Goal: Transaction & Acquisition: Obtain resource

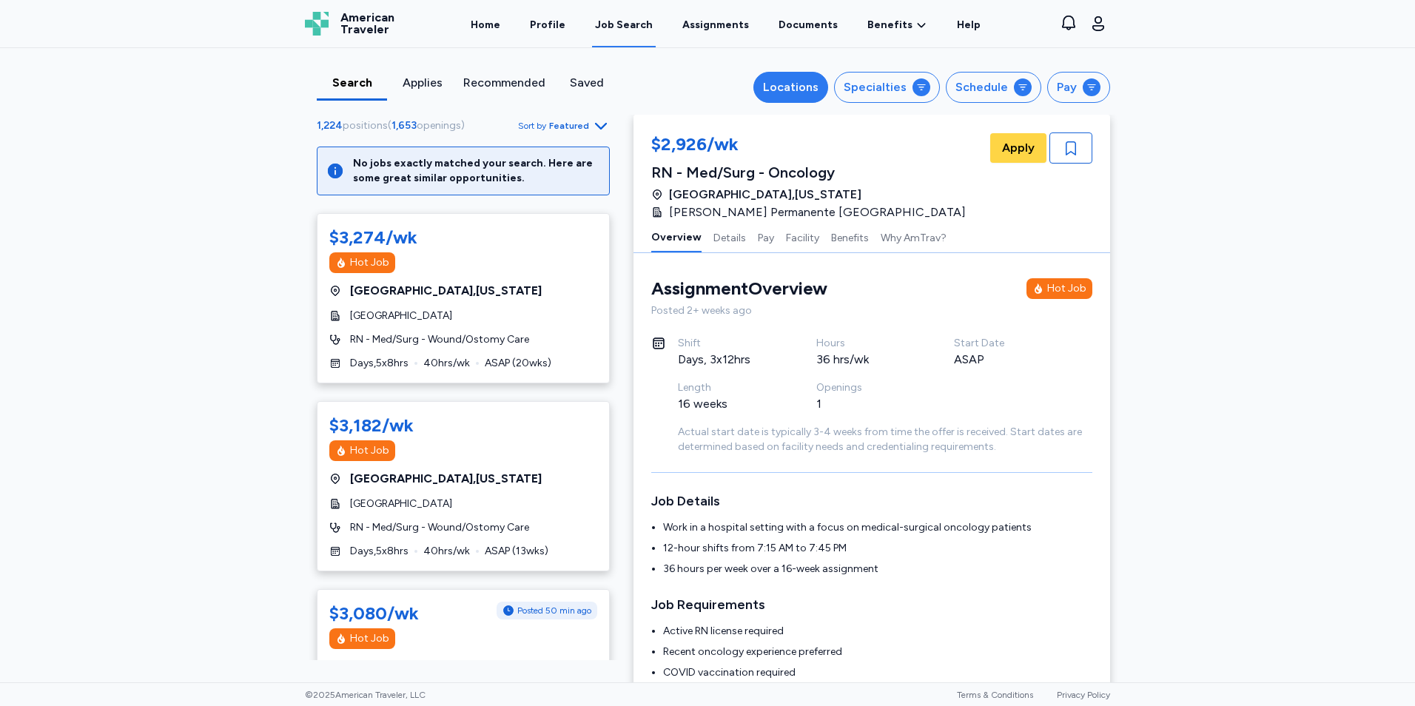
click at [807, 88] on div "Locations" at bounding box center [791, 87] width 56 height 18
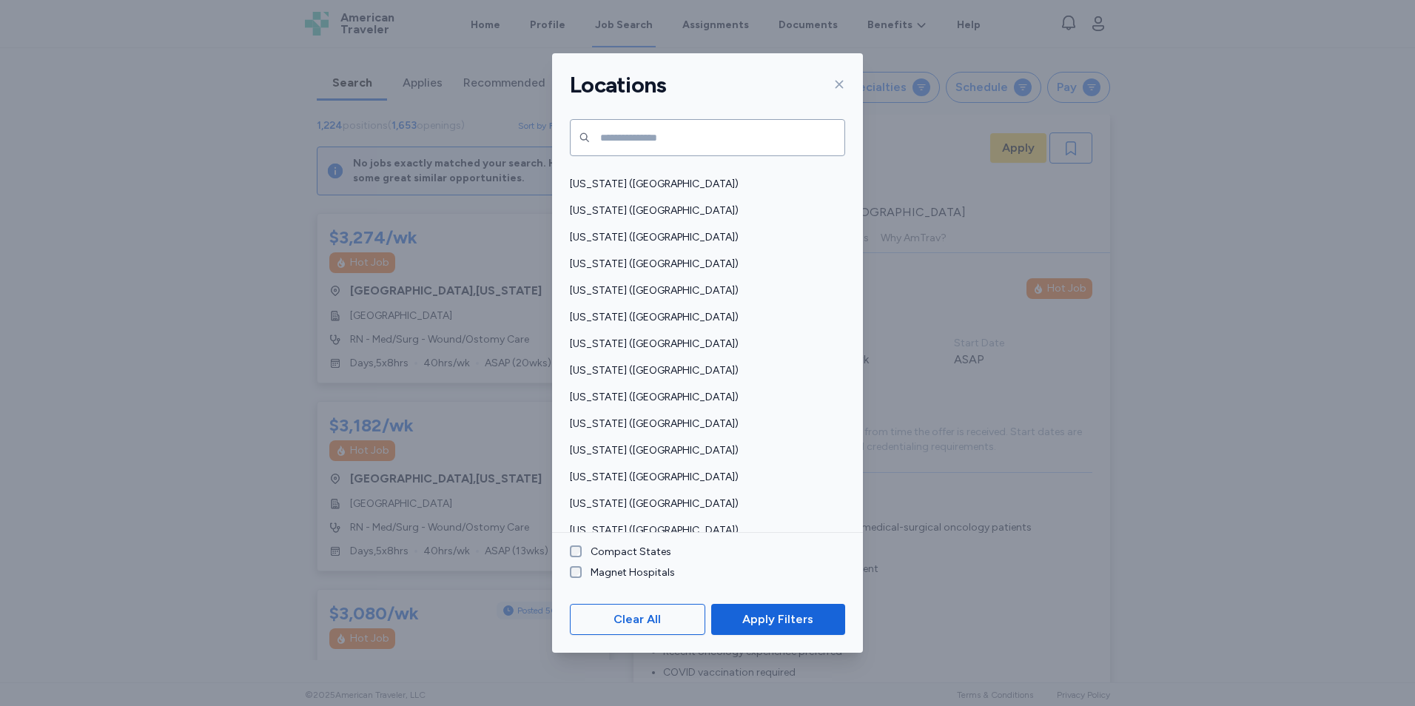
scroll to position [989, 0]
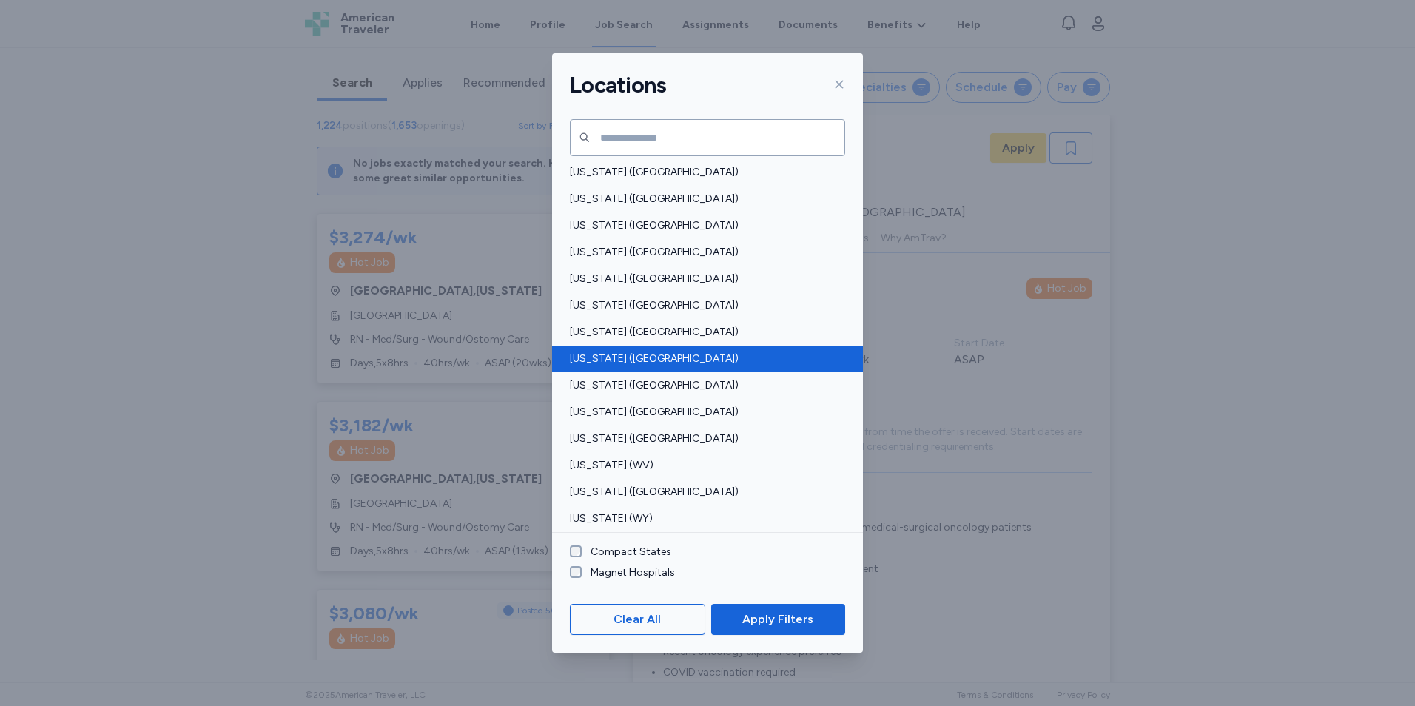
click at [657, 361] on span "[US_STATE] ([GEOGRAPHIC_DATA])" at bounding box center [703, 359] width 267 height 15
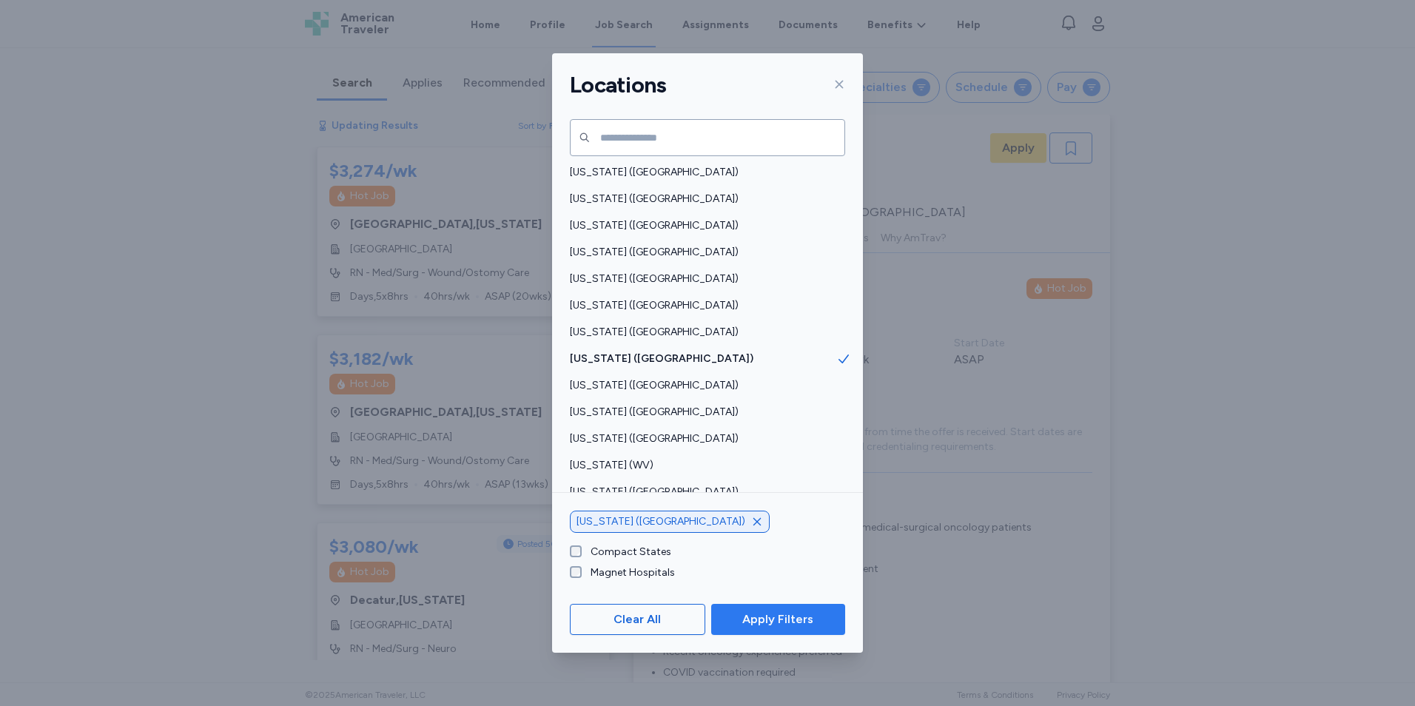
click at [803, 620] on span "Apply Filters" at bounding box center [778, 620] width 71 height 18
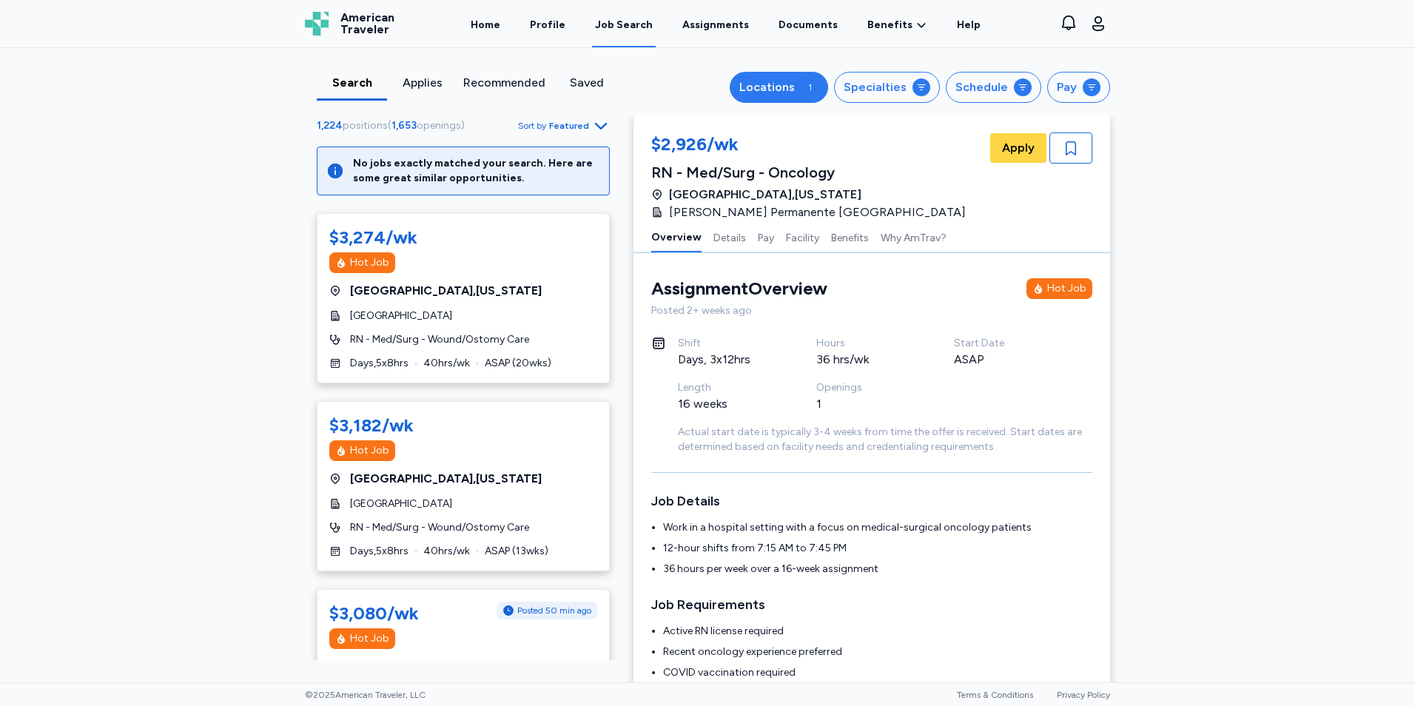
click at [771, 81] on div "Locations" at bounding box center [768, 87] width 56 height 18
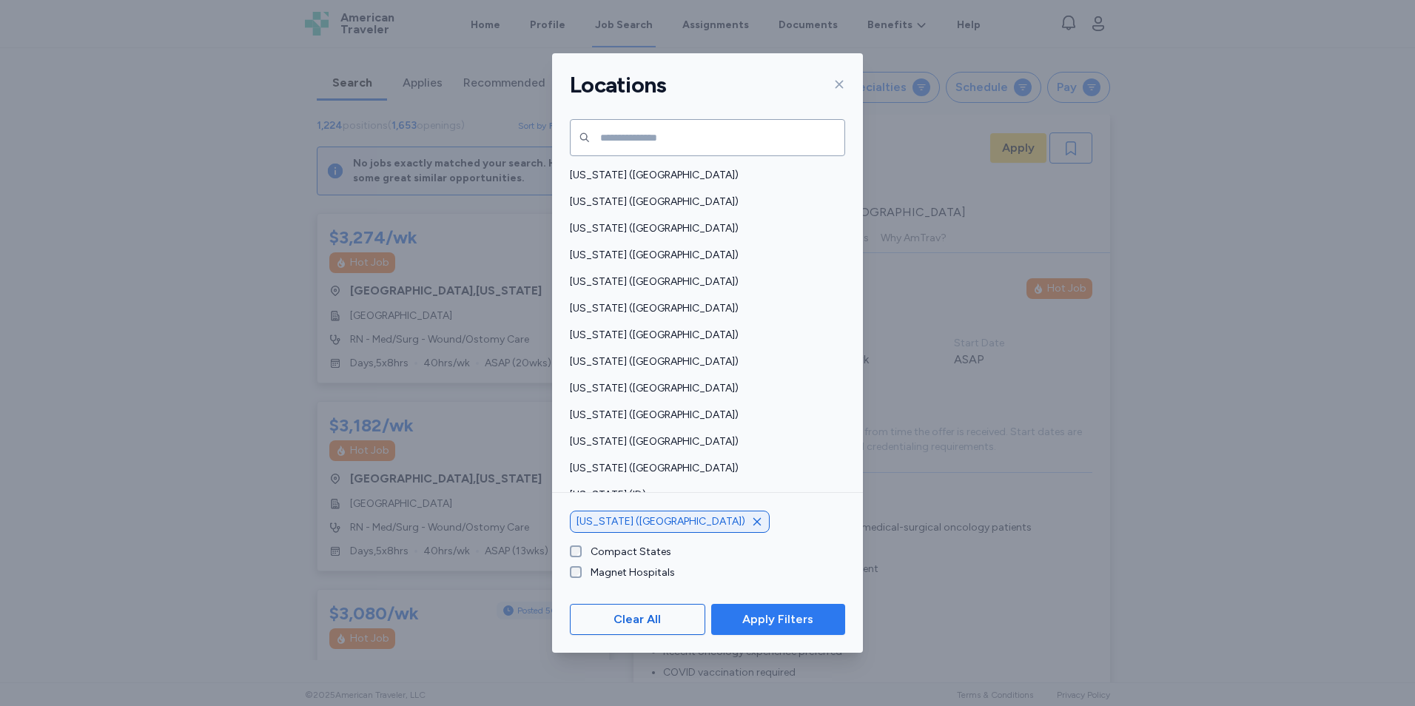
click at [811, 616] on span "Apply Filters" at bounding box center [778, 620] width 71 height 18
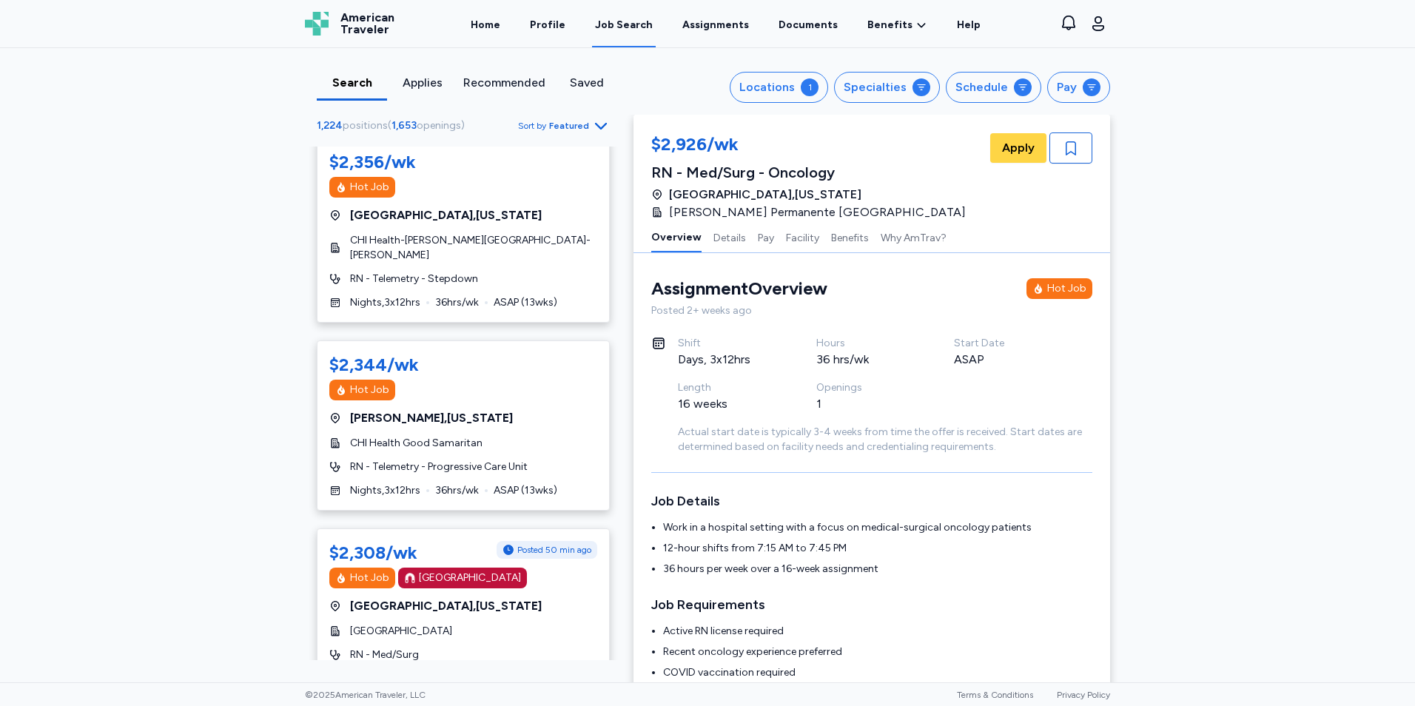
scroll to position [3394, 0]
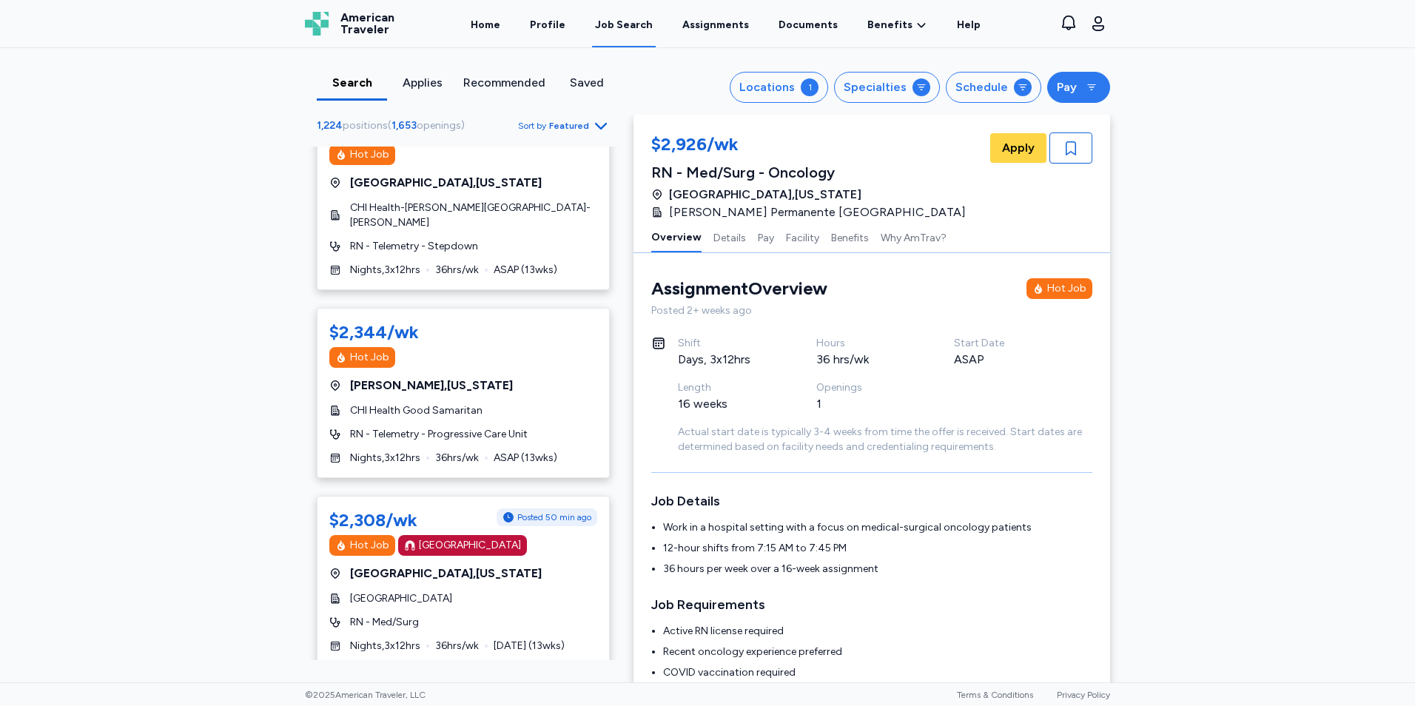
click at [1073, 98] on button "Pay" at bounding box center [1079, 87] width 63 height 31
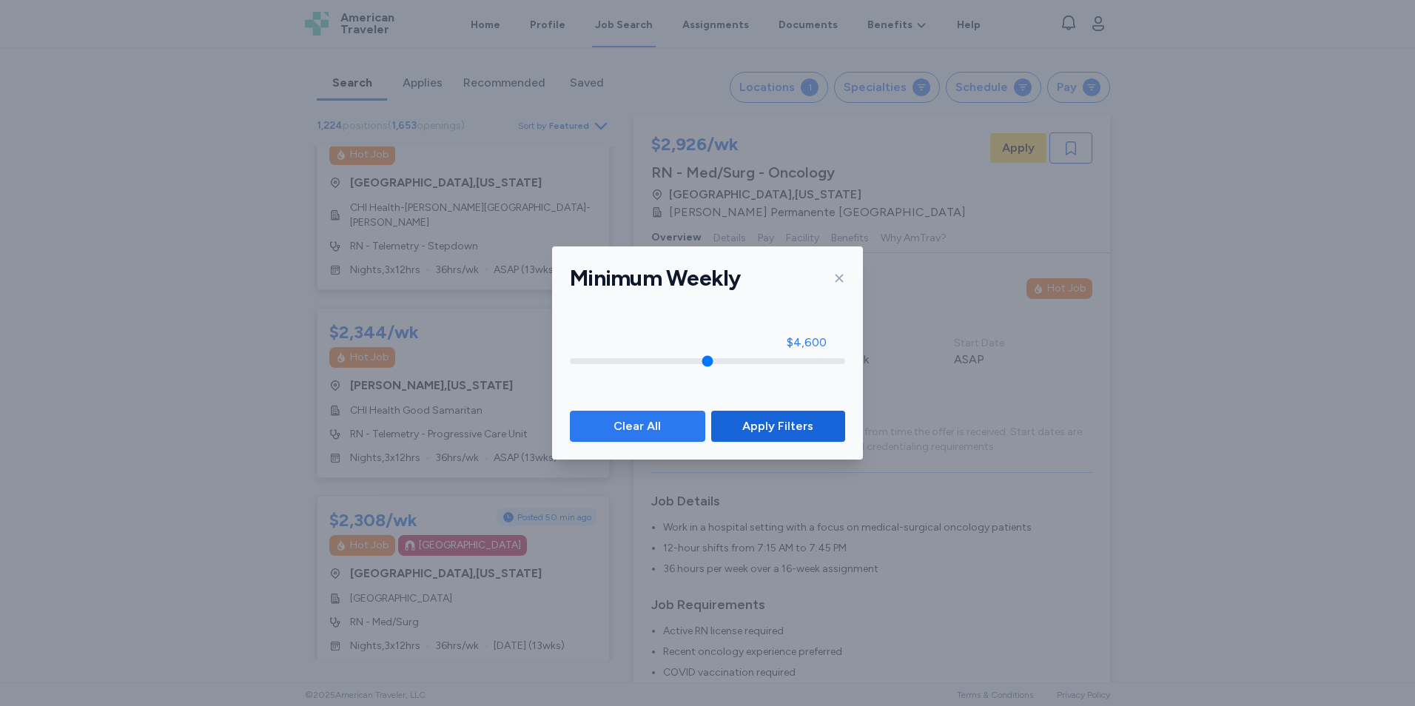
click at [671, 430] on span "Clear All" at bounding box center [638, 427] width 110 height 18
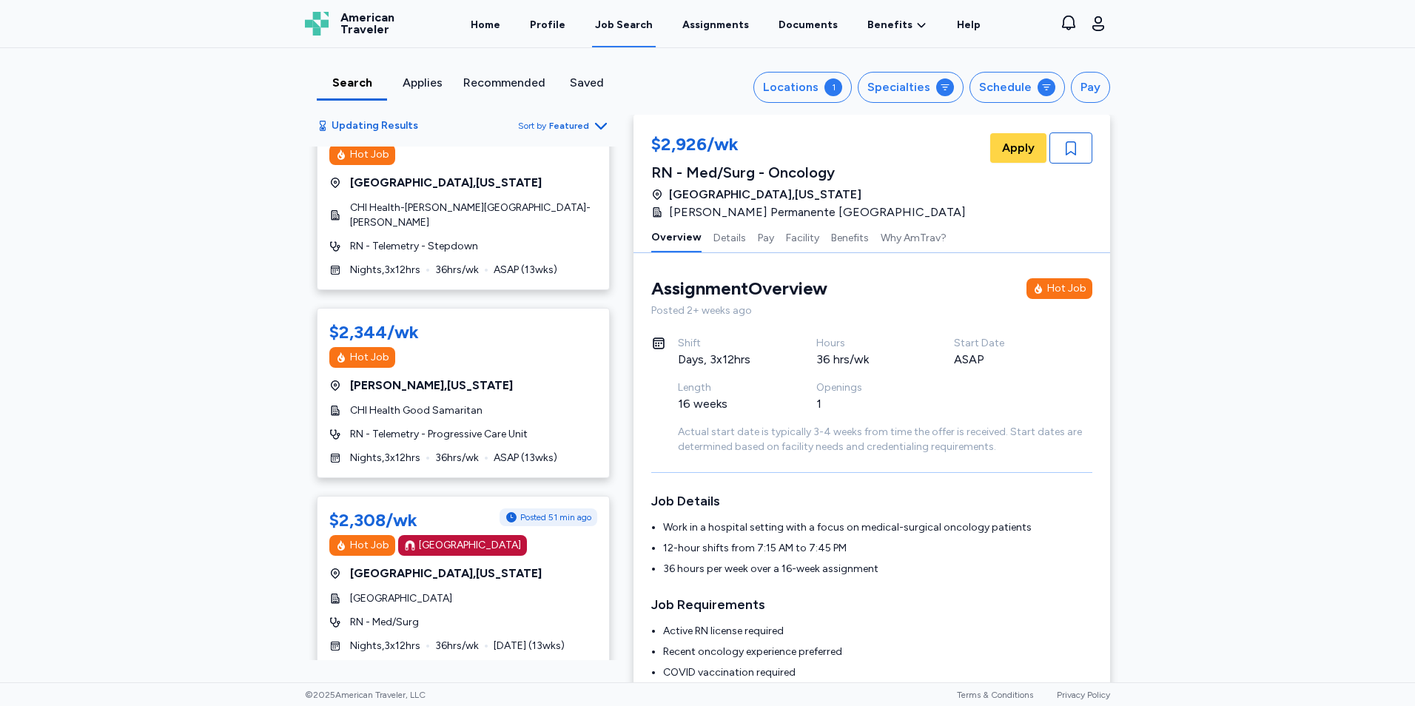
scroll to position [3394, 0]
click at [1012, 86] on div "Schedule" at bounding box center [1005, 87] width 53 height 18
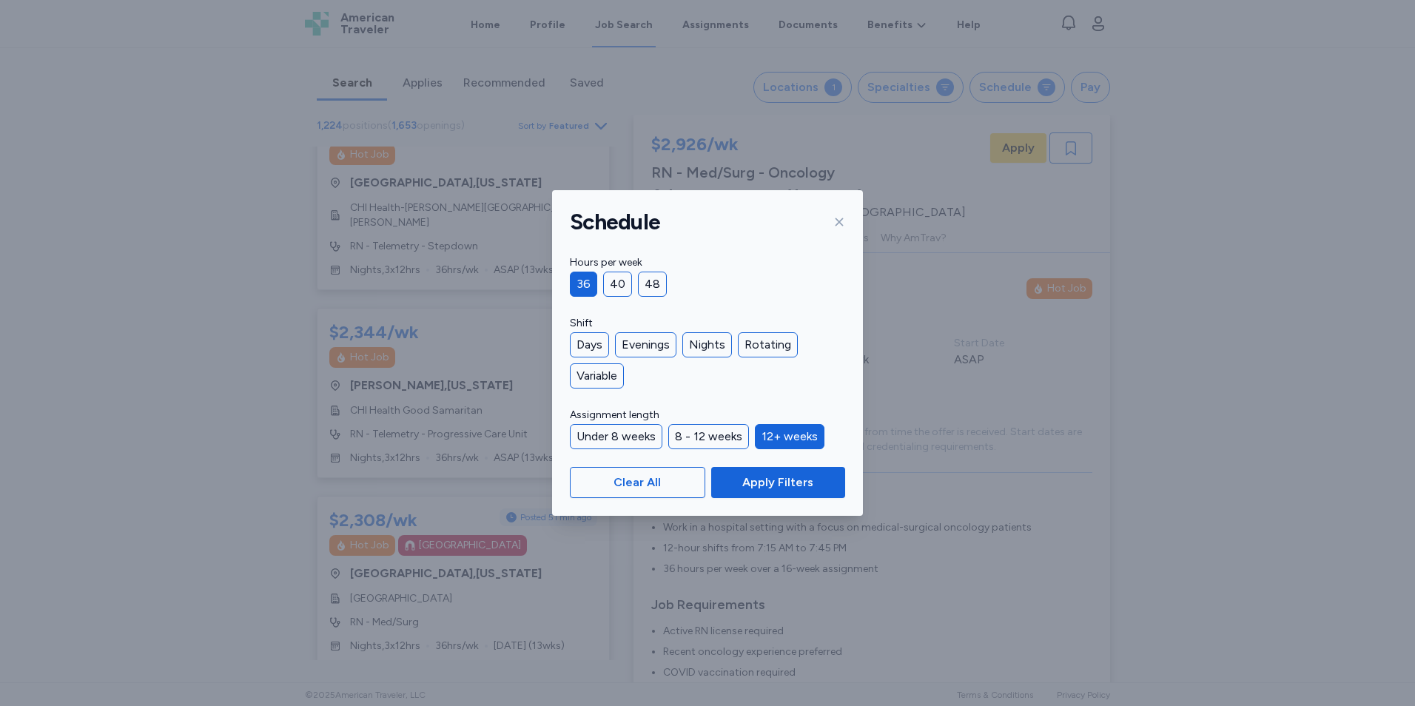
click at [799, 429] on div "12+ weeks" at bounding box center [790, 436] width 70 height 25
click at [790, 483] on span "Apply Filters" at bounding box center [778, 483] width 71 height 18
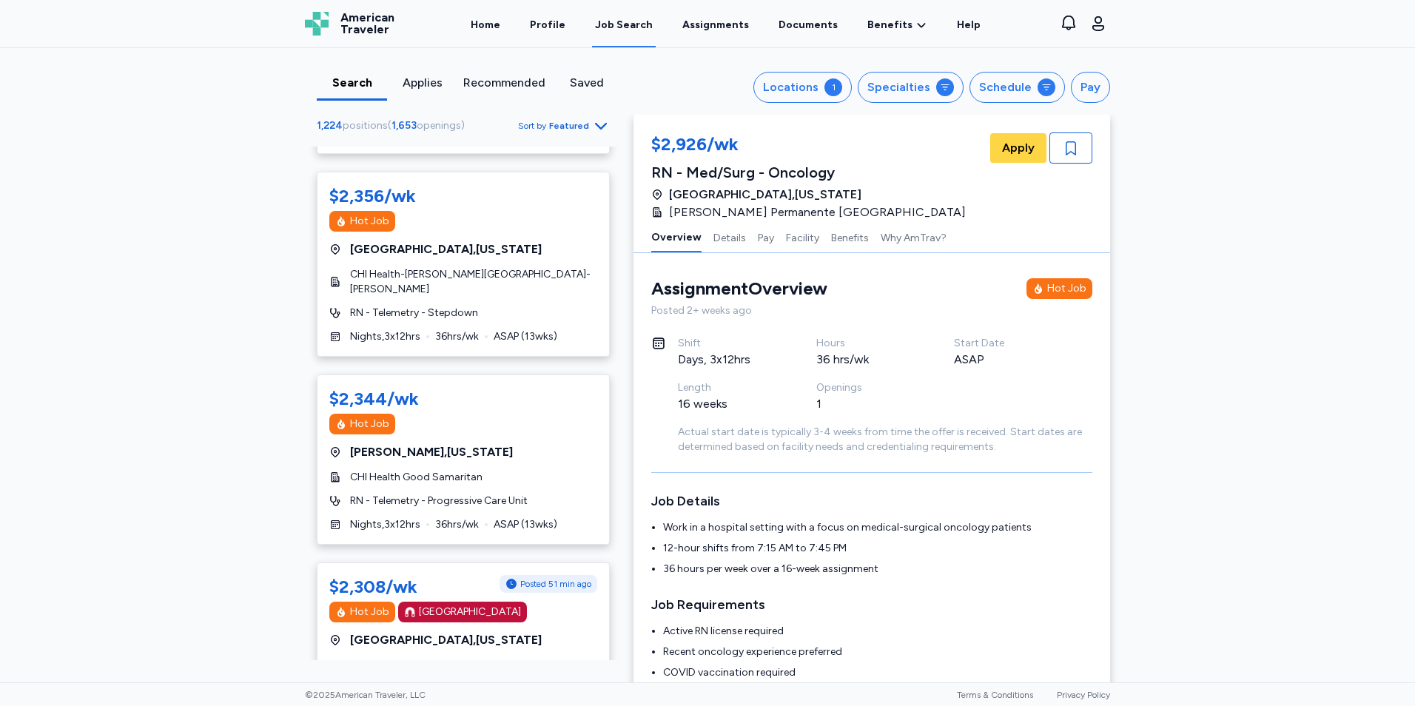
scroll to position [3394, 0]
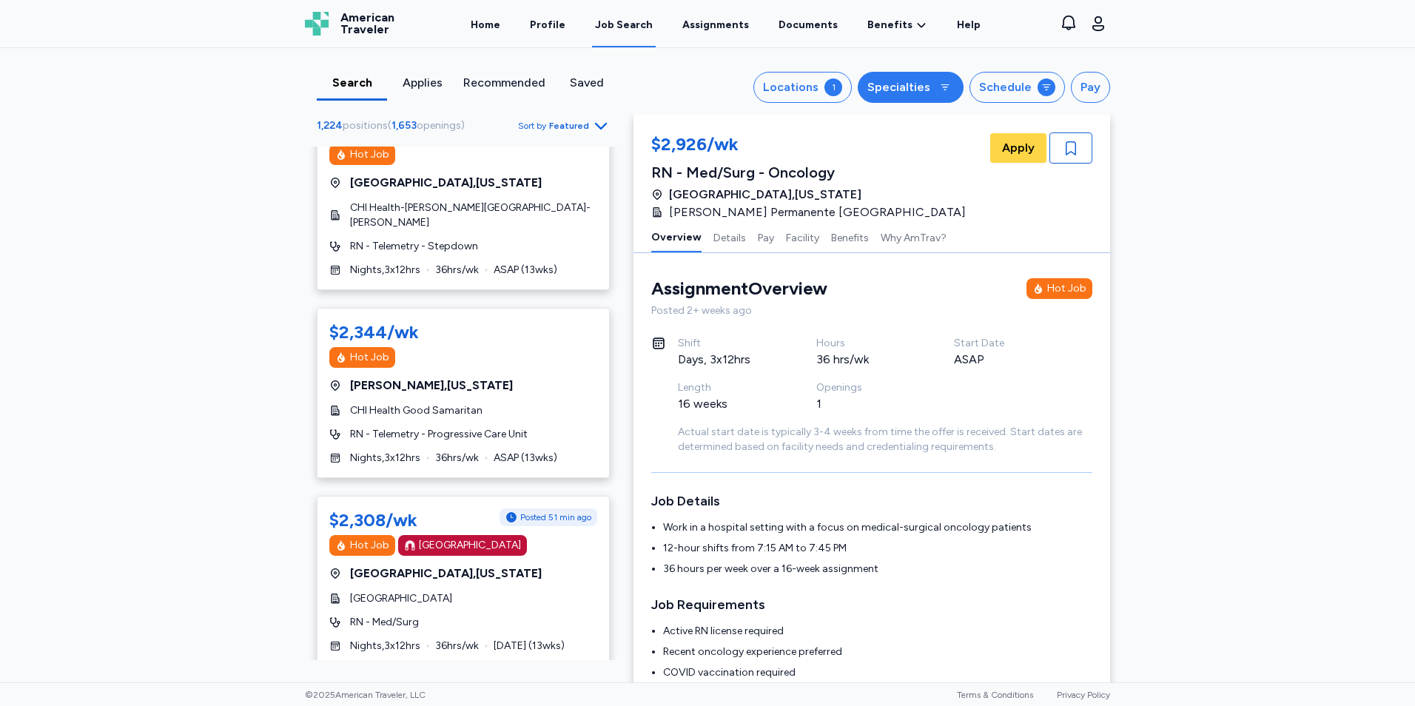
click at [908, 92] on div "Specialties" at bounding box center [899, 87] width 63 height 18
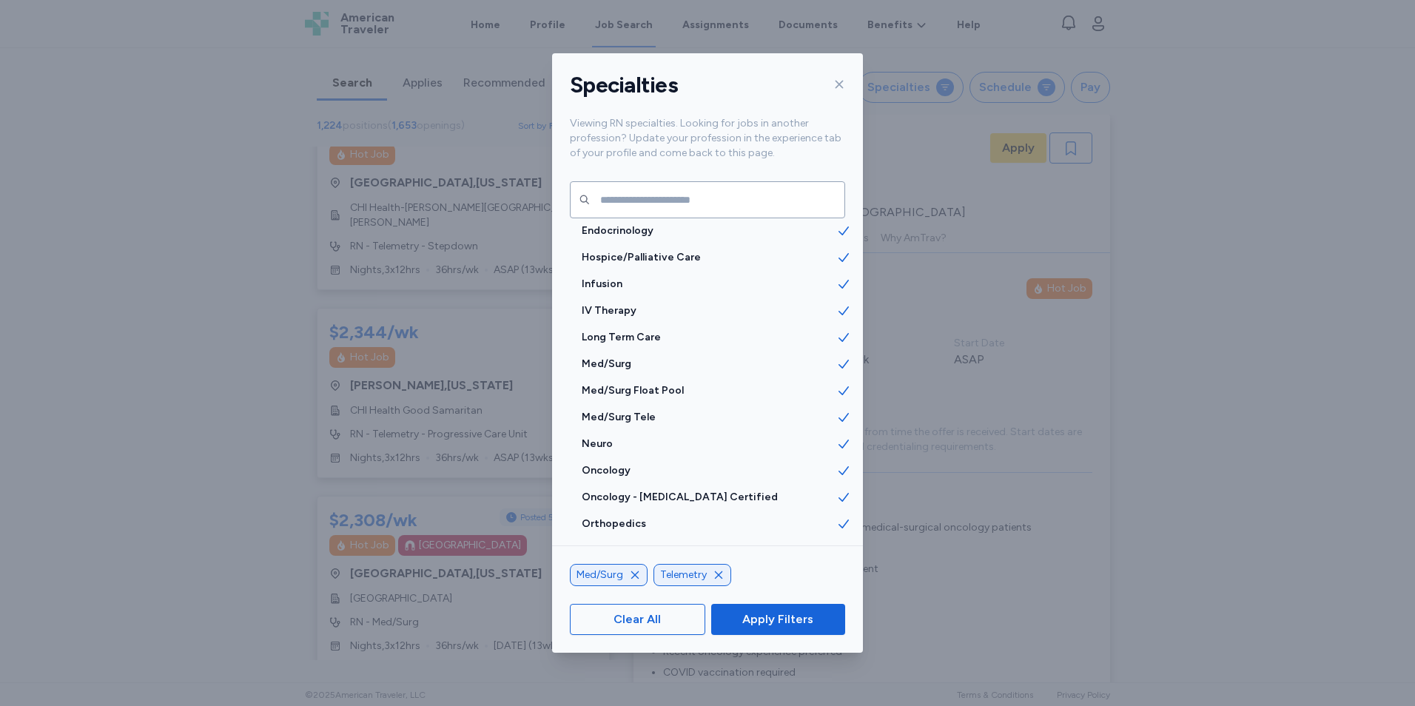
scroll to position [1580, 0]
click at [680, 368] on span "Med/Surg" at bounding box center [709, 363] width 255 height 15
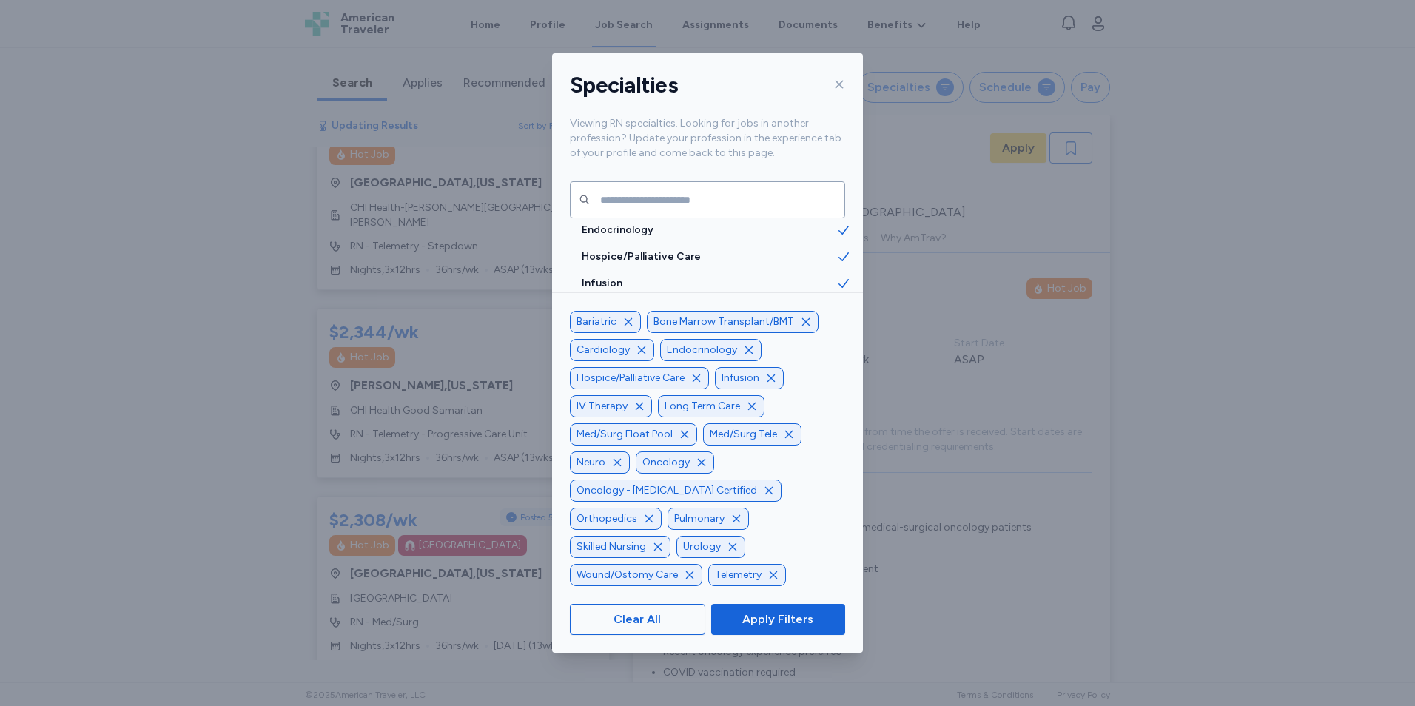
scroll to position [3394, 0]
click at [670, 617] on span "Clear All" at bounding box center [638, 620] width 110 height 18
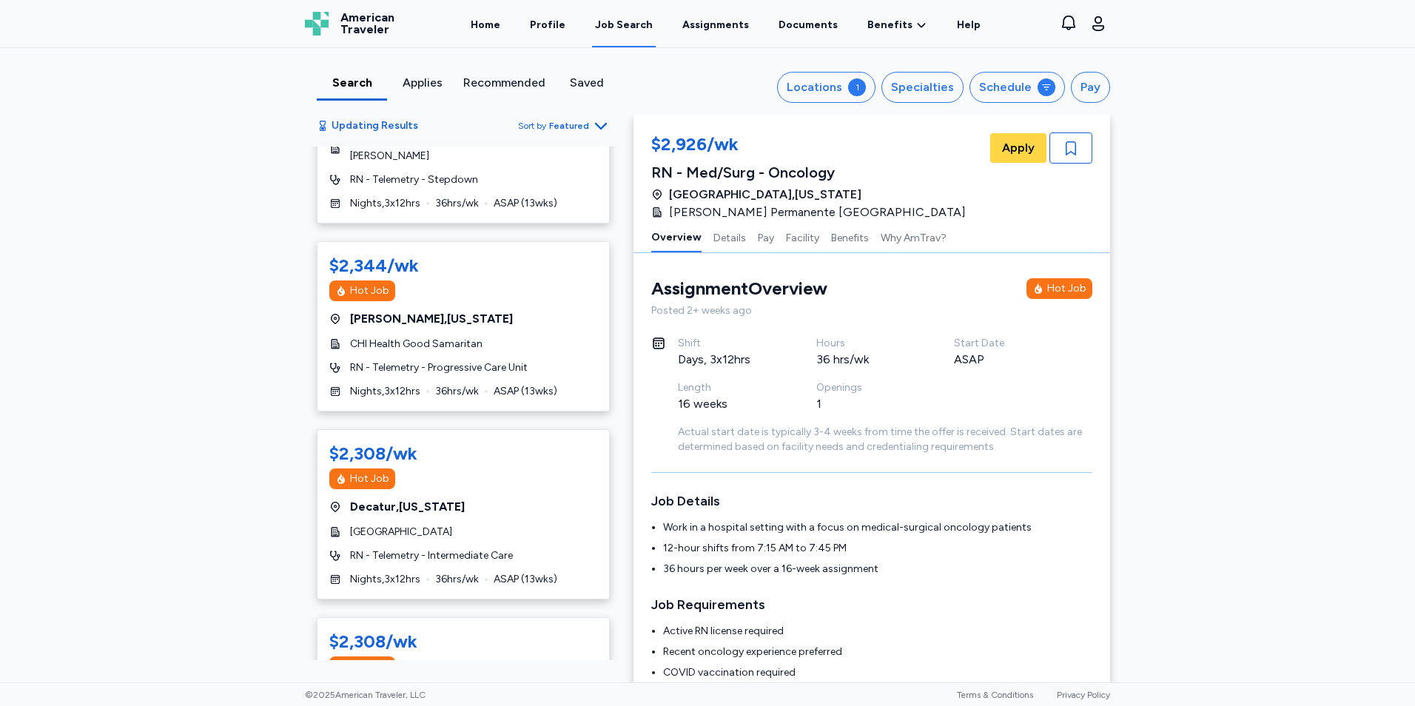
scroll to position [3327, 0]
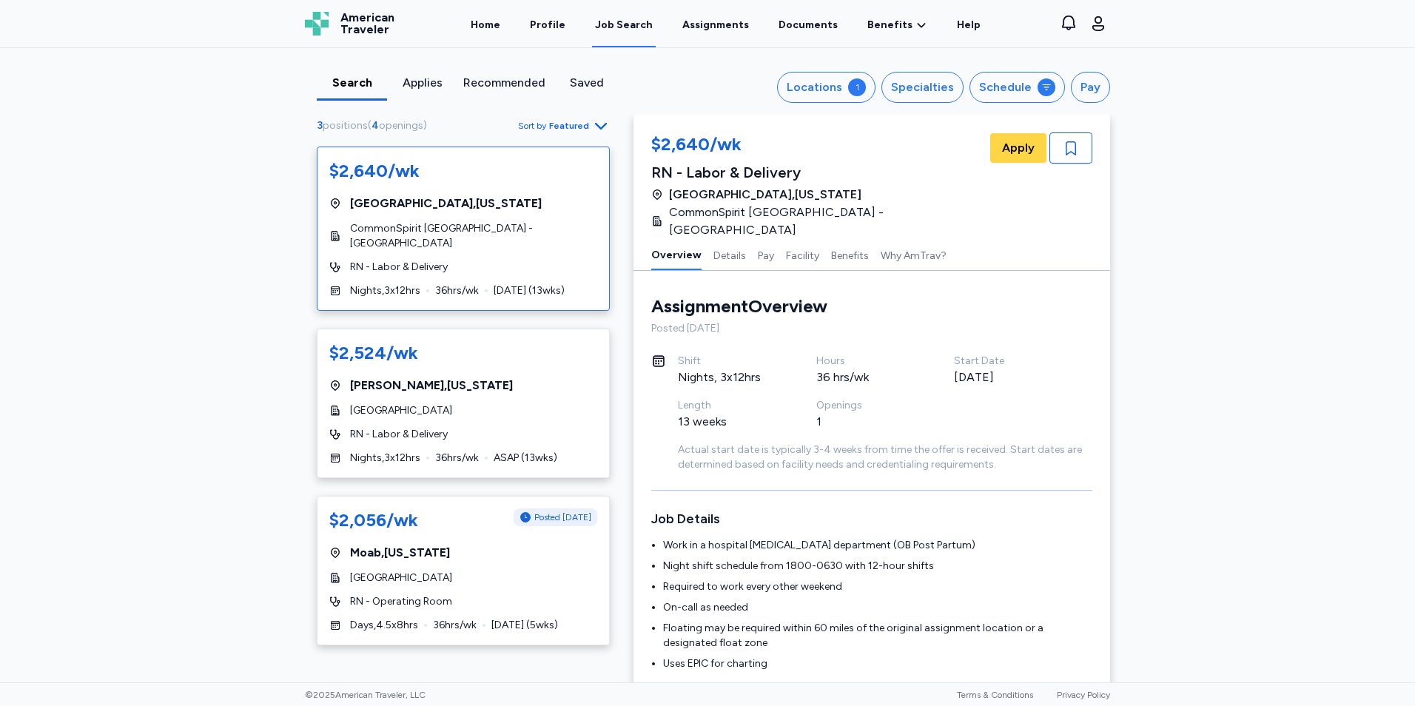
click at [552, 121] on span "Featured" at bounding box center [569, 126] width 40 height 12
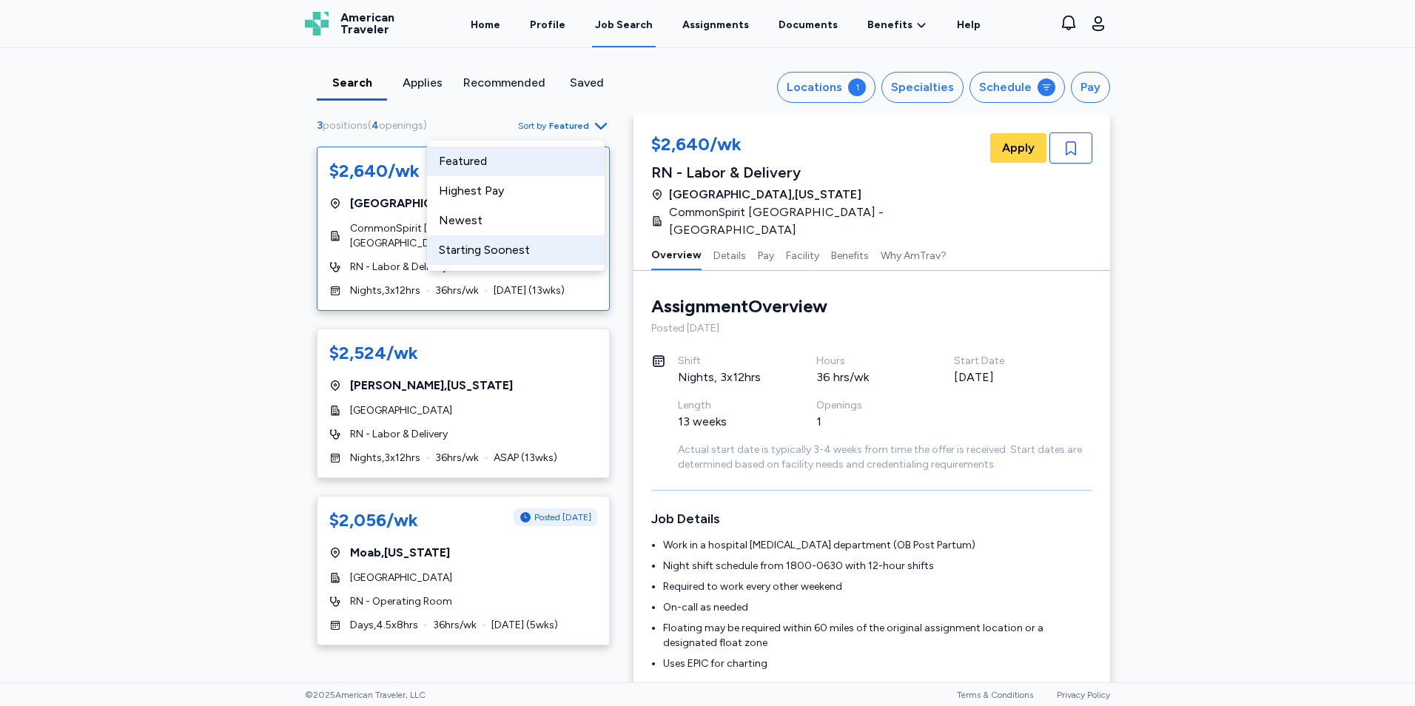
click at [546, 245] on div "Starting Soonest" at bounding box center [516, 250] width 178 height 30
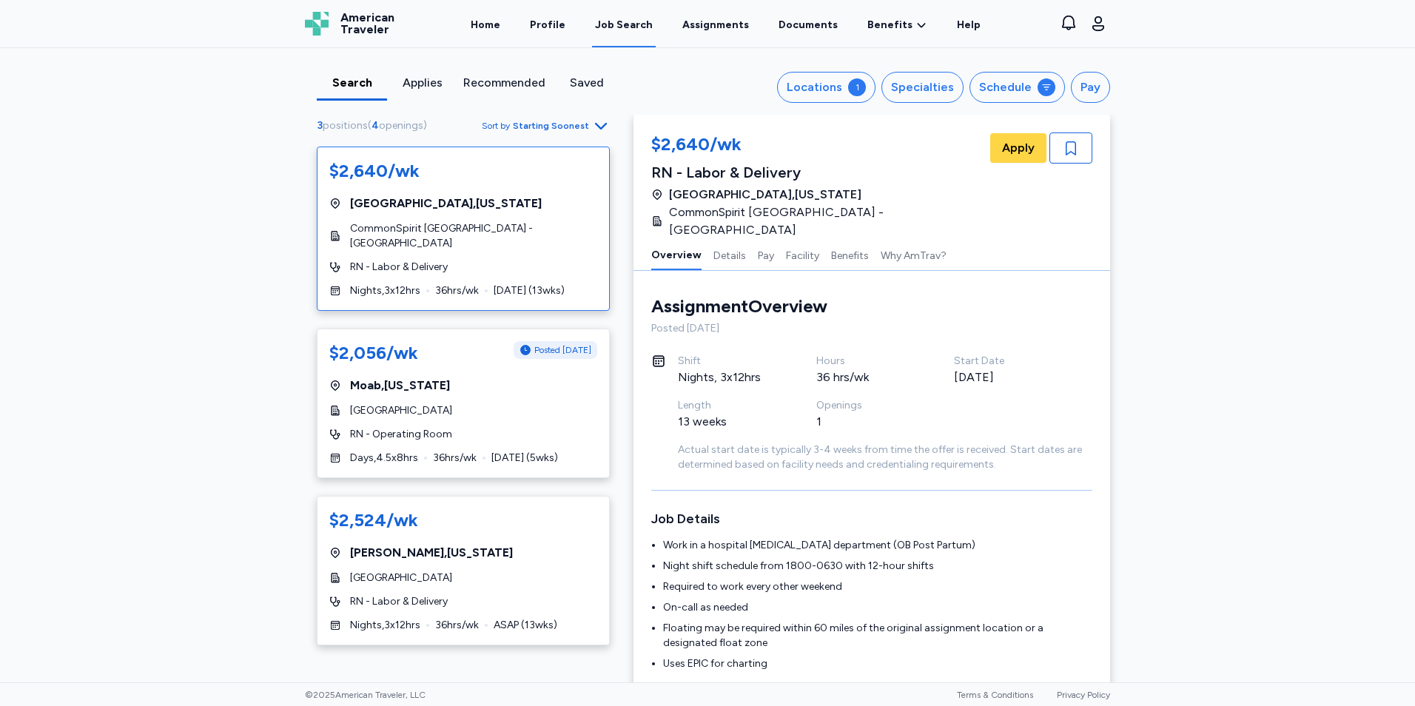
scroll to position [3, 0]
click at [518, 119] on span "Sort by Starting Soonest" at bounding box center [546, 126] width 128 height 18
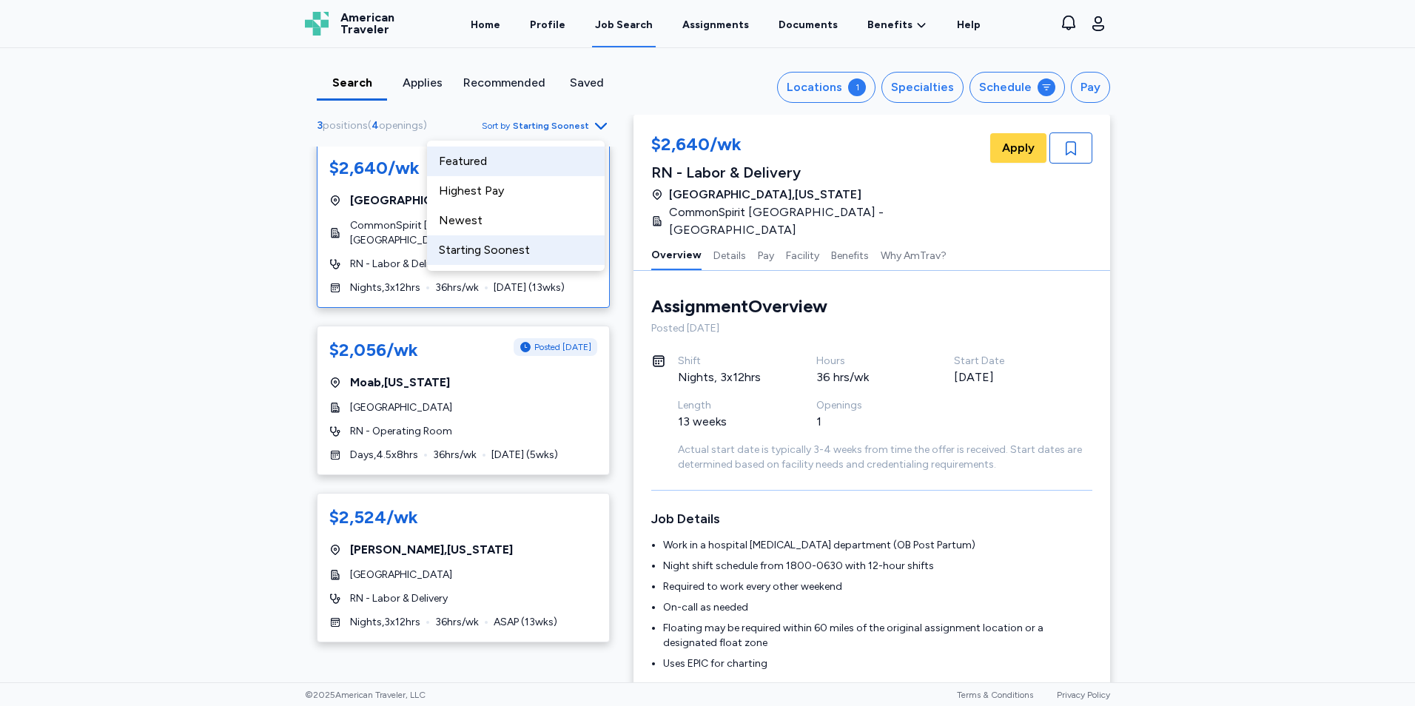
click at [506, 150] on div "Featured" at bounding box center [516, 162] width 178 height 30
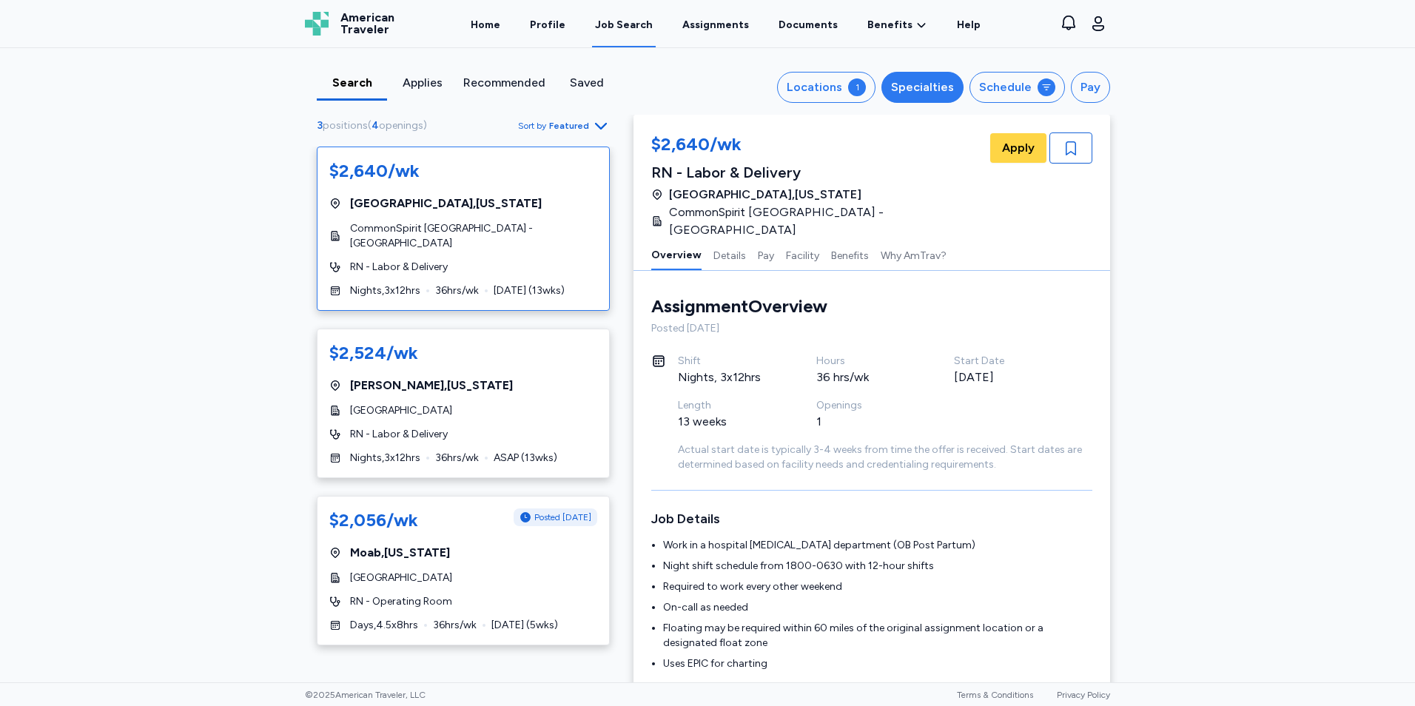
click at [914, 87] on div "Specialties" at bounding box center [922, 87] width 63 height 18
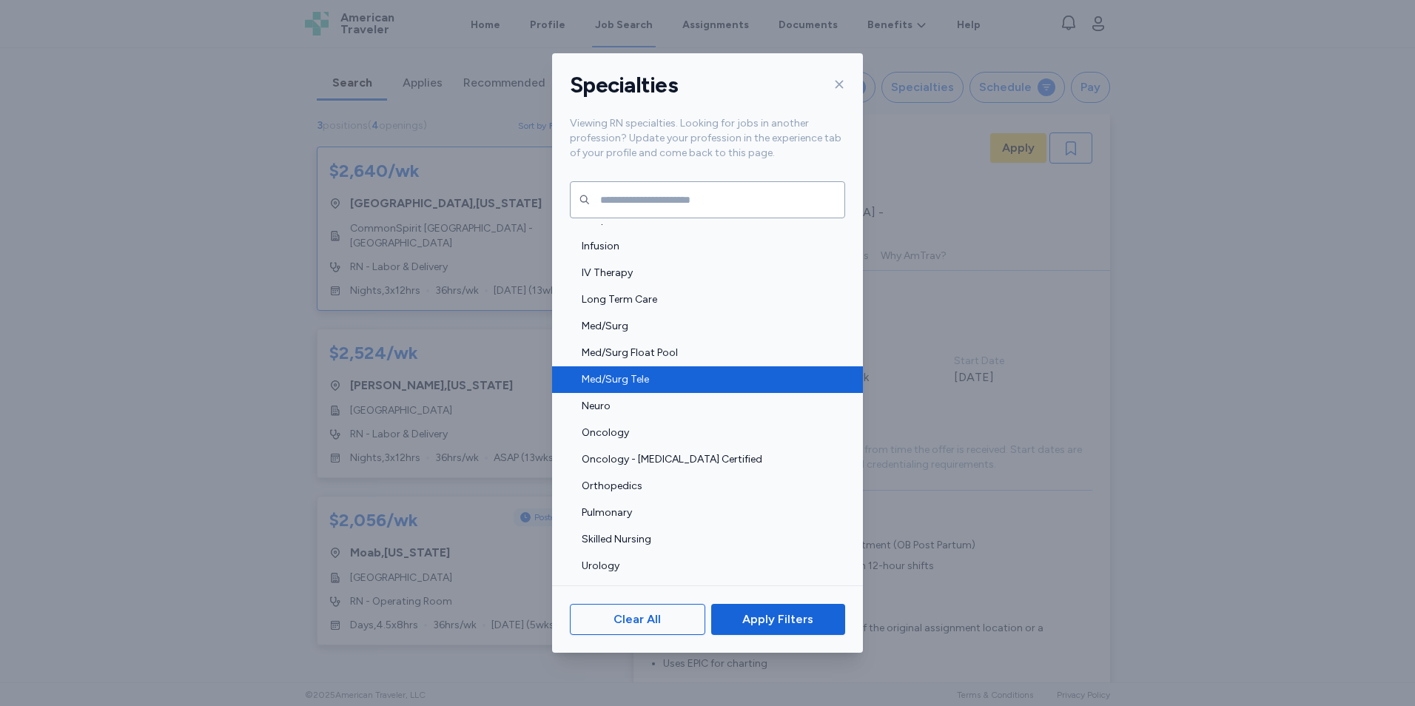
scroll to position [1618, 0]
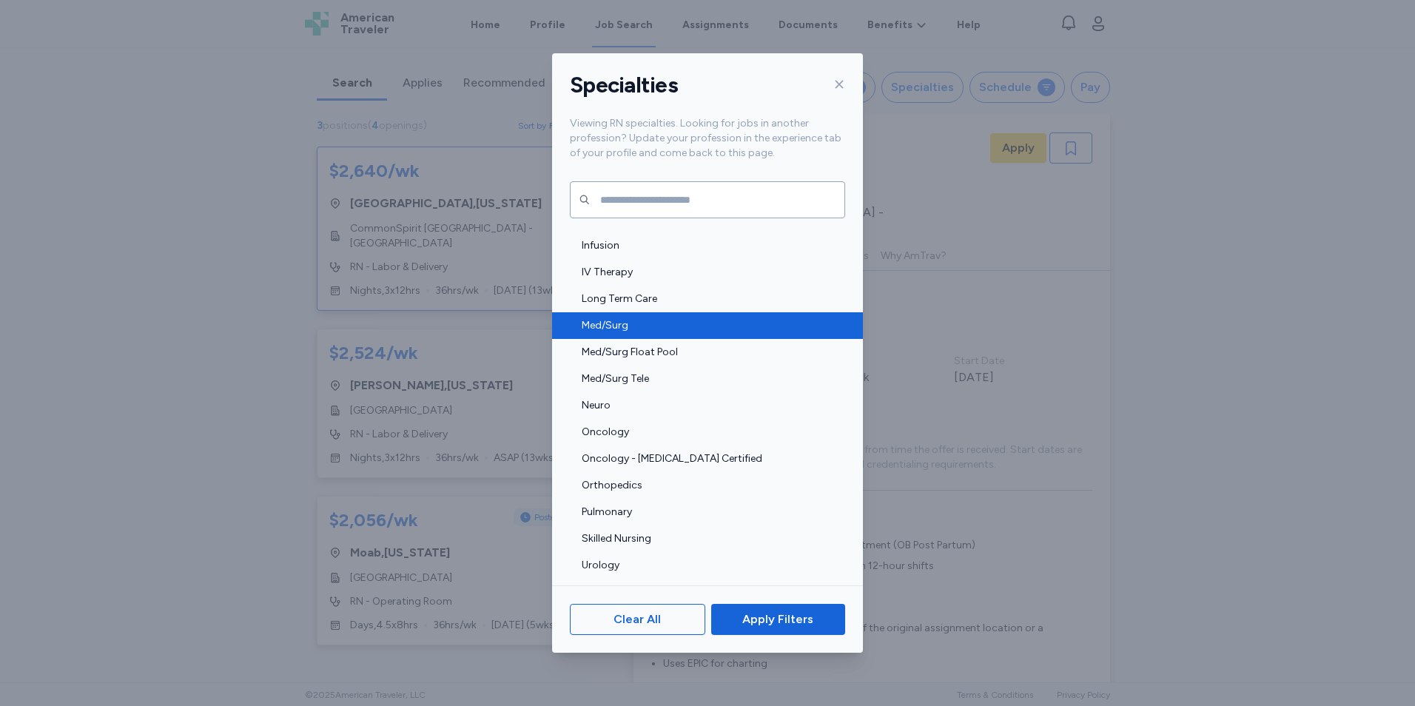
click at [687, 338] on div "Med/Surg" at bounding box center [707, 325] width 311 height 27
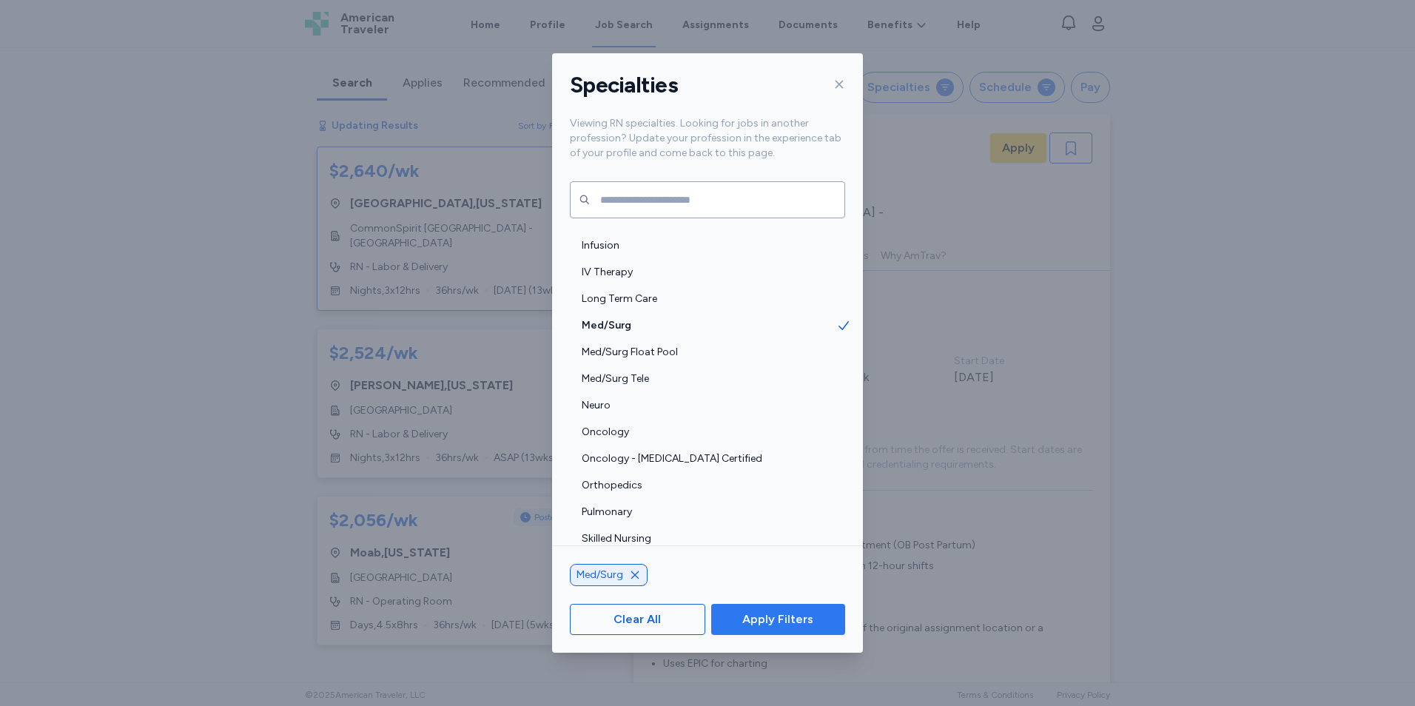
click at [808, 611] on span "Apply Filters" at bounding box center [778, 620] width 71 height 18
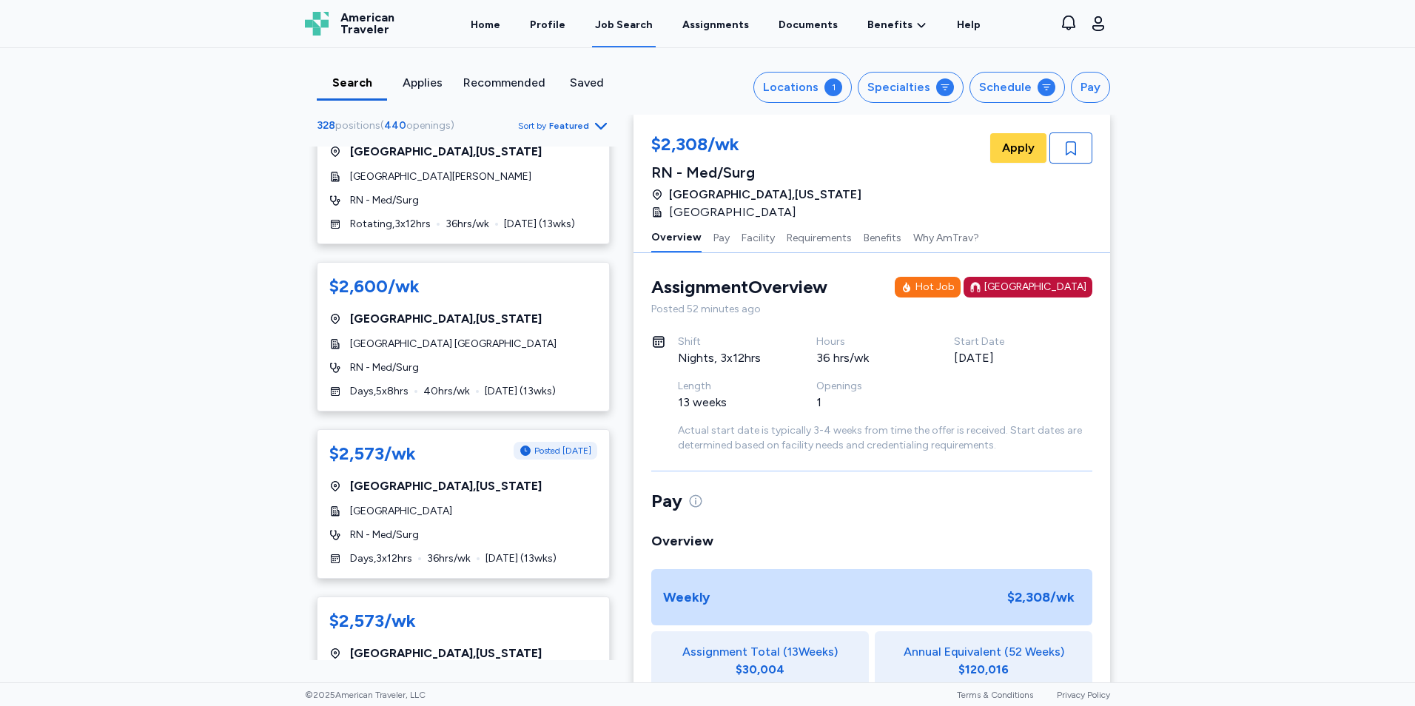
scroll to position [2680, 0]
click at [563, 480] on div "[GEOGRAPHIC_DATA] , [US_STATE]" at bounding box center [463, 489] width 268 height 18
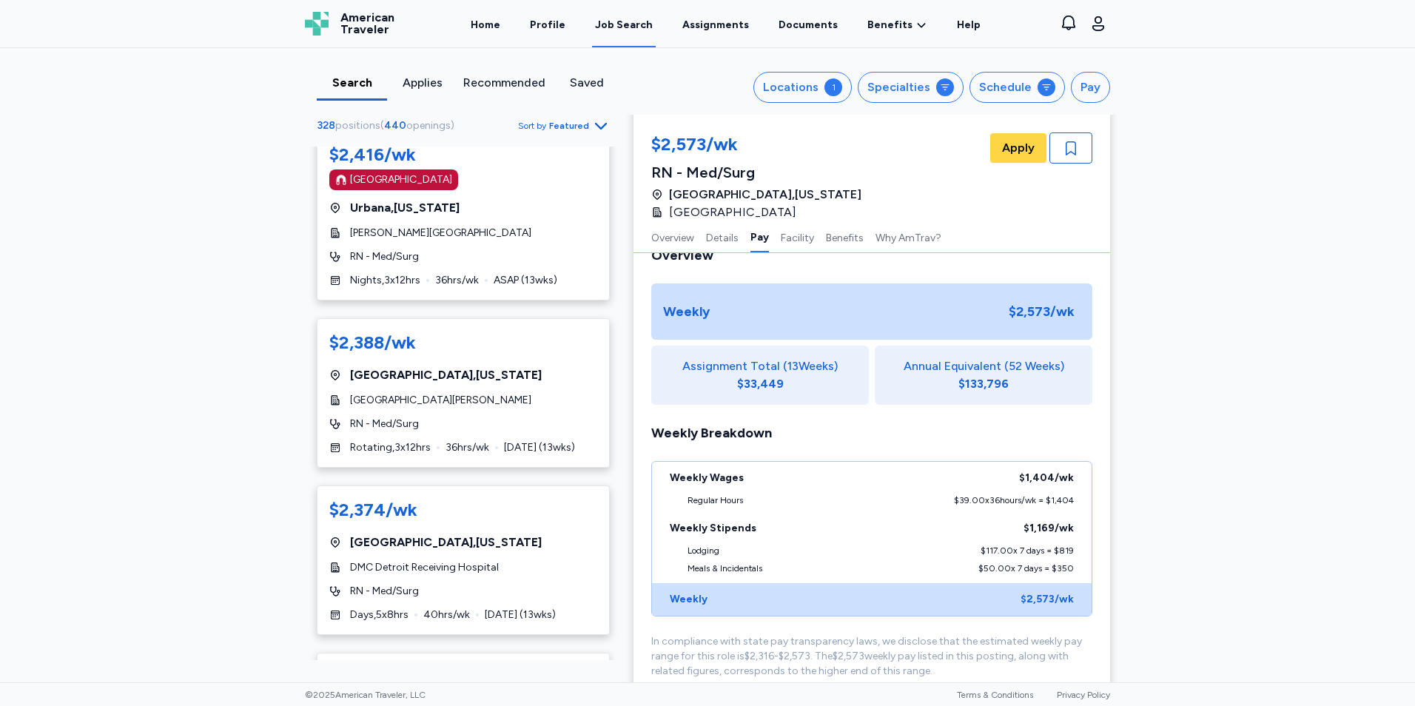
scroll to position [5581, 0]
click at [532, 330] on div "$2,388/wk" at bounding box center [463, 343] width 268 height 27
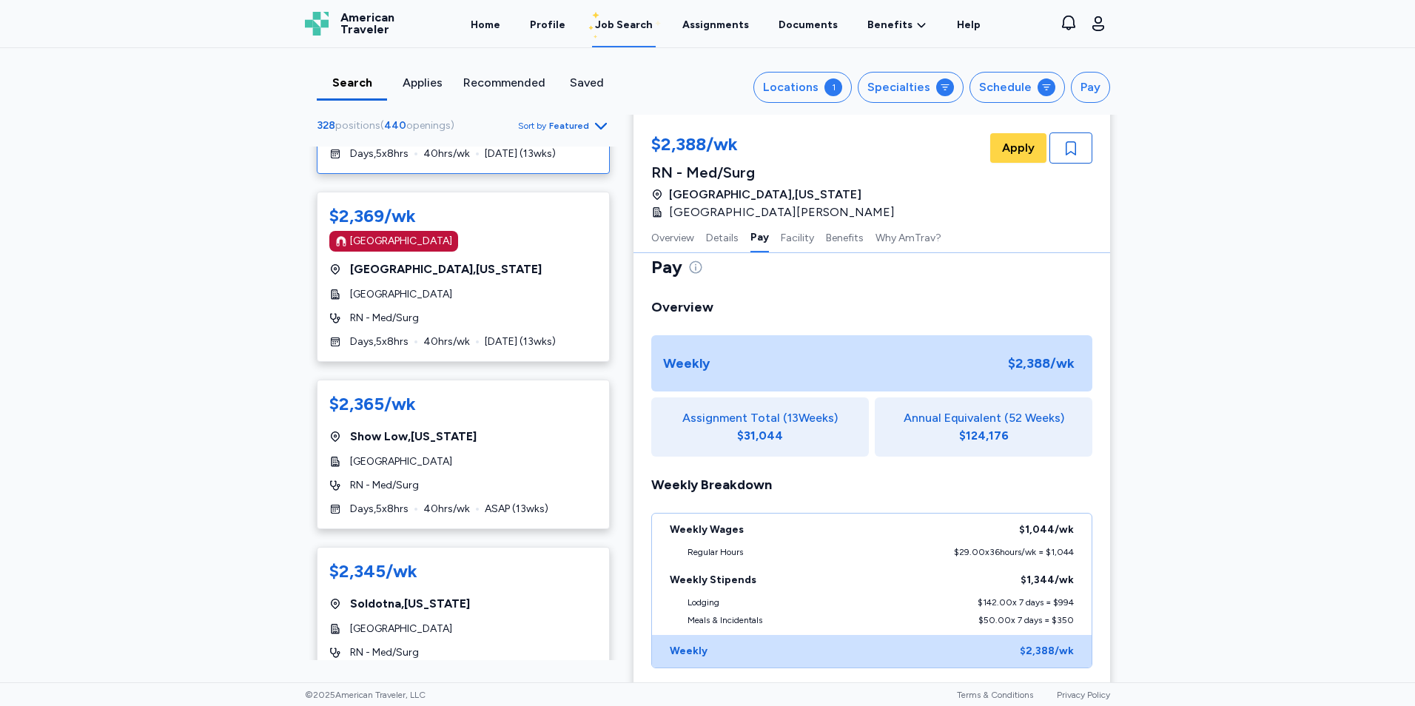
scroll to position [6042, 0]
click at [542, 441] on div "$2,365/wk Show Low , [US_STATE] Summit Healthcare Regional Medical Center RN - …" at bounding box center [463, 454] width 293 height 150
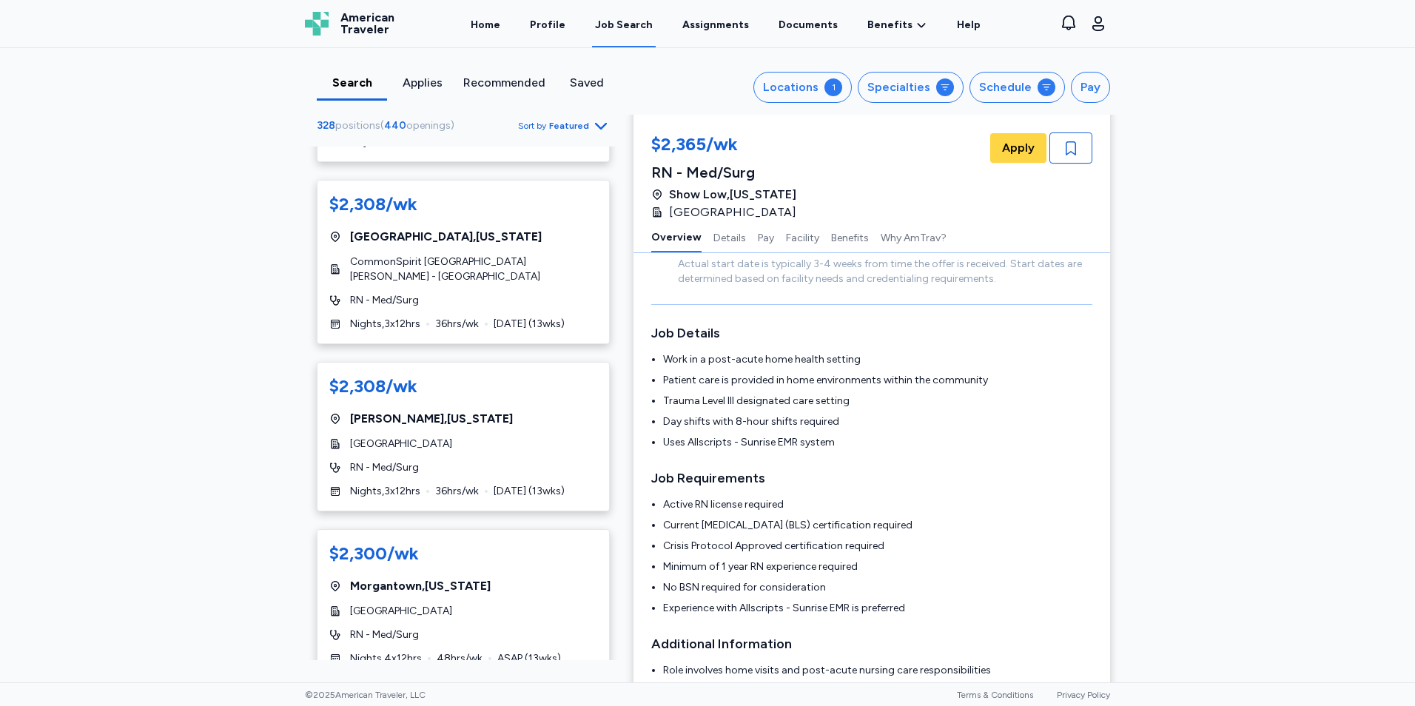
scroll to position [7652, 0]
click at [524, 374] on div "$2,308/wk" at bounding box center [463, 387] width 268 height 27
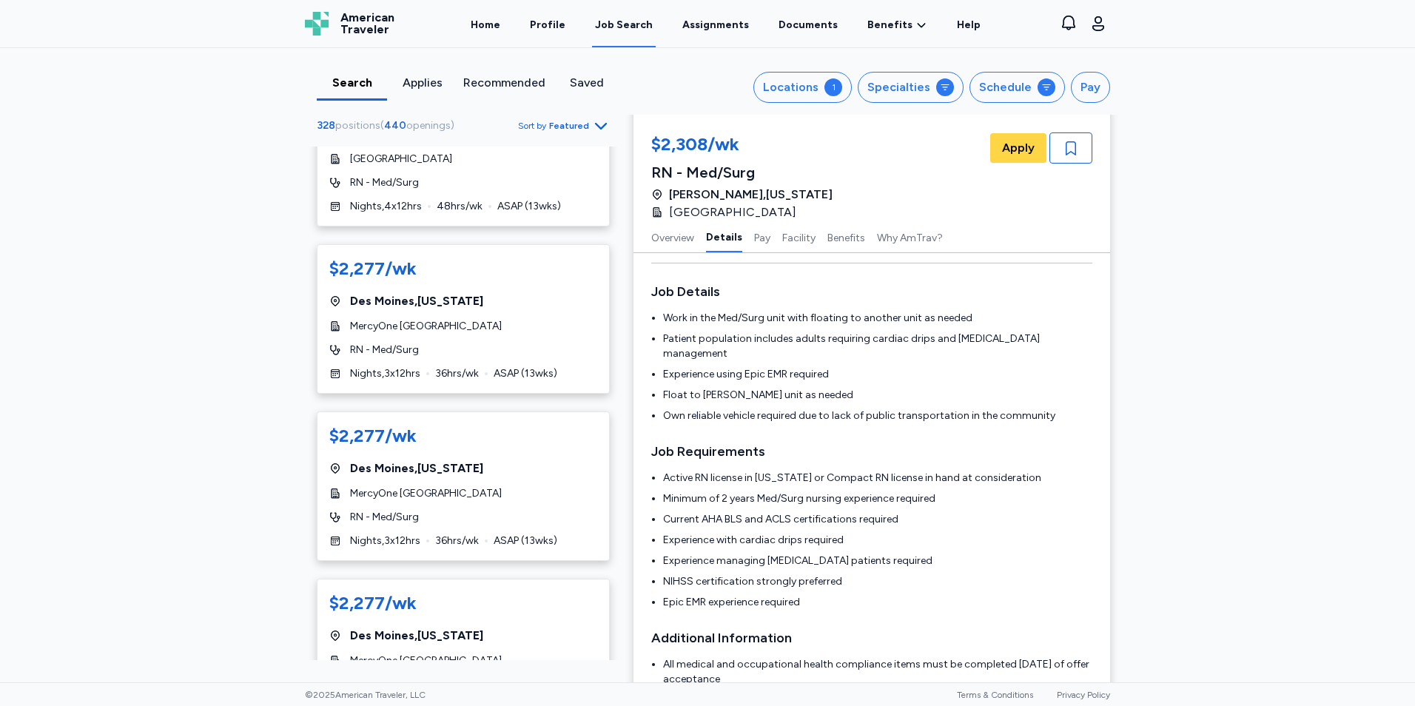
scroll to position [8359, 0]
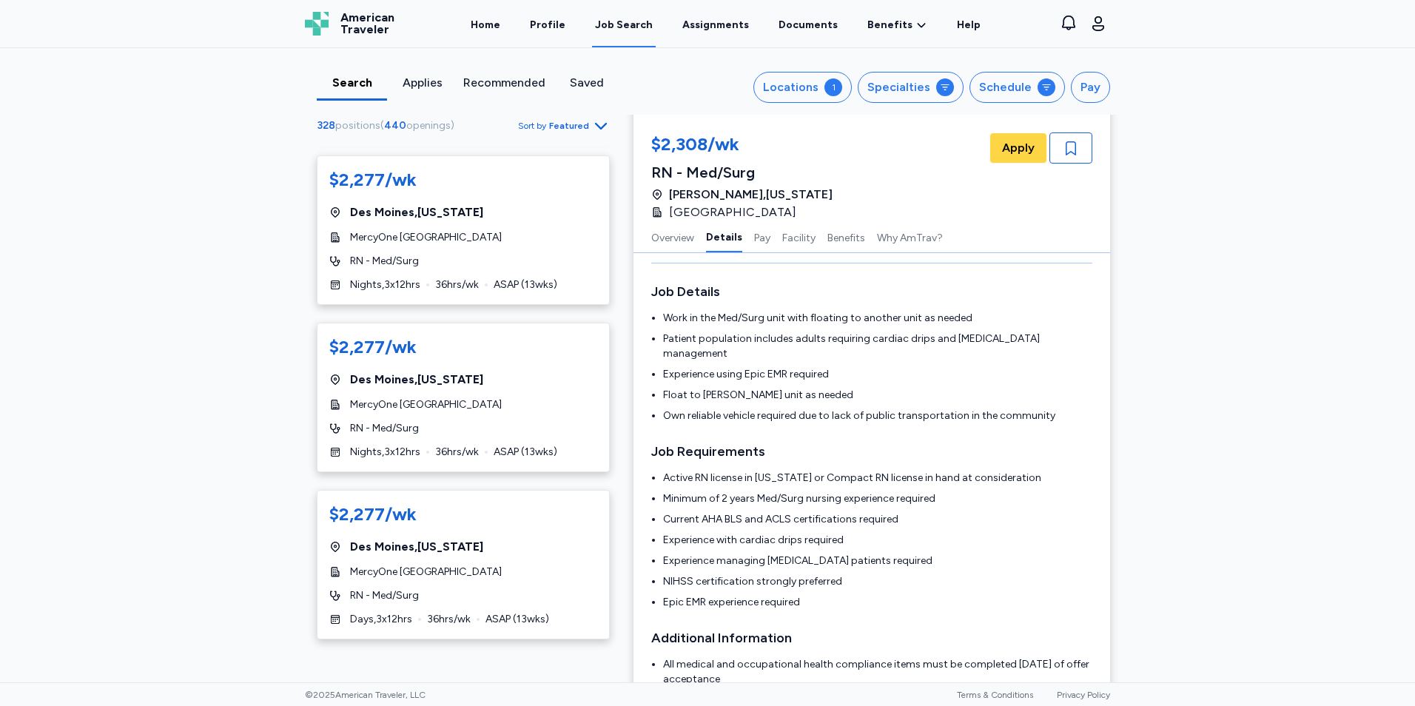
click at [592, 657] on icon "Go to next 50 jobs" at bounding box center [601, 666] width 18 height 18
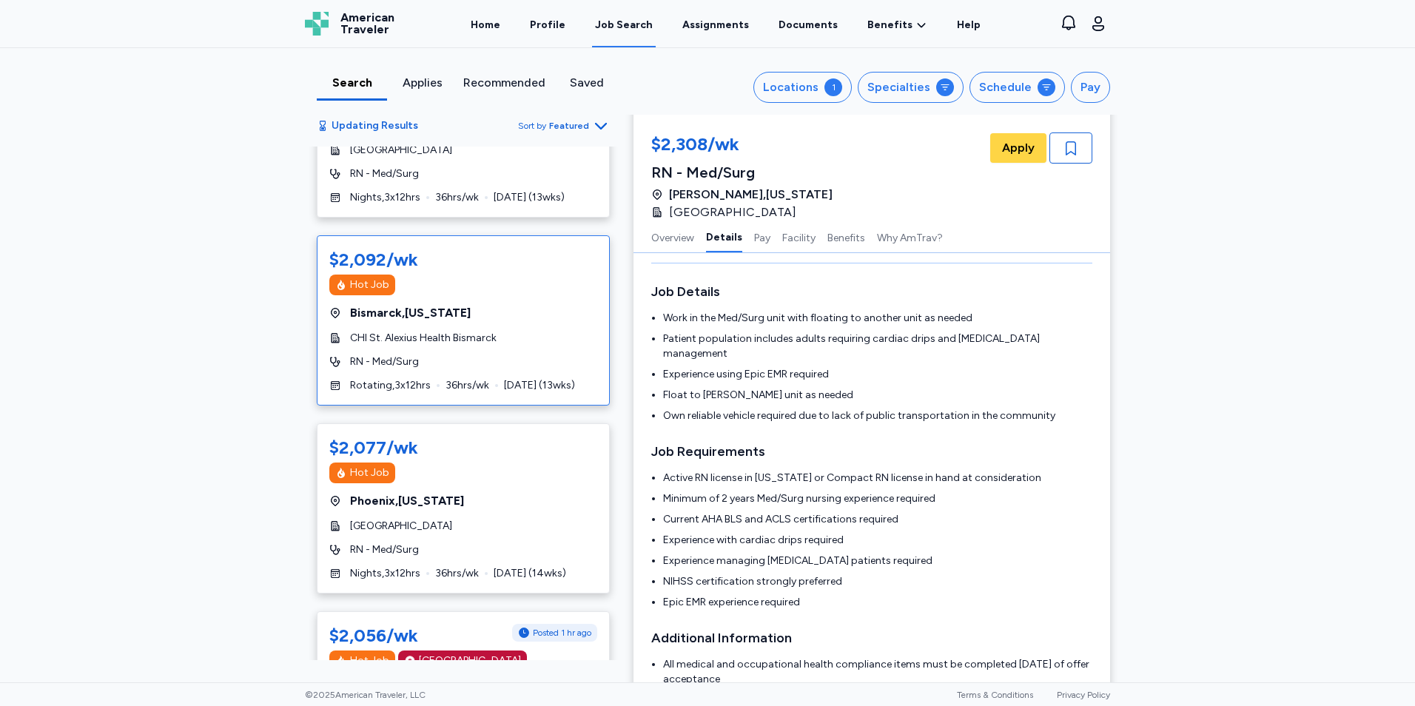
scroll to position [289, 0]
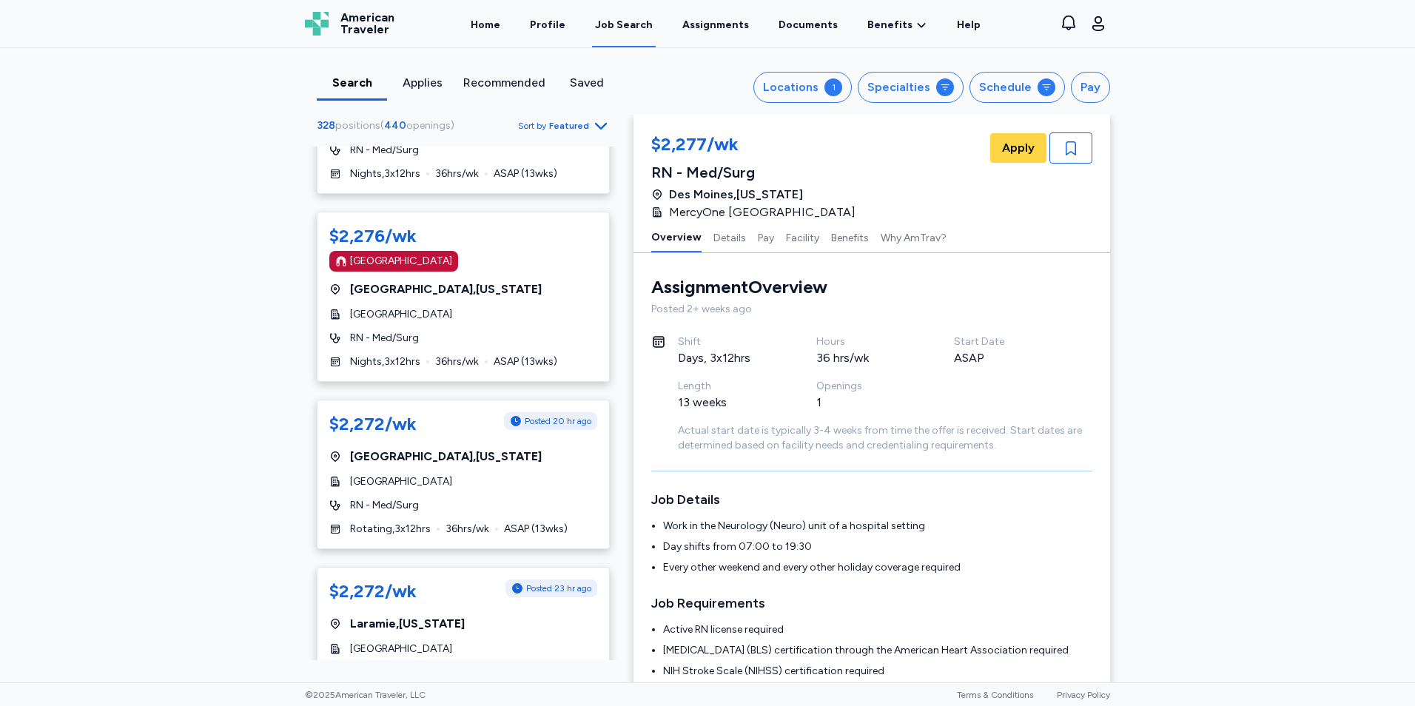
scroll to position [1508, 0]
click at [522, 495] on div "$2,272/wk Posted 20 hr ago [GEOGRAPHIC_DATA] , [US_STATE][GEOGRAPHIC_DATA] RN -…" at bounding box center [463, 474] width 293 height 150
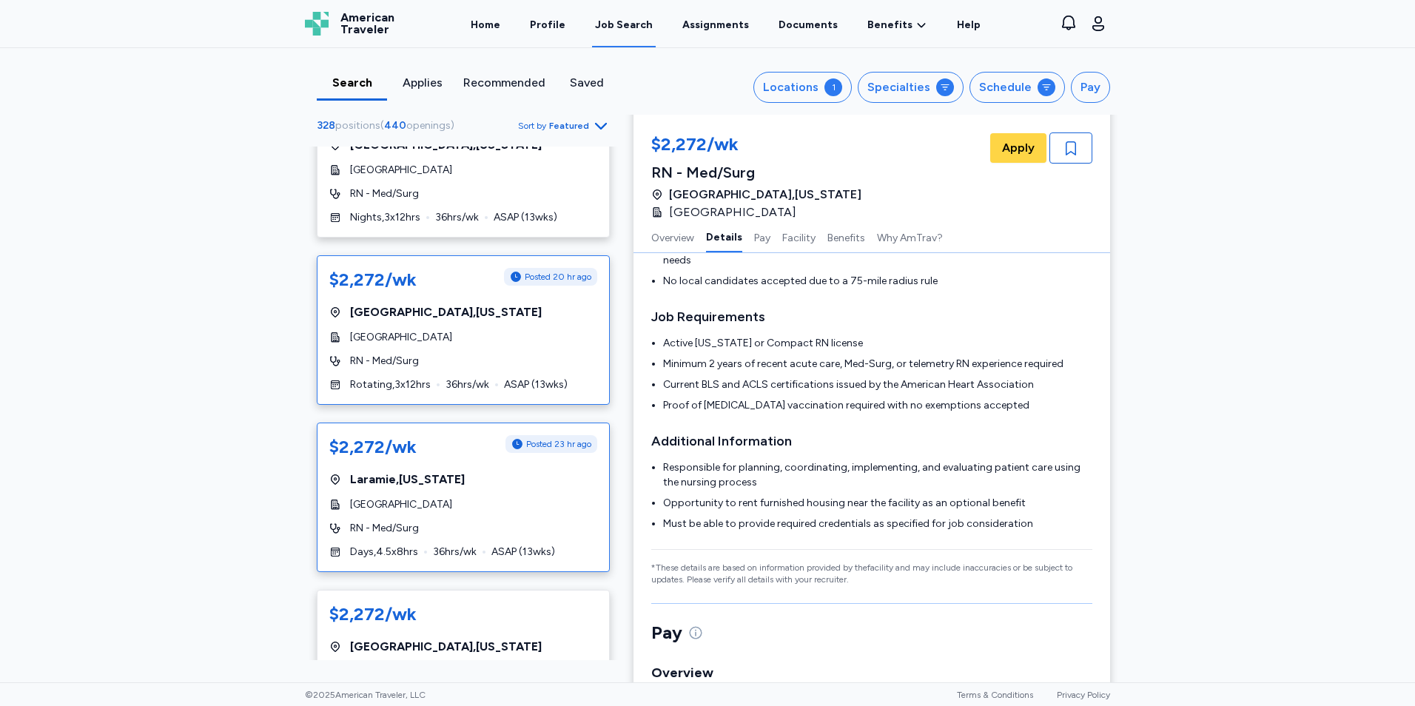
scroll to position [1652, 0]
click at [499, 506] on div "[GEOGRAPHIC_DATA]" at bounding box center [463, 504] width 268 height 15
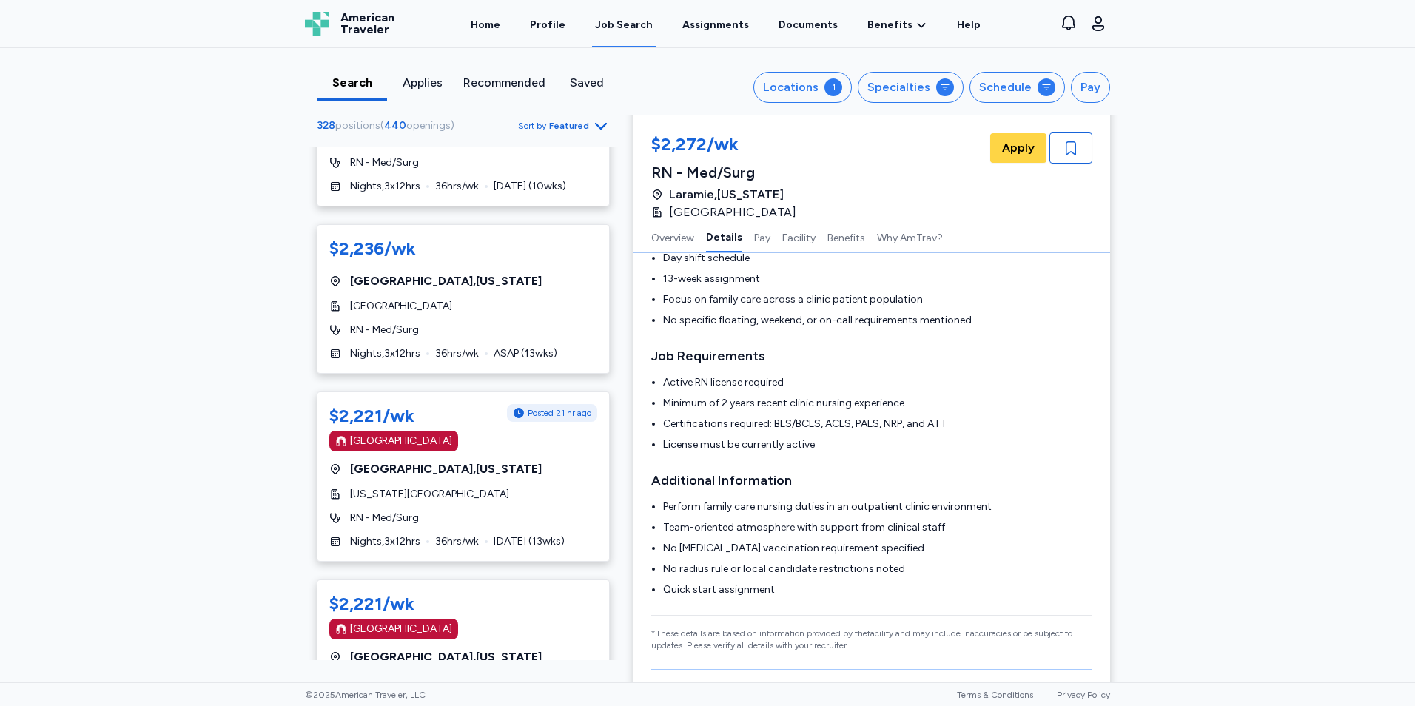
scroll to position [3100, 0]
click at [524, 461] on div "[GEOGRAPHIC_DATA] , [US_STATE]" at bounding box center [463, 468] width 268 height 18
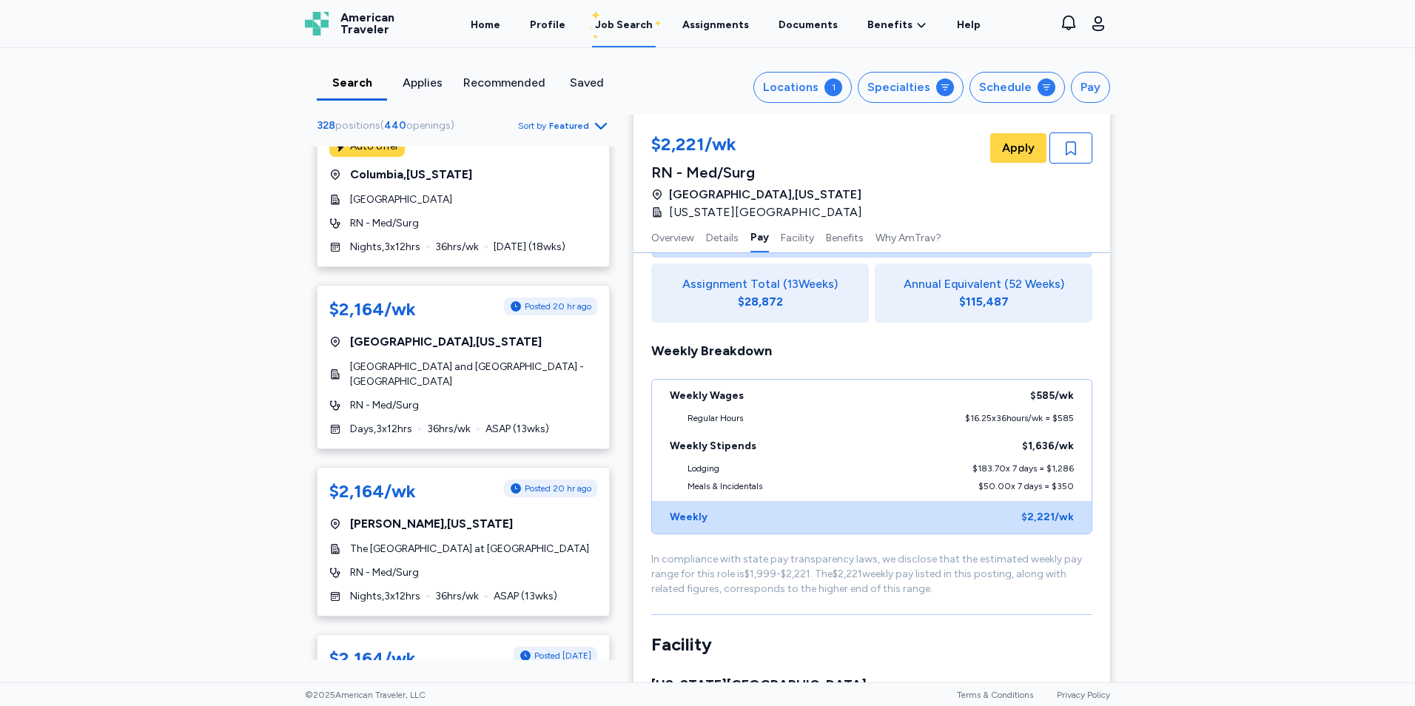
scroll to position [5241, 0]
click at [501, 494] on div "$2,164/wk Posted 20 hr ago [PERSON_NAME] , [US_STATE][GEOGRAPHIC_DATA] at [PERS…" at bounding box center [463, 541] width 293 height 150
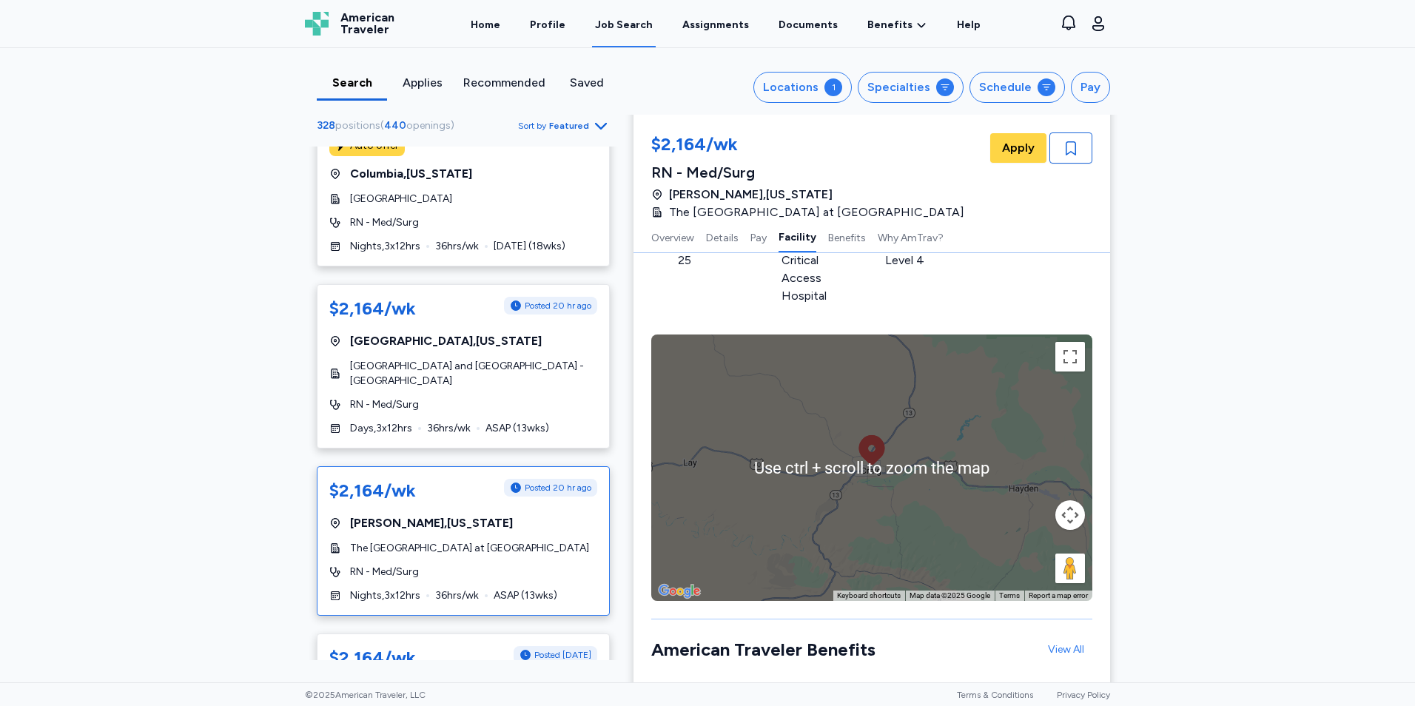
scroll to position [1498, 0]
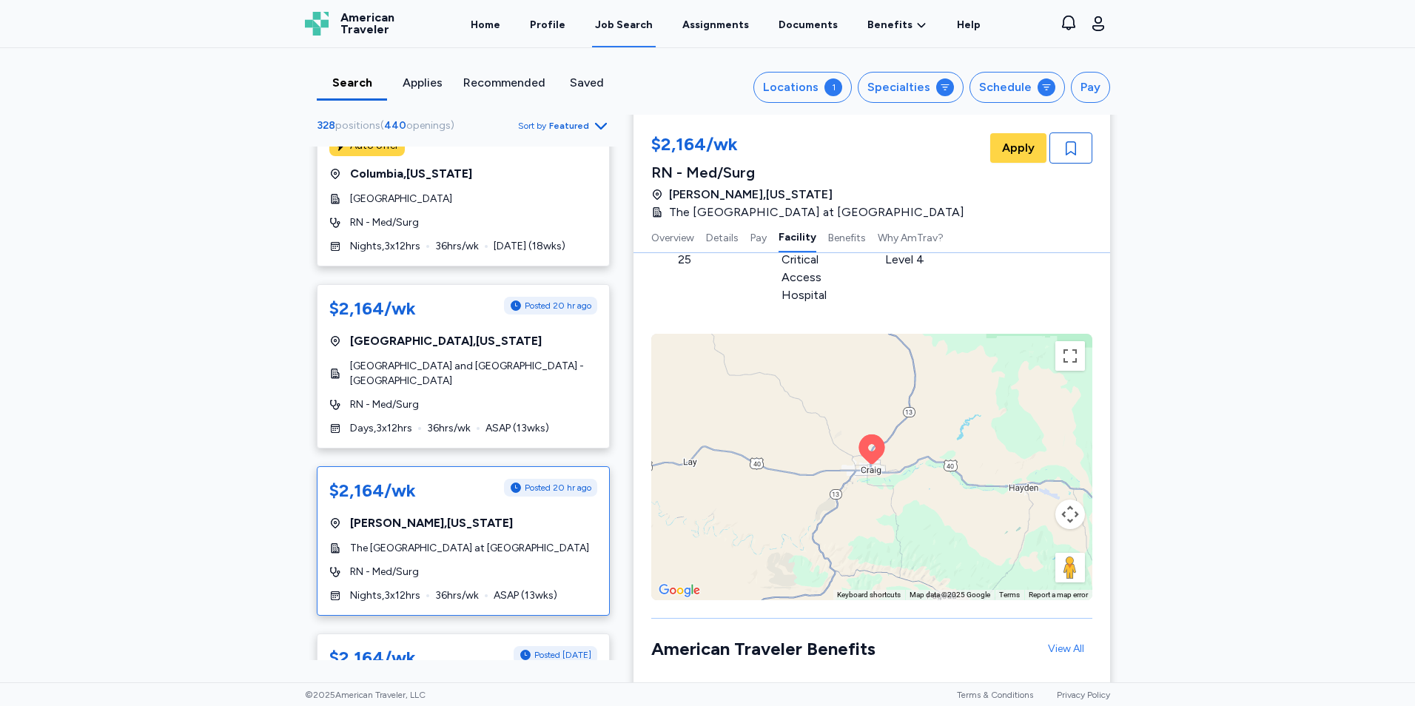
click at [1082, 366] on div "To activate drag with keyboard, press Alt + Enter. Once in keyboard drag state,…" at bounding box center [871, 467] width 441 height 267
click at [1070, 356] on button "Toggle fullscreen view" at bounding box center [1071, 356] width 30 height 30
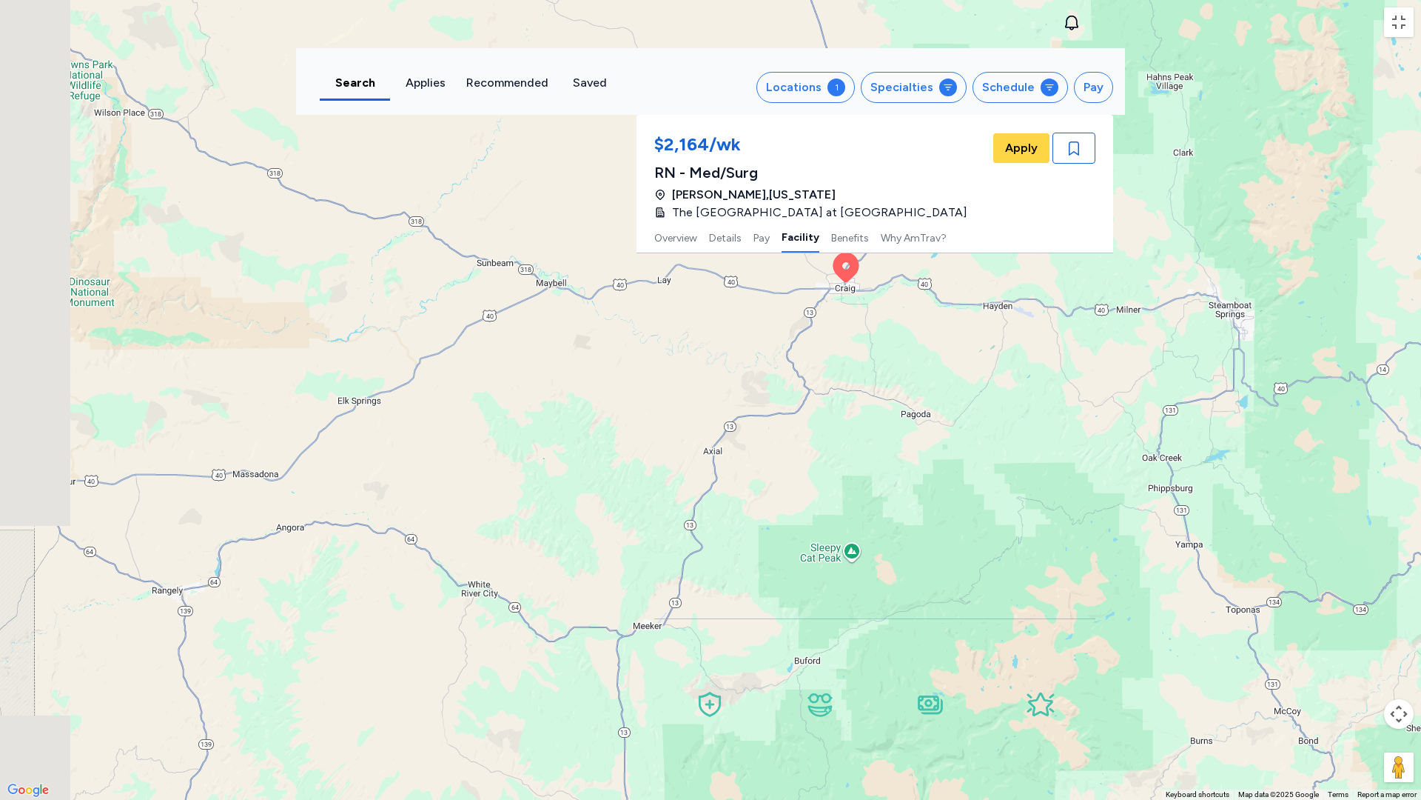
drag, startPoint x: 1173, startPoint y: 584, endPoint x: 1382, endPoint y: 407, distance: 273.7
click at [1382, 407] on div "To activate drag with keyboard, press Alt + Enter. Once in keyboard drag state,…" at bounding box center [710, 400] width 1421 height 800
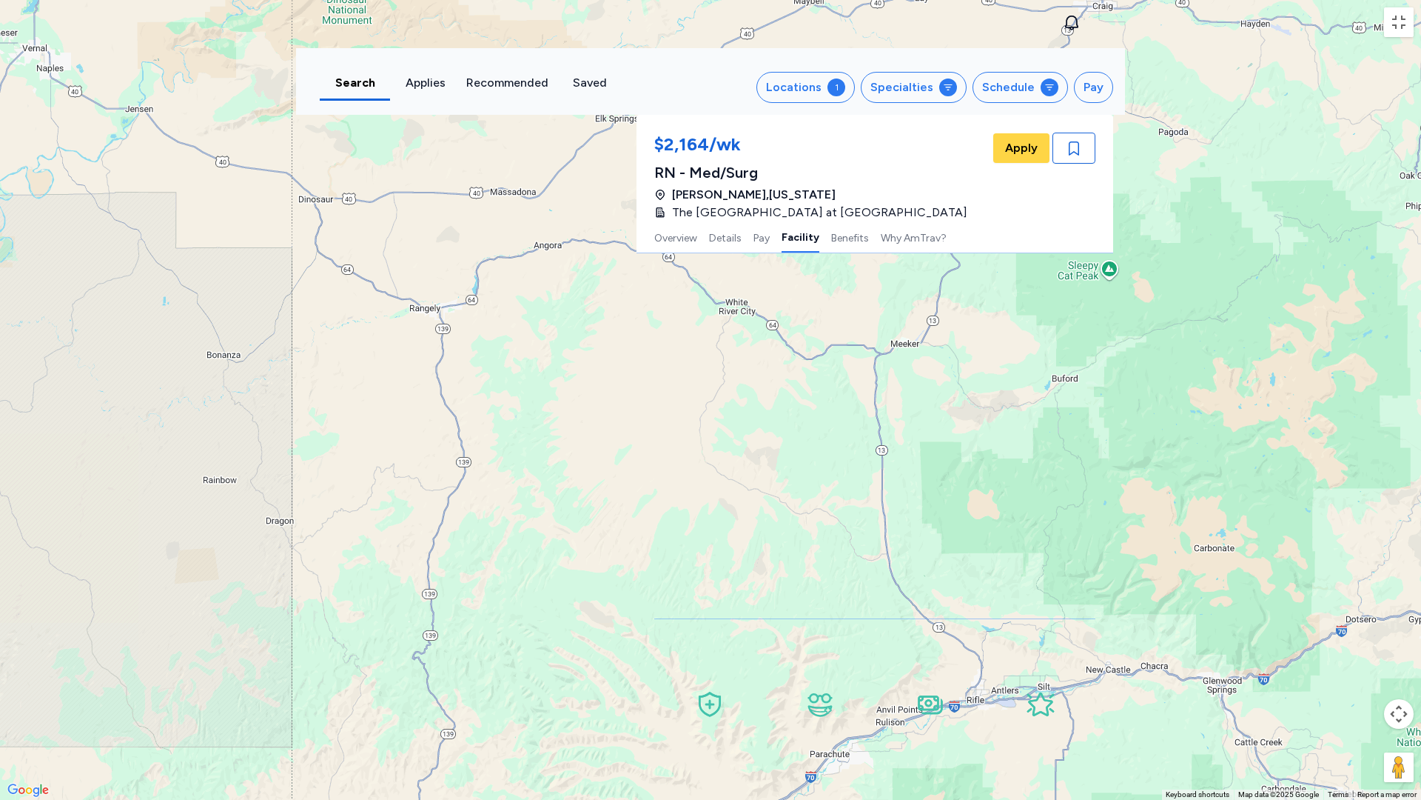
drag, startPoint x: 1053, startPoint y: 348, endPoint x: 1151, endPoint y: 213, distance: 166.9
click at [1151, 213] on div "To activate drag with keyboard, press Alt + Enter. Once in keyboard drag state,…" at bounding box center [710, 400] width 1421 height 800
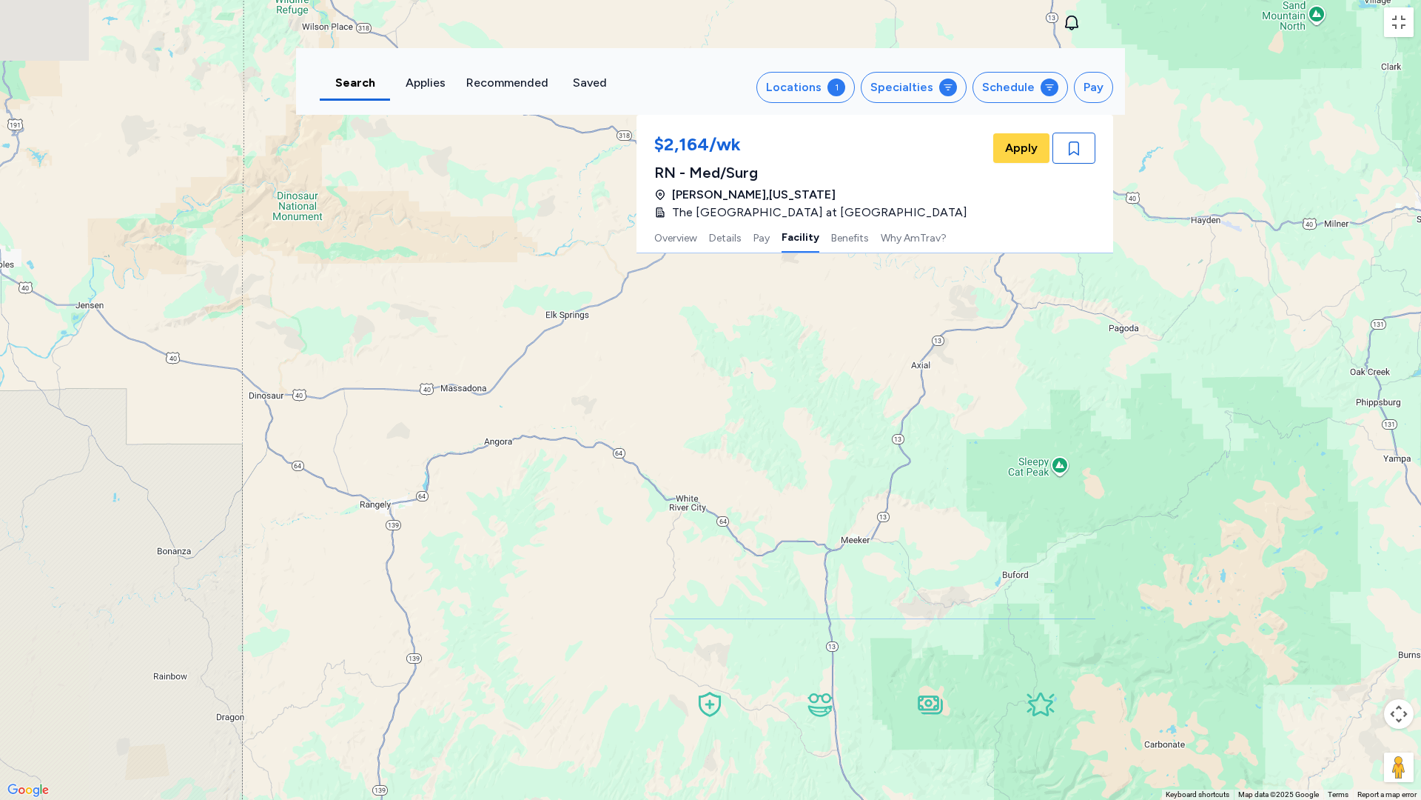
drag, startPoint x: 1151, startPoint y: 213, endPoint x: 1073, endPoint y: 500, distance: 297.6
click at [1073, 500] on div "To activate drag with keyboard, press Alt + Enter. Once in keyboard drag state,…" at bounding box center [710, 400] width 1421 height 800
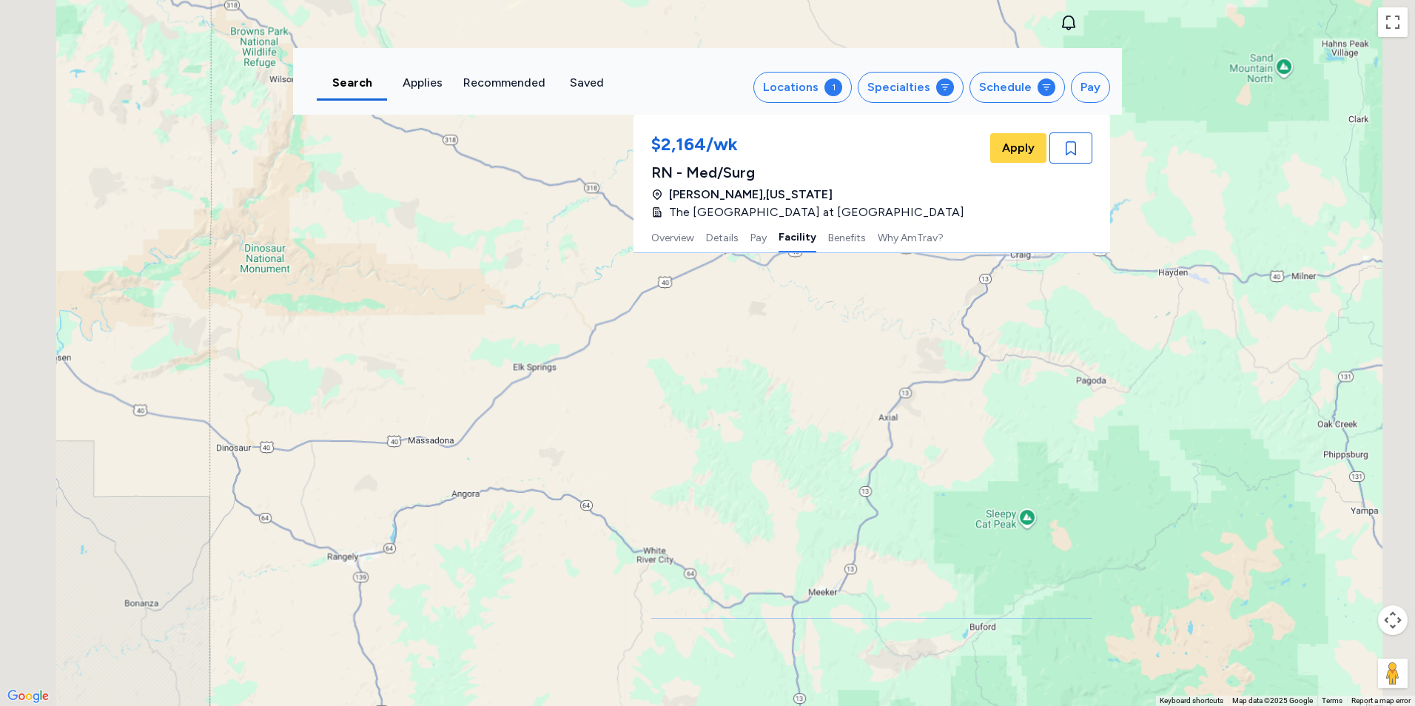
scroll to position [7682, 0]
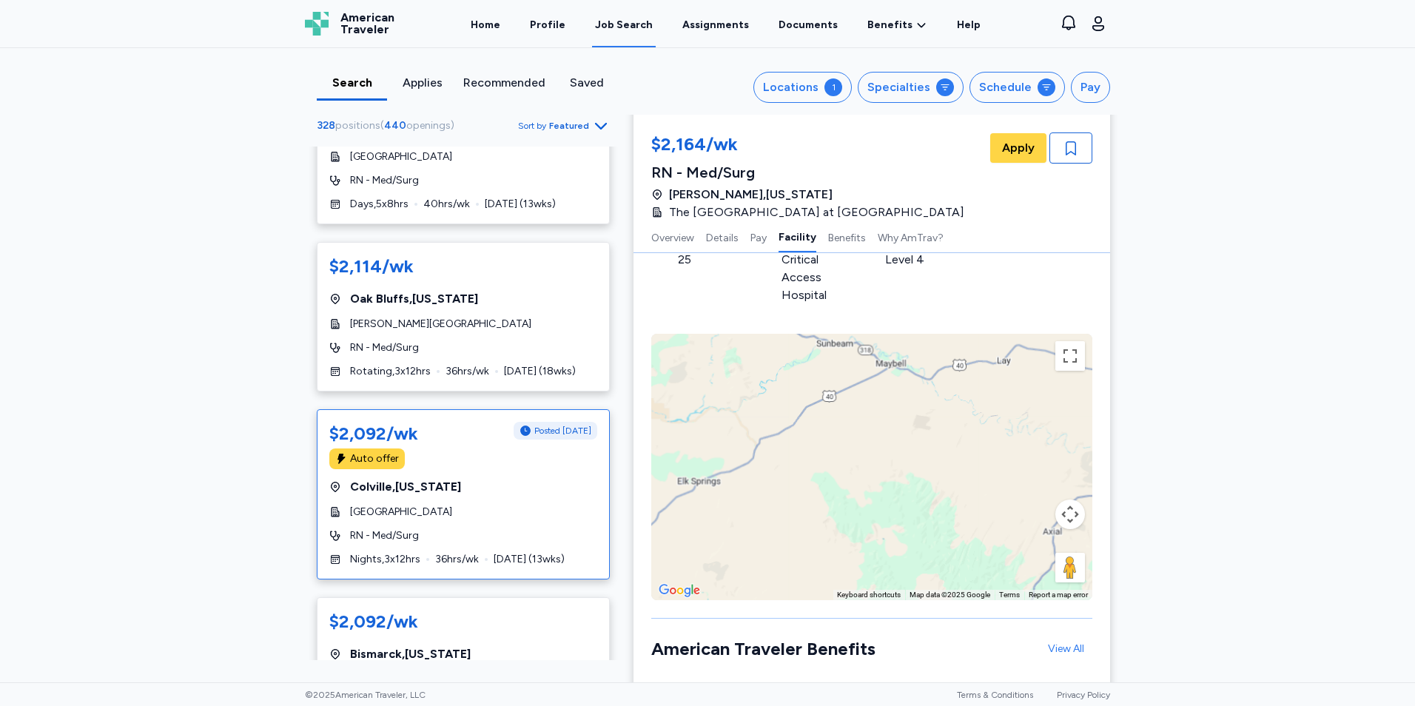
click at [482, 433] on div "$2,092/wk Posted [DATE] Auto offer [GEOGRAPHIC_DATA] , [US_STATE][GEOGRAPHIC_DA…" at bounding box center [463, 494] width 293 height 170
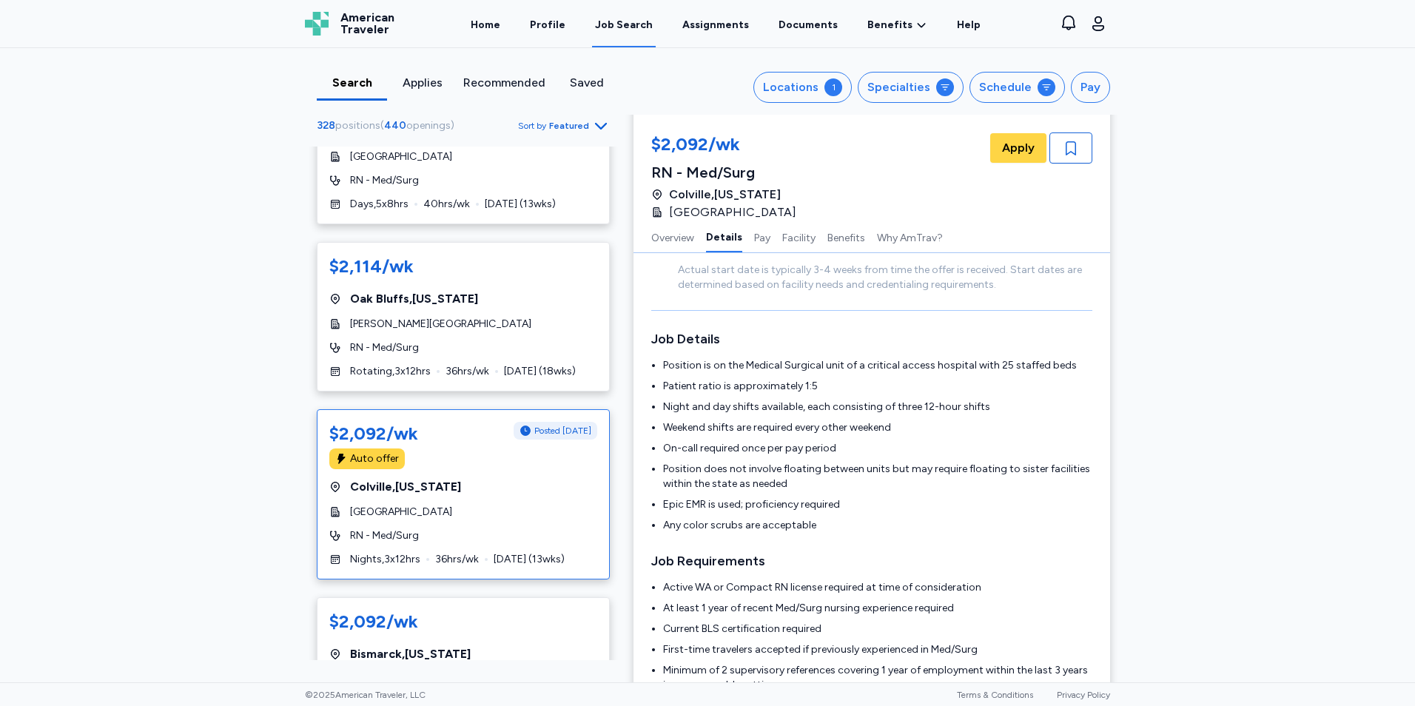
scroll to position [303, 0]
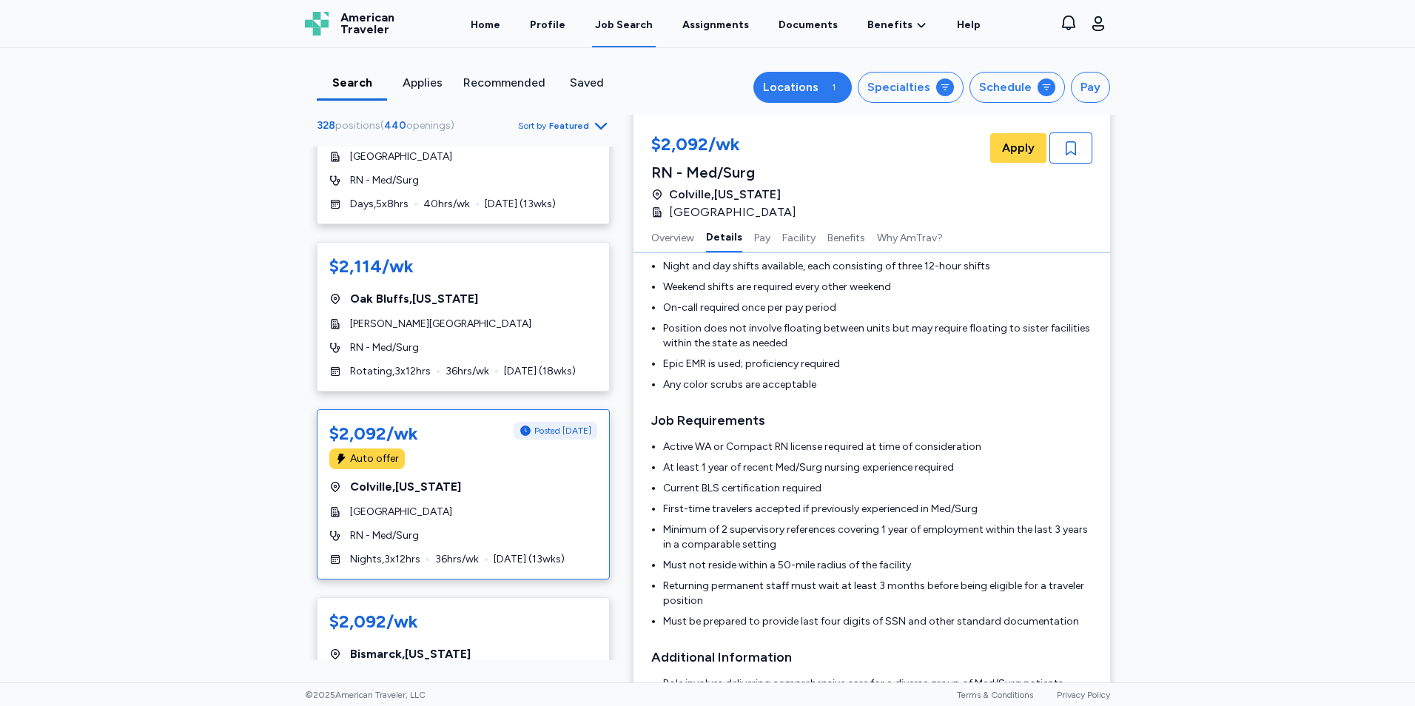
click at [805, 96] on button "Locations 1" at bounding box center [803, 87] width 98 height 31
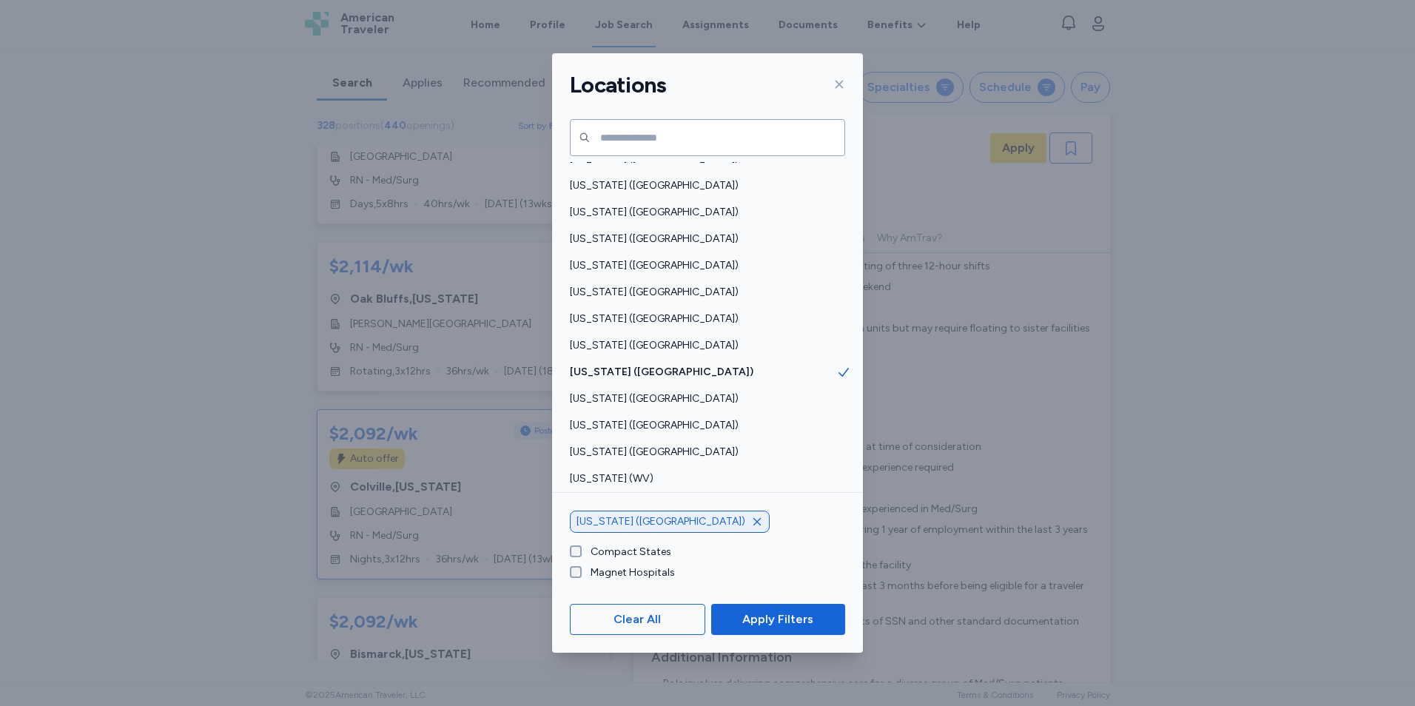
scroll to position [1029, 0]
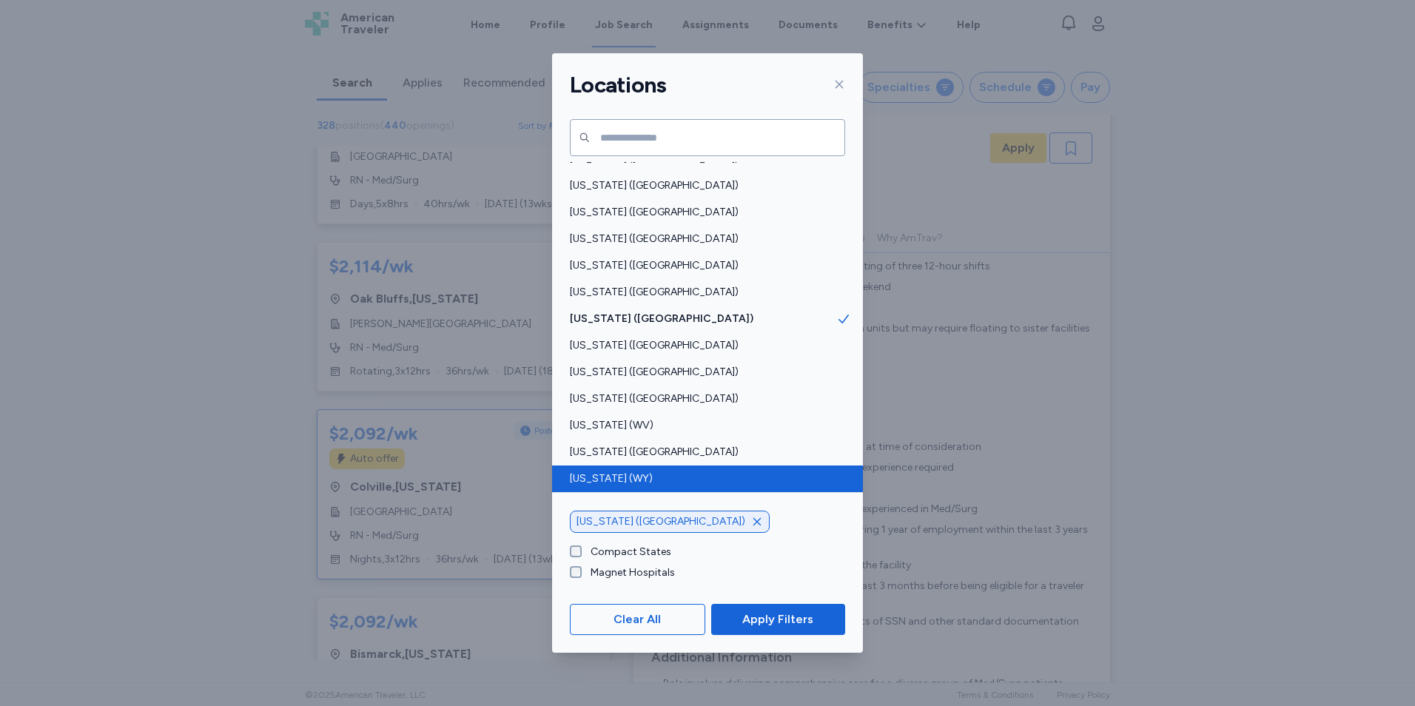
click at [668, 477] on span "[US_STATE] (WY)" at bounding box center [703, 479] width 267 height 15
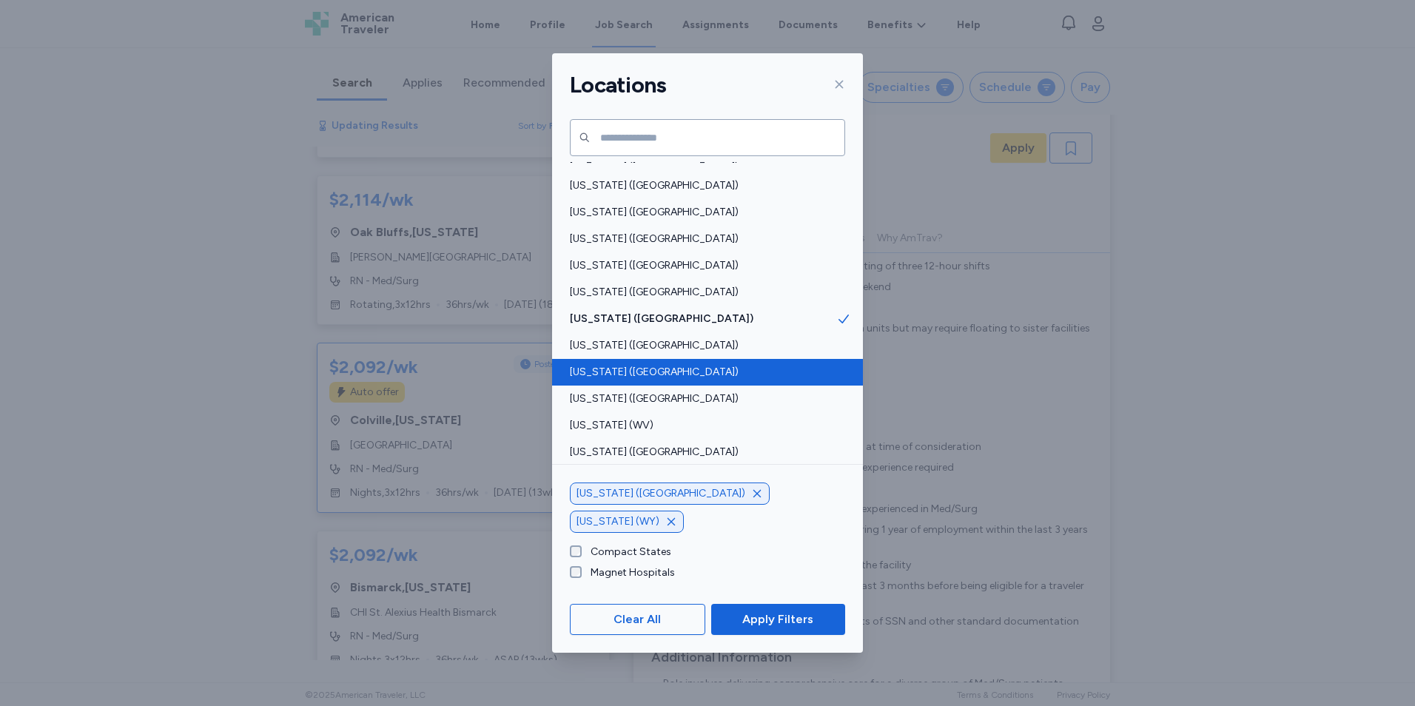
scroll to position [7615, 0]
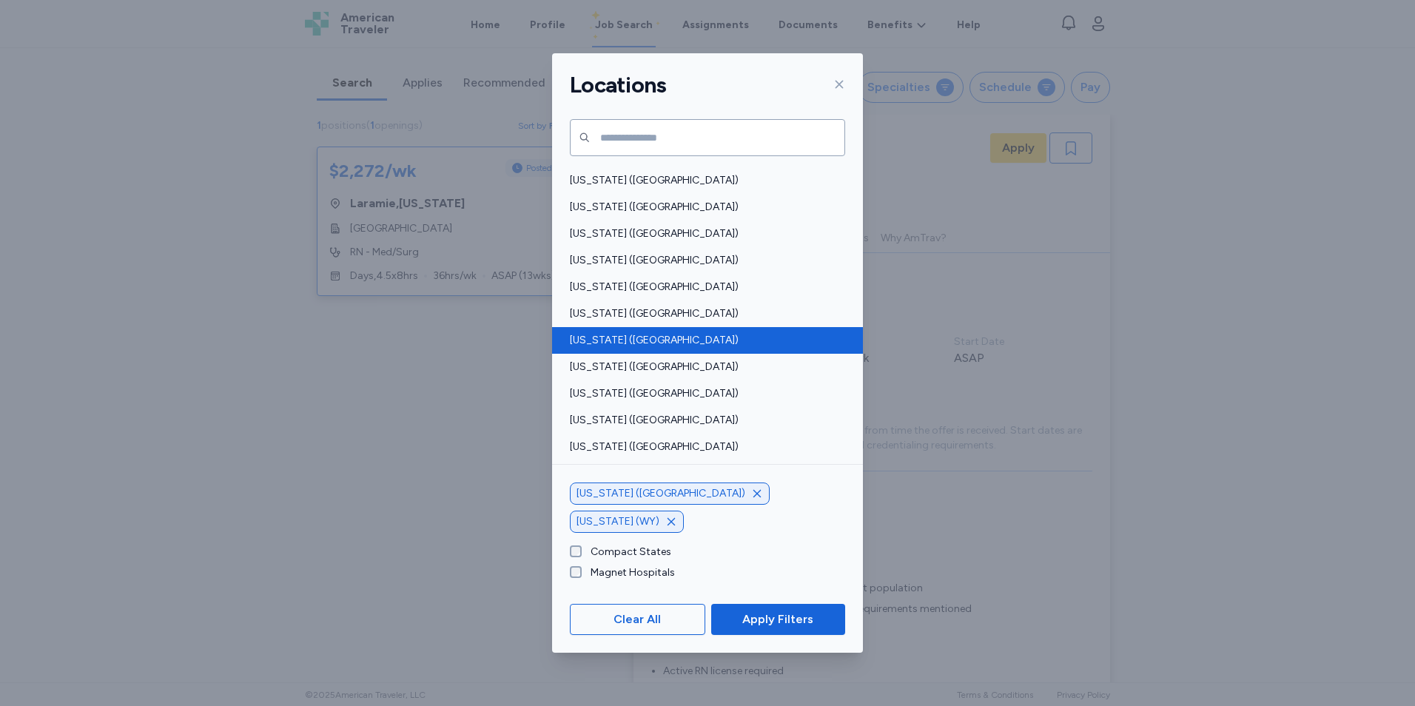
scroll to position [871, 0]
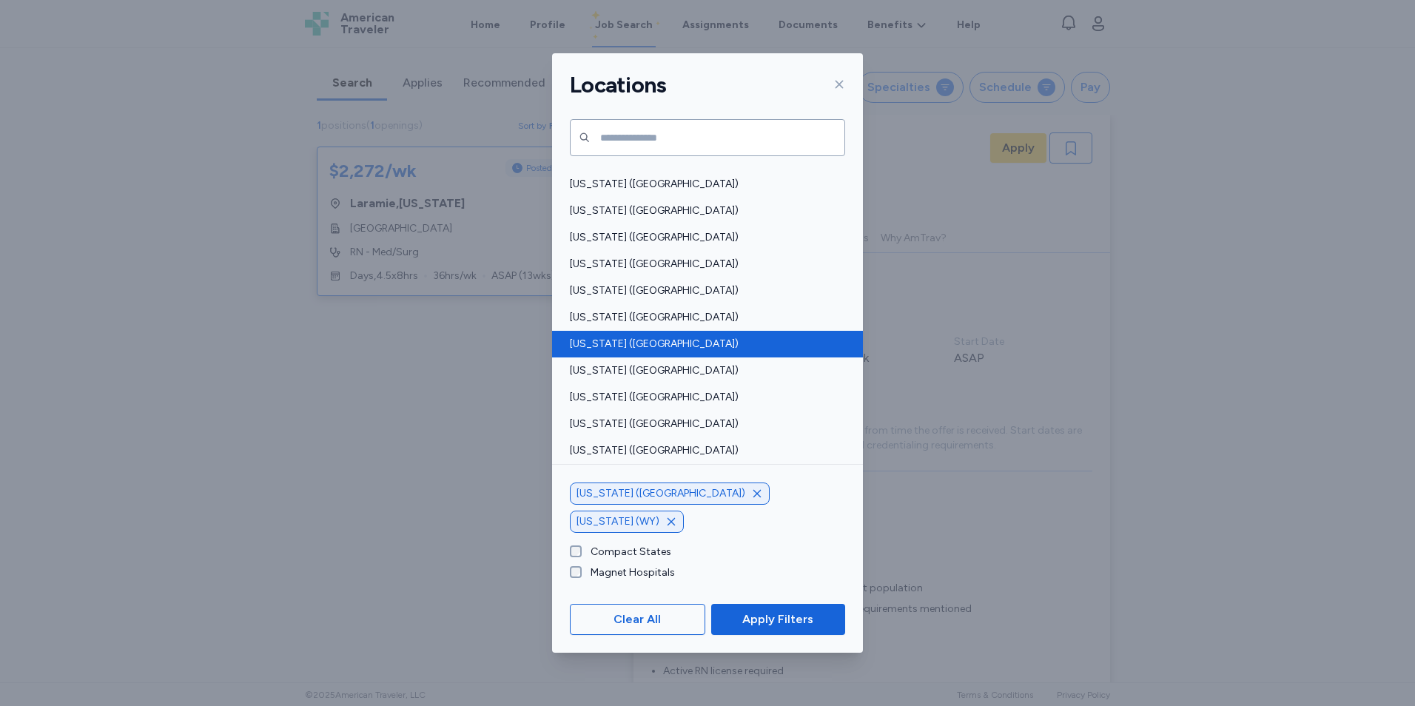
click at [680, 342] on span "[US_STATE] ([GEOGRAPHIC_DATA])" at bounding box center [703, 344] width 267 height 15
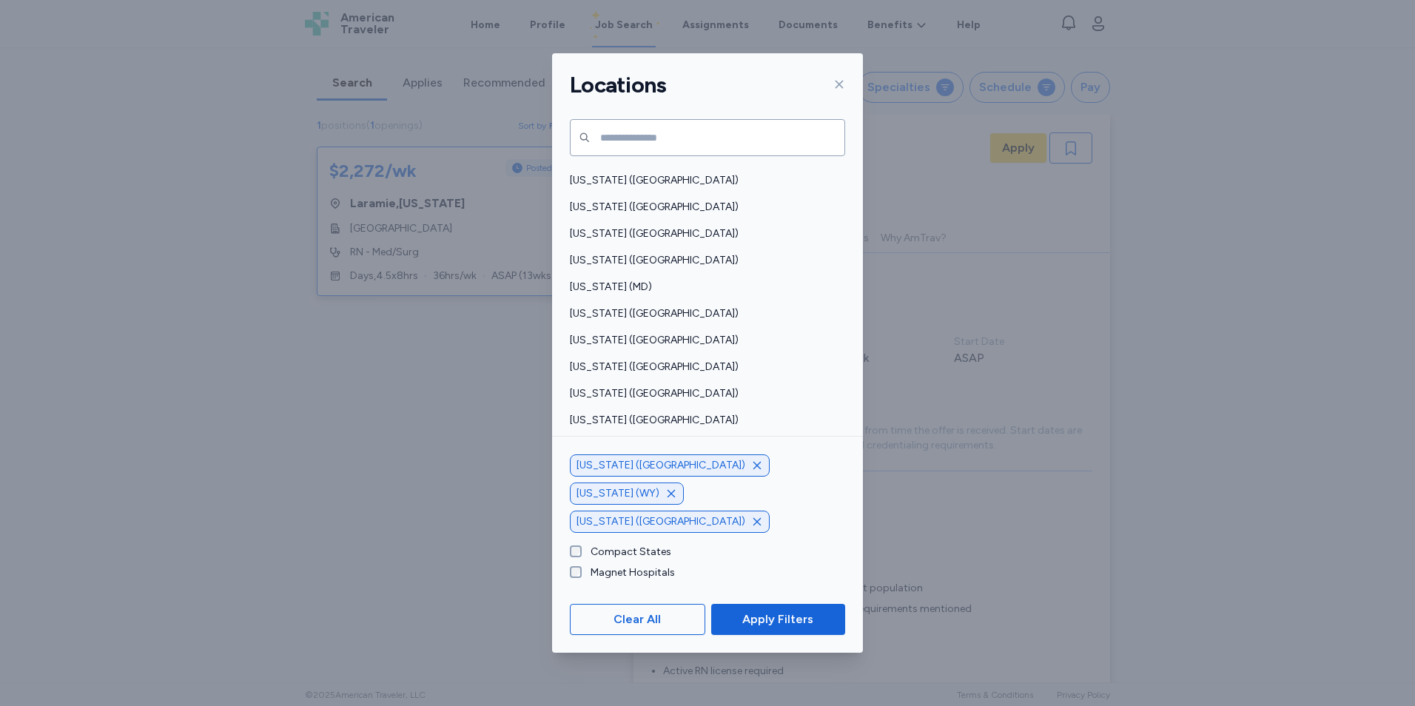
scroll to position [400, 0]
click at [680, 342] on span "[US_STATE] ([GEOGRAPHIC_DATA])" at bounding box center [703, 335] width 267 height 15
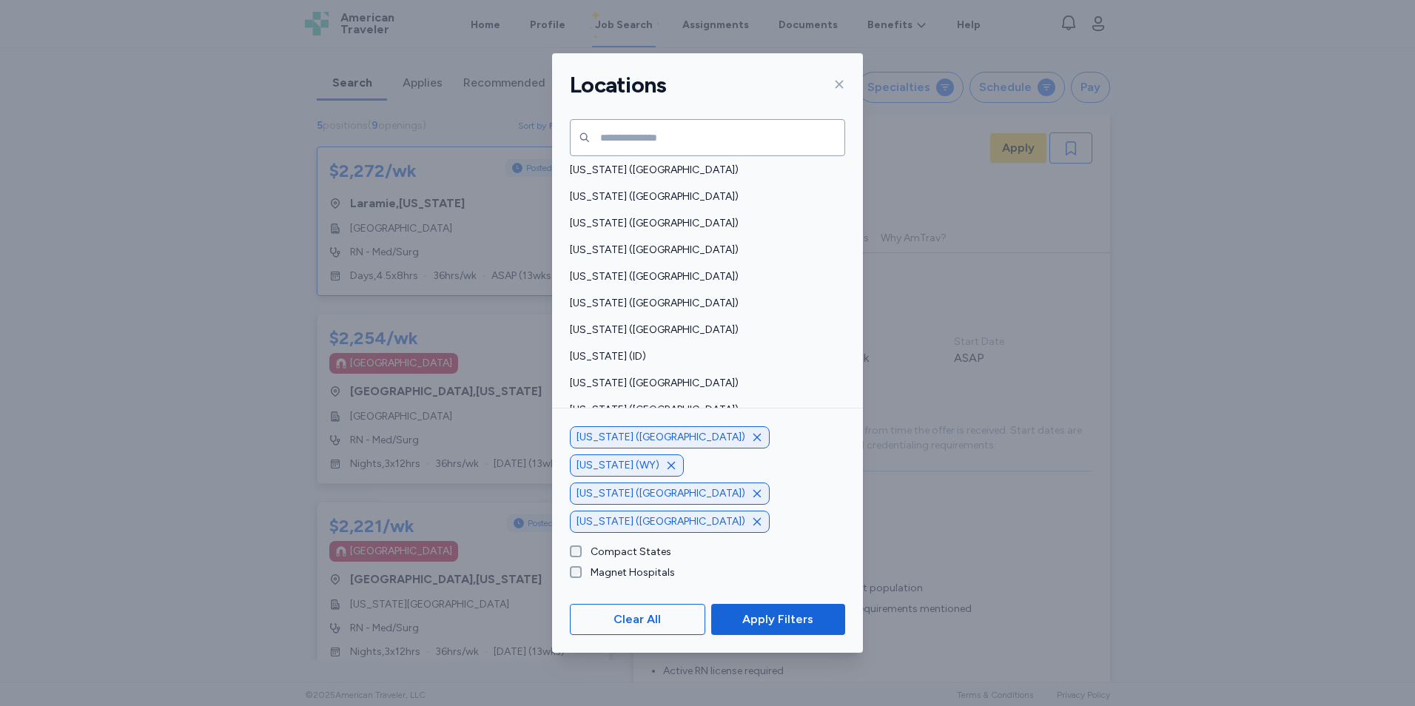
scroll to position [138, 0]
click at [674, 367] on div "[US_STATE] (ID)" at bounding box center [707, 357] width 311 height 27
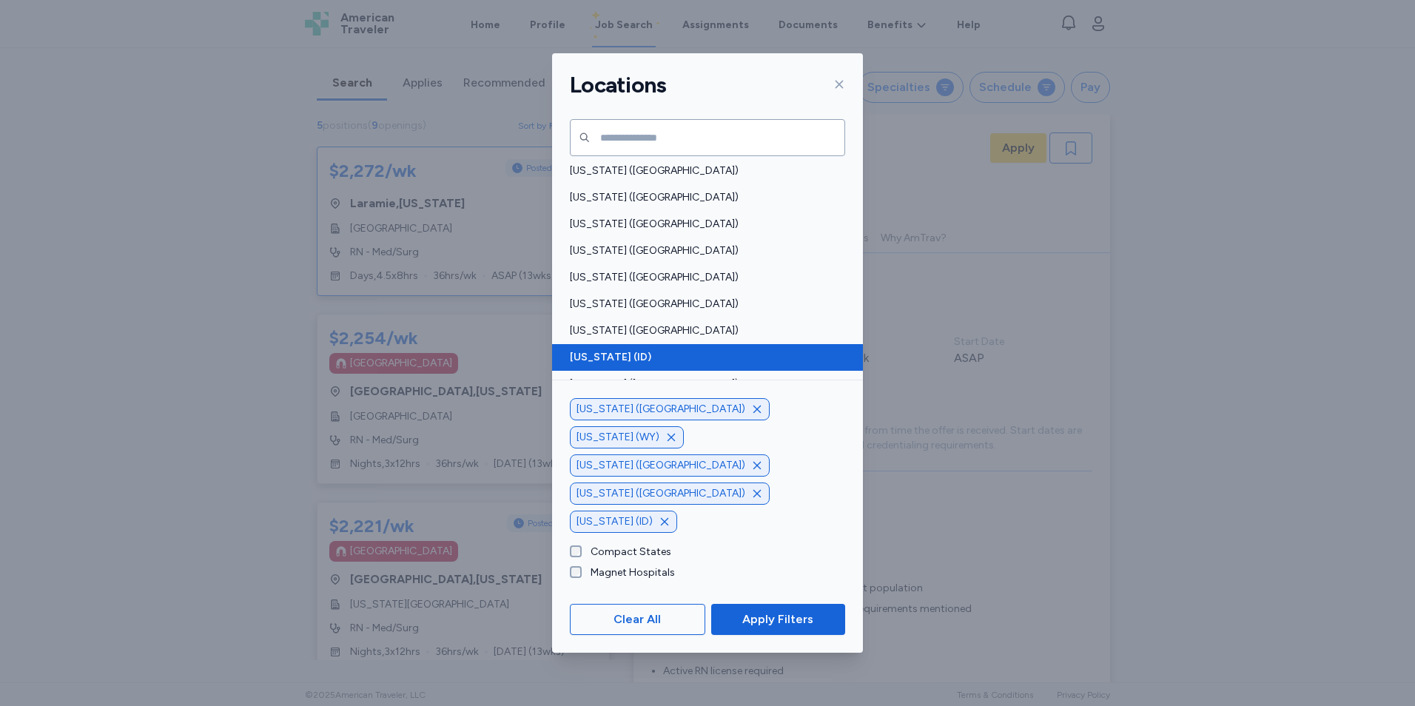
scroll to position [50, 0]
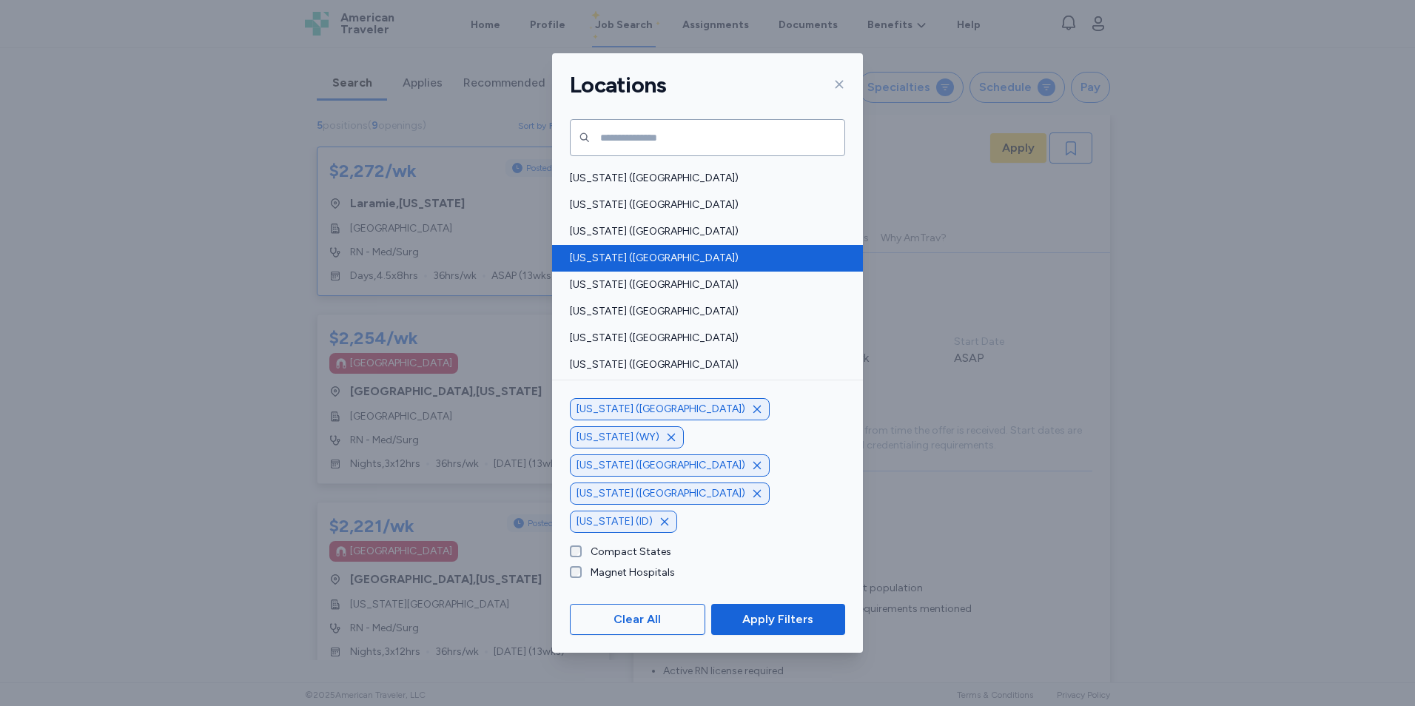
click at [680, 269] on div "[US_STATE] ([GEOGRAPHIC_DATA])" at bounding box center [707, 258] width 311 height 27
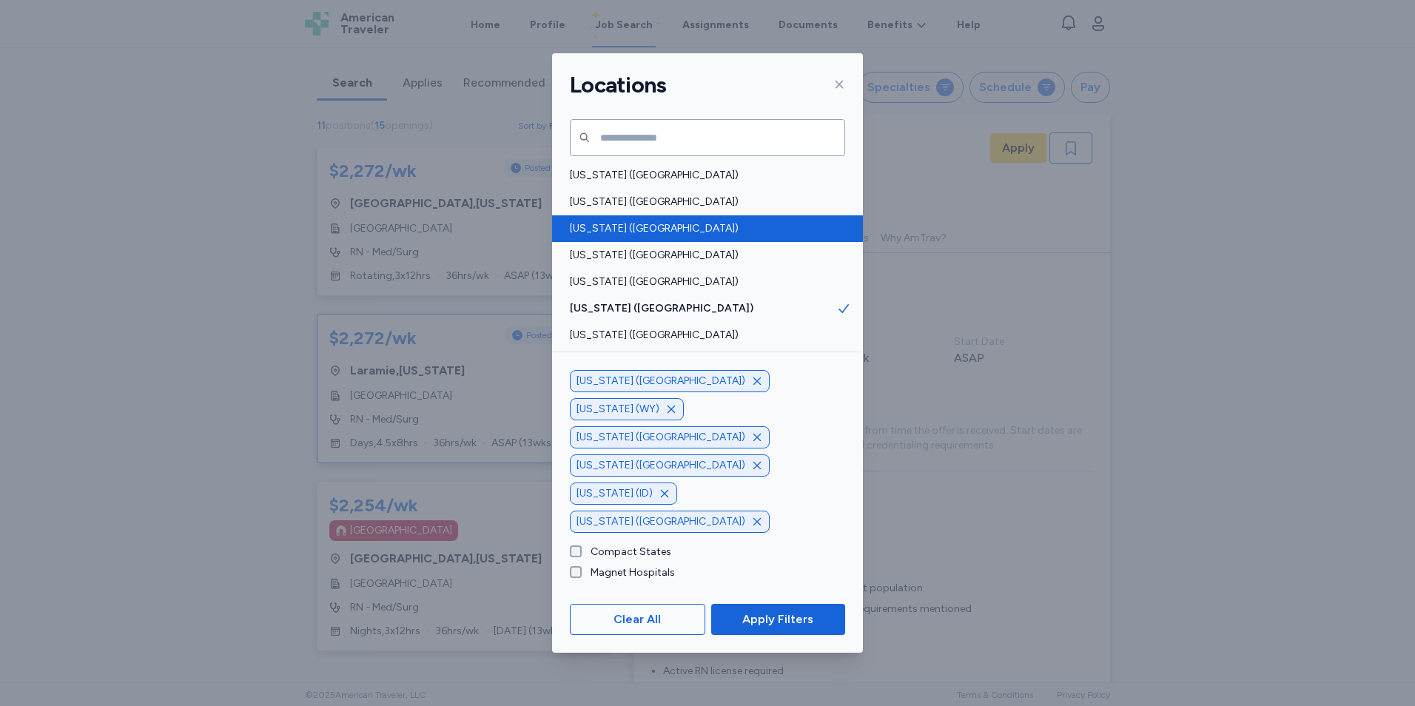
click at [683, 226] on span "[US_STATE] ([GEOGRAPHIC_DATA])" at bounding box center [703, 228] width 267 height 15
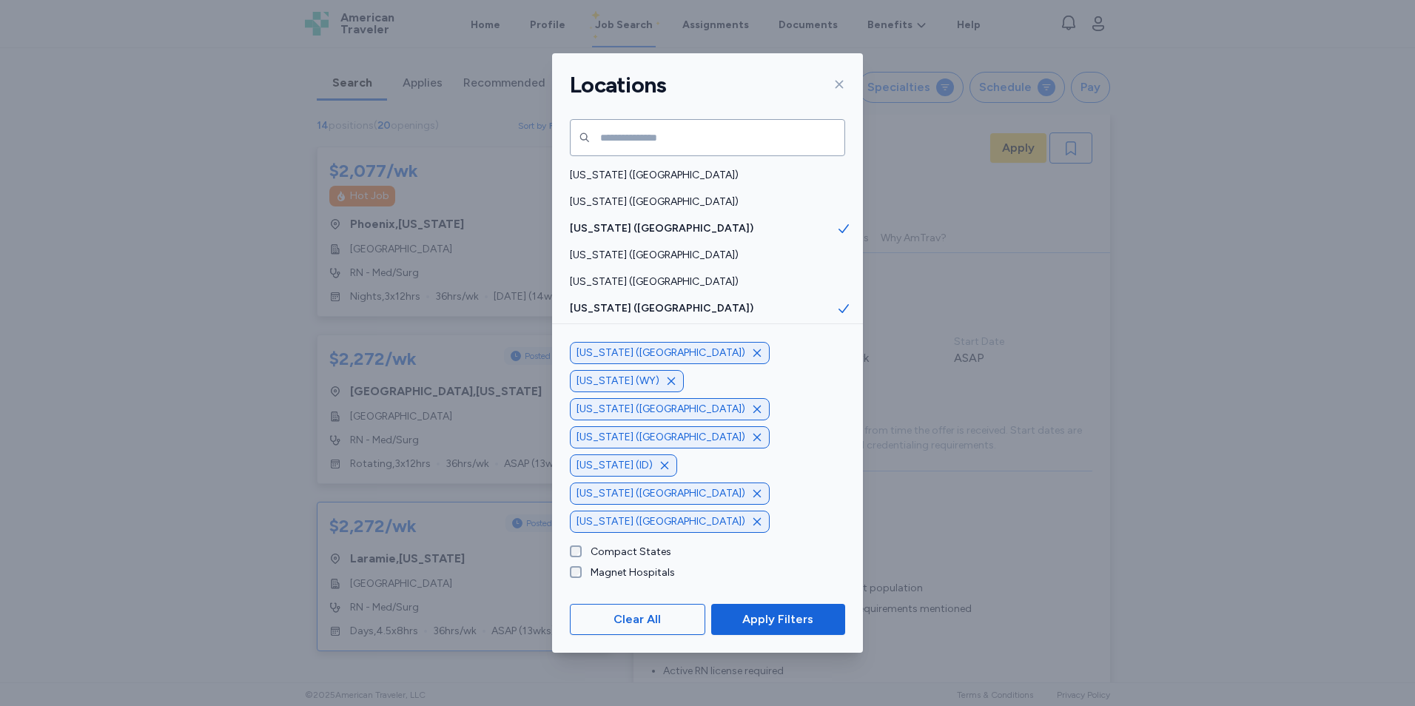
click at [845, 81] on div "Locations" at bounding box center [707, 85] width 311 height 64
click at [842, 81] on icon at bounding box center [840, 84] width 12 height 12
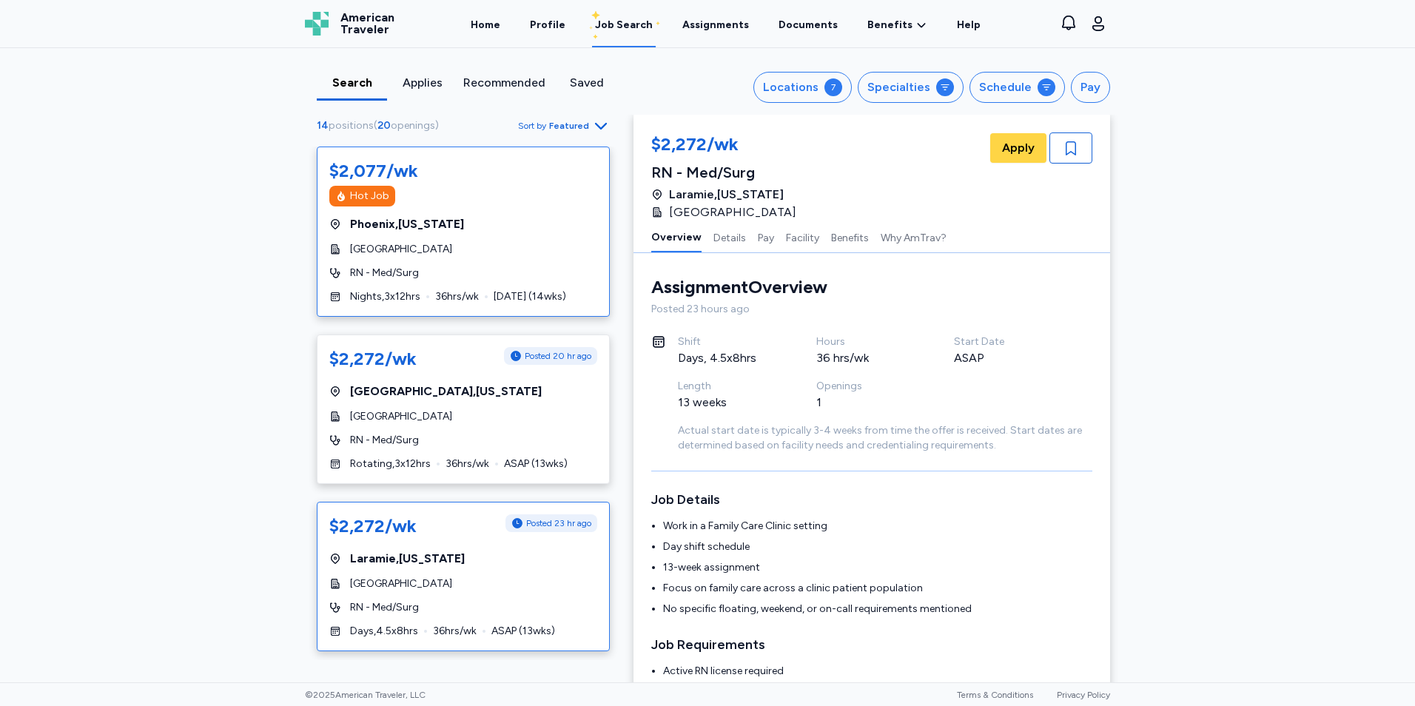
click at [537, 256] on div "[GEOGRAPHIC_DATA]" at bounding box center [463, 249] width 268 height 15
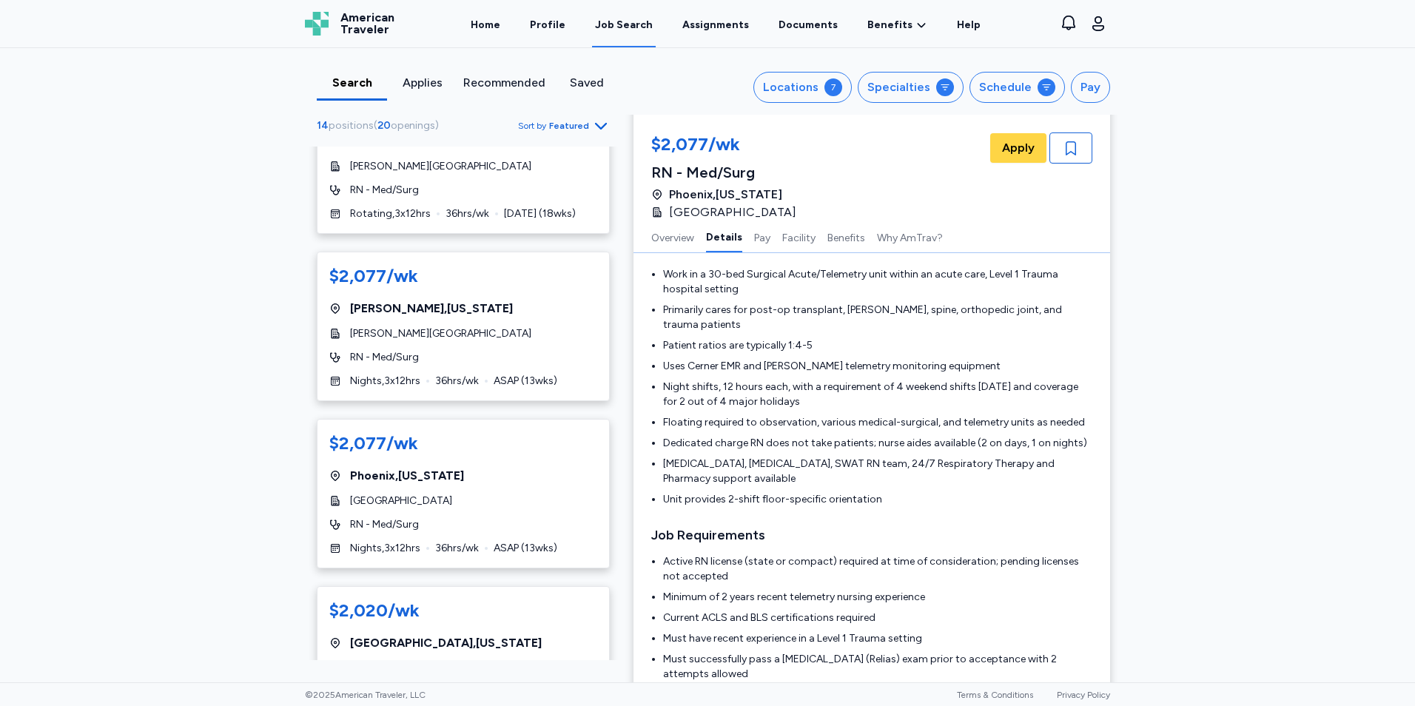
scroll to position [1484, 0]
click at [501, 481] on div "[GEOGRAPHIC_DATA] , [US_STATE]" at bounding box center [463, 475] width 268 height 18
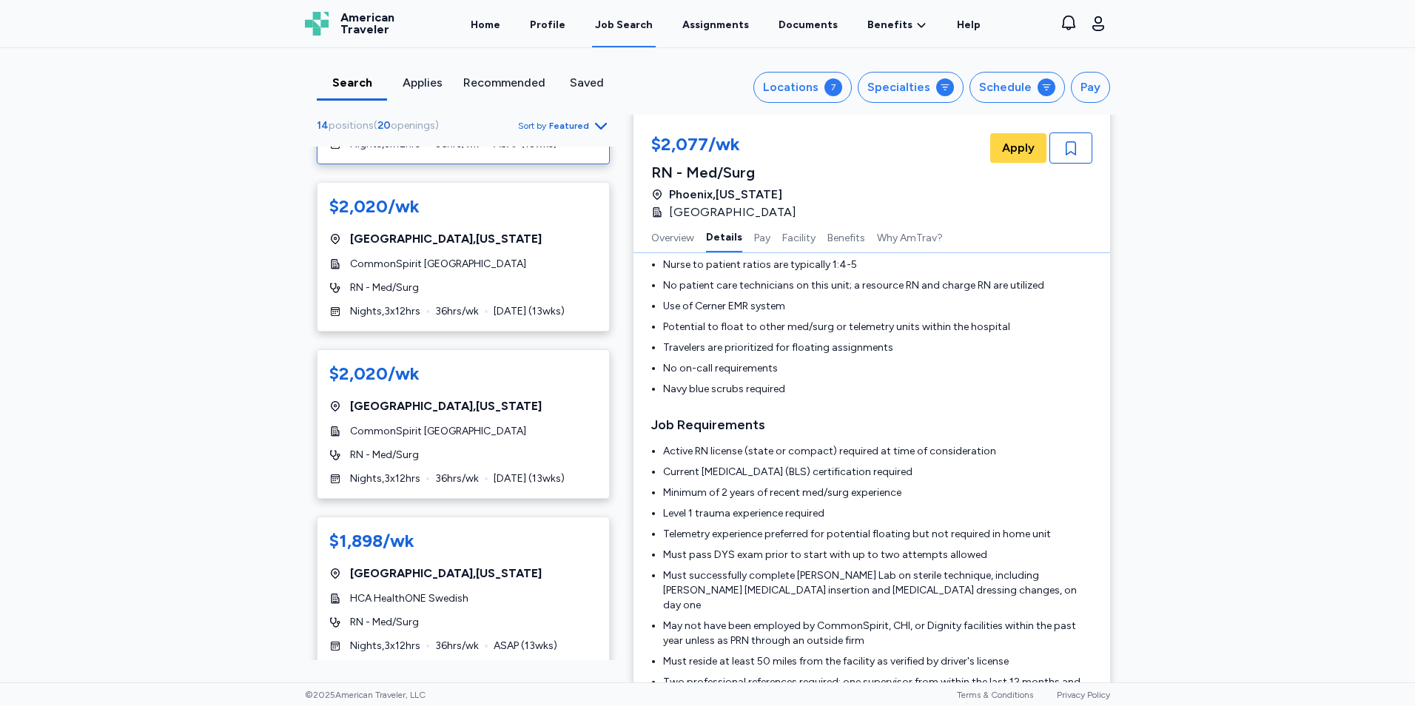
scroll to position [1893, 0]
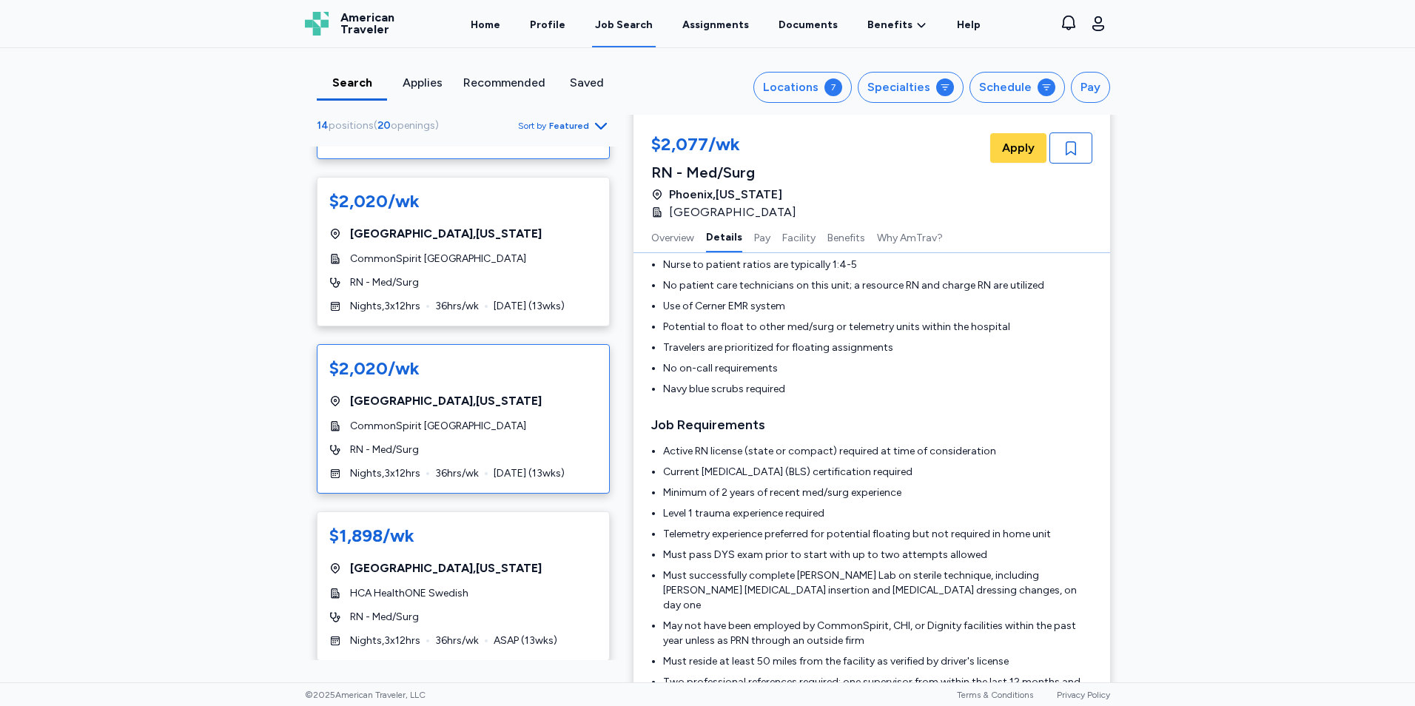
click at [562, 432] on div "CommonSpirit [GEOGRAPHIC_DATA]" at bounding box center [463, 426] width 268 height 15
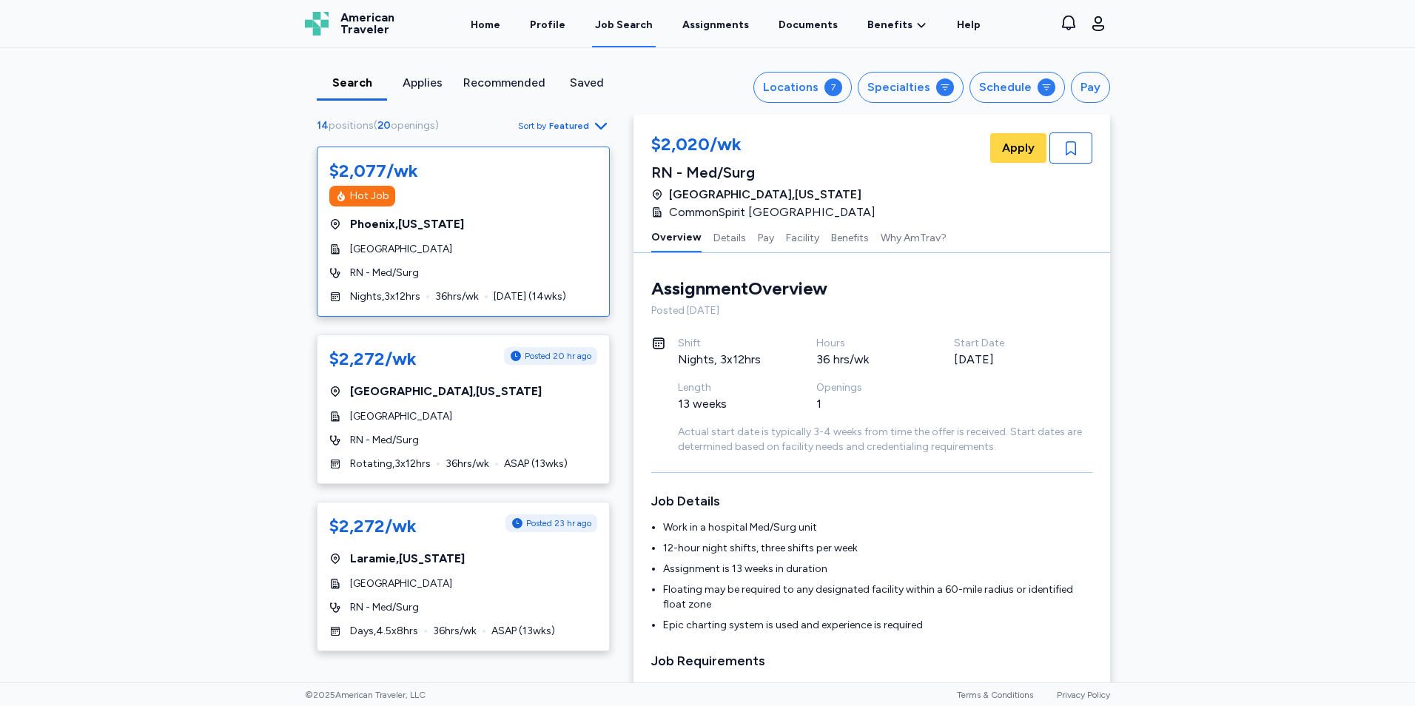
click at [452, 249] on span "[GEOGRAPHIC_DATA]" at bounding box center [401, 249] width 102 height 15
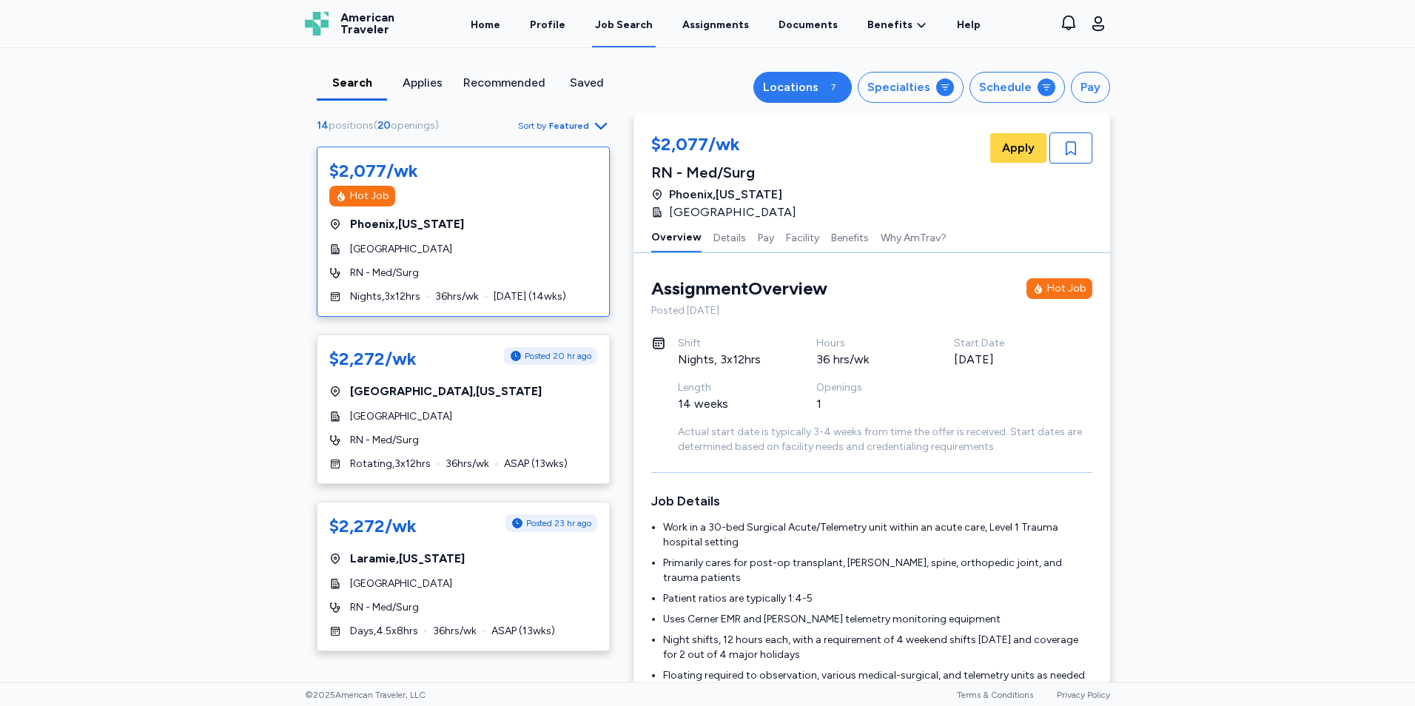
click at [808, 85] on div "Locations" at bounding box center [791, 87] width 56 height 18
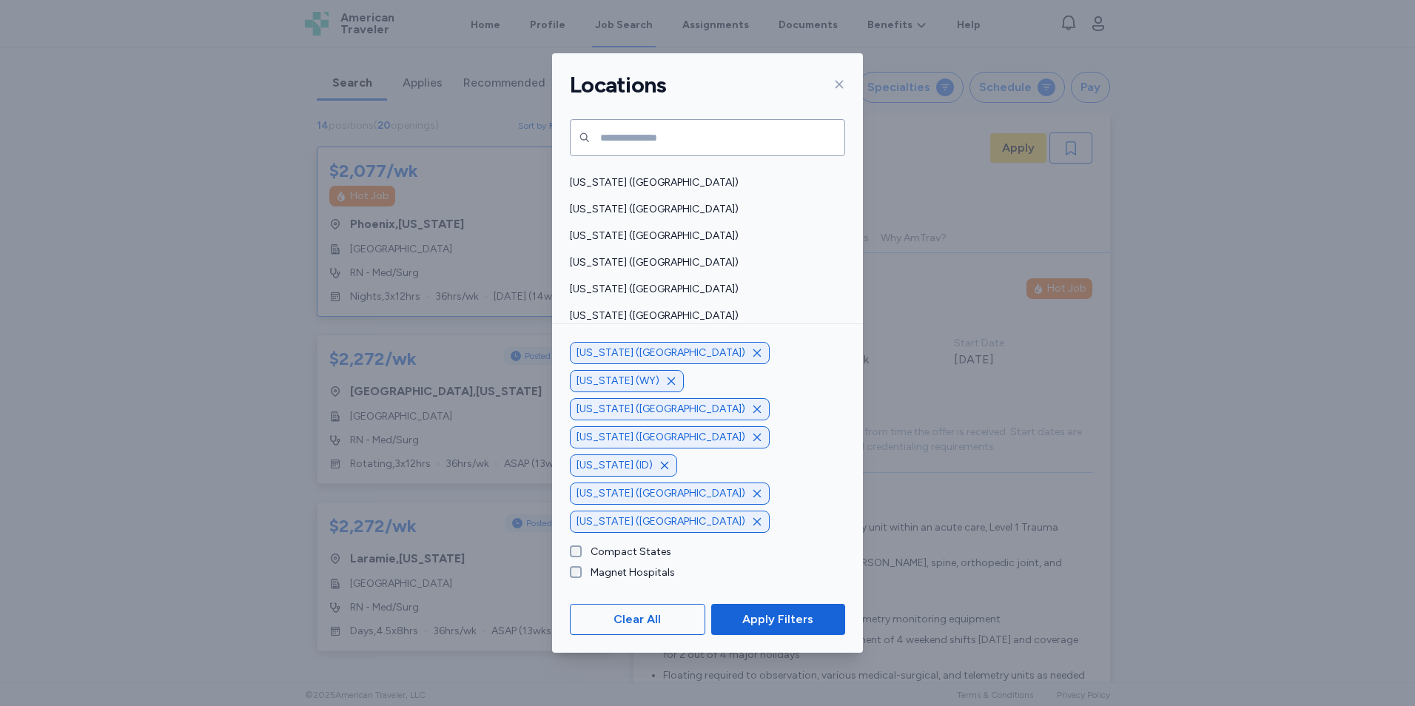
scroll to position [729, 0]
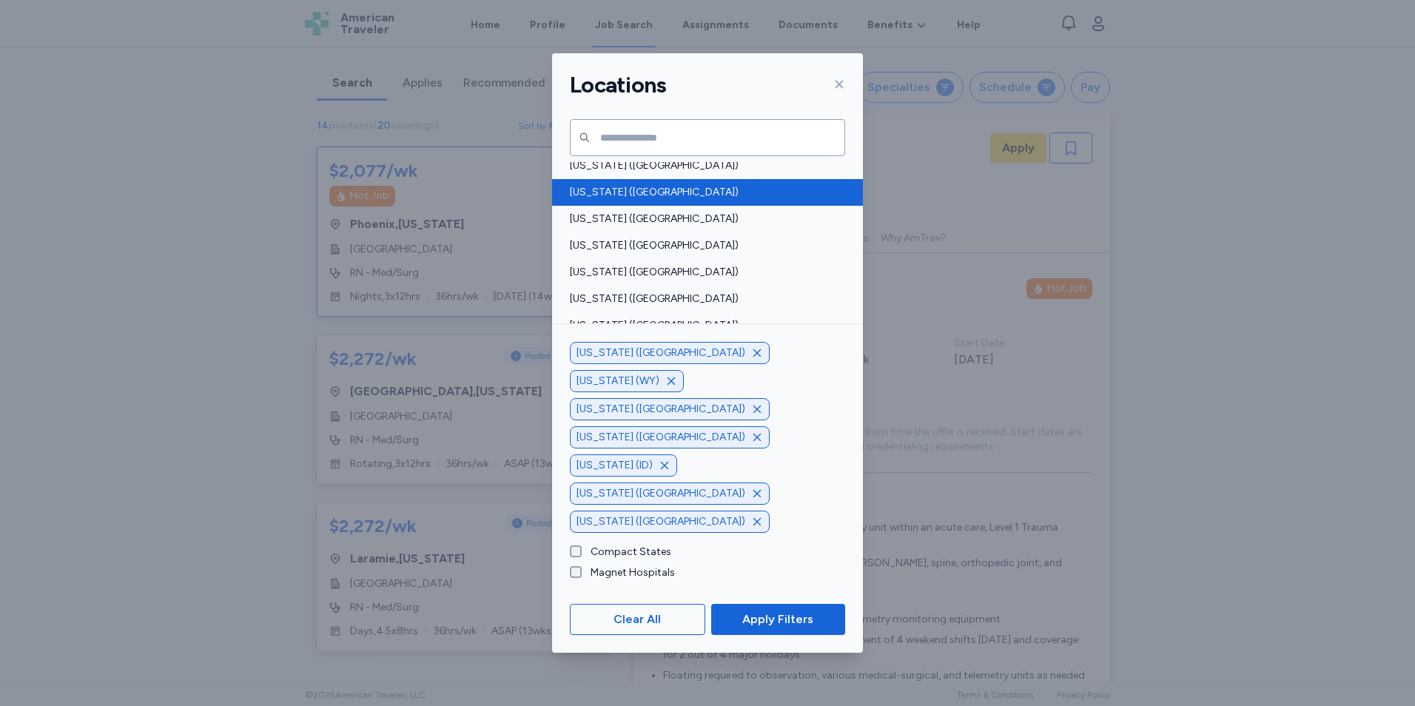
click at [665, 193] on span "[US_STATE] ([GEOGRAPHIC_DATA])" at bounding box center [703, 192] width 267 height 15
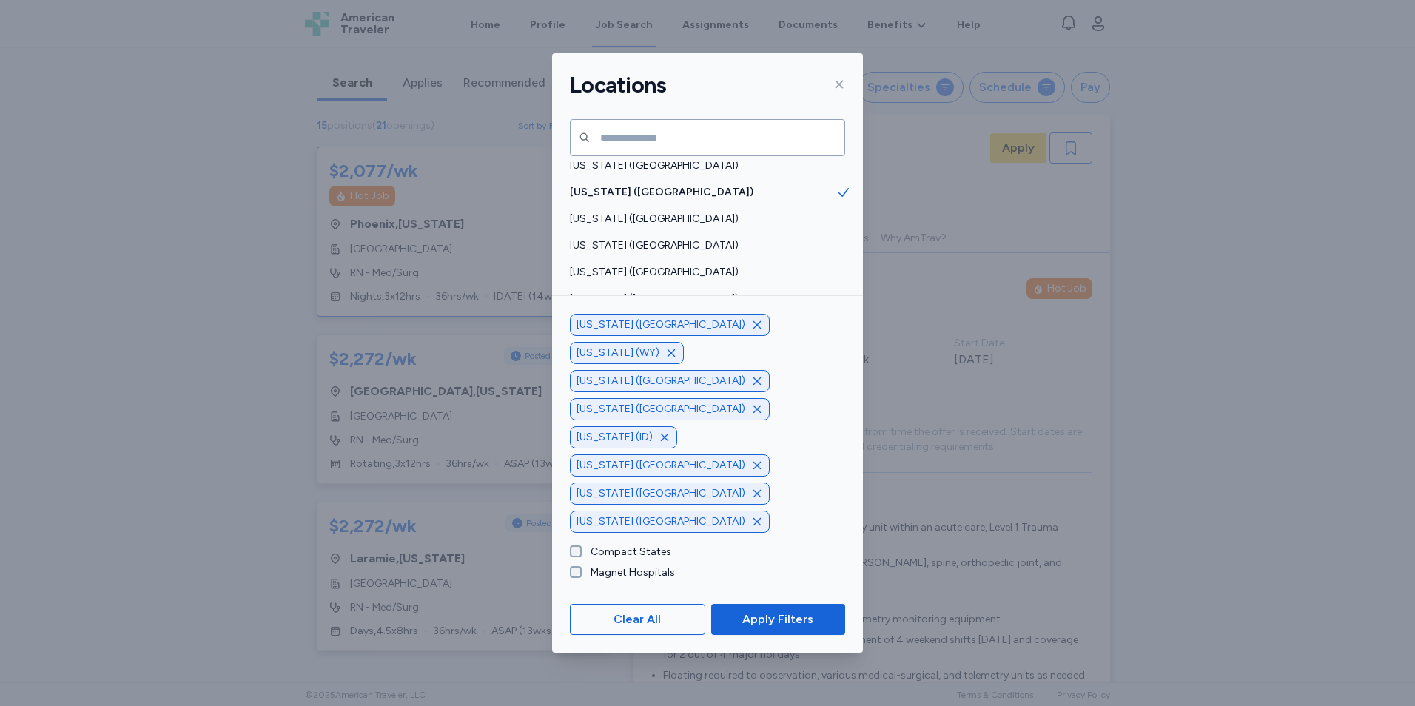
click at [659, 443] on icon "button" at bounding box center [665, 438] width 12 height 12
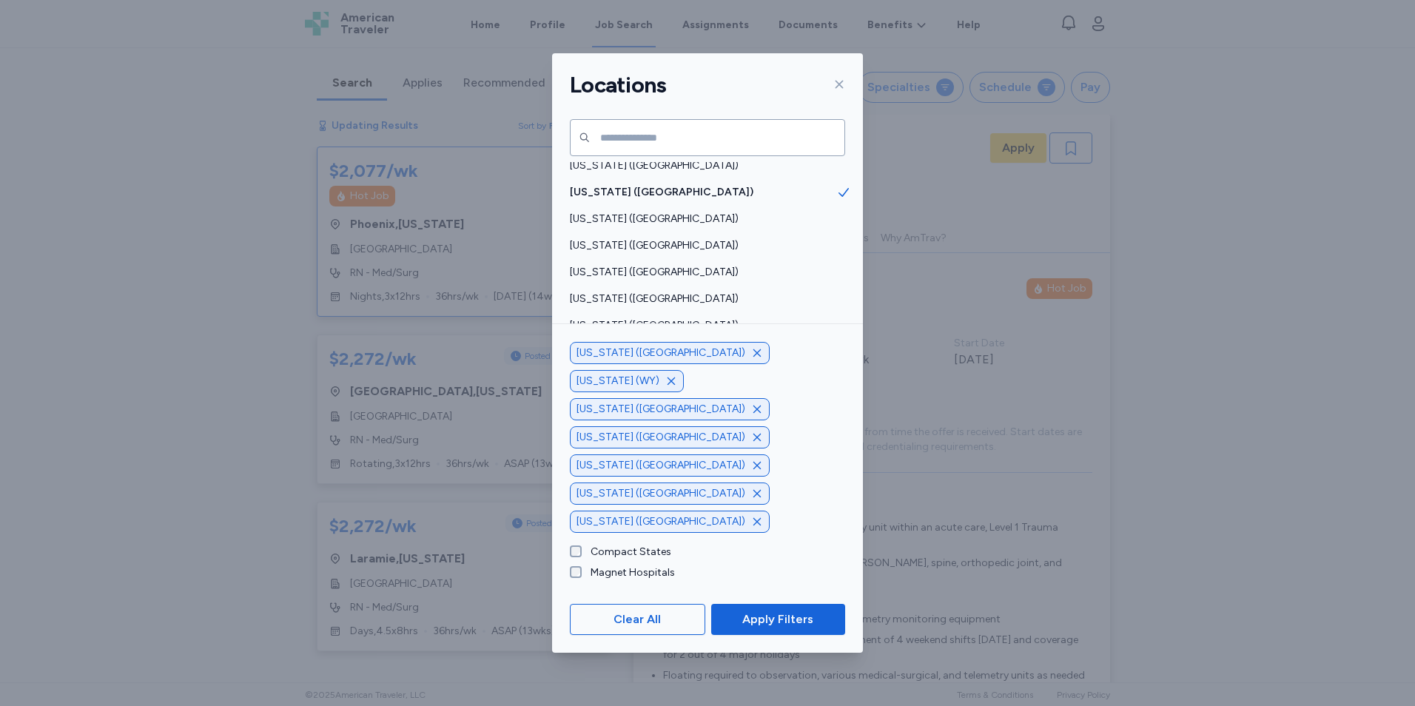
click at [751, 415] on icon "button" at bounding box center [757, 409] width 12 height 12
click at [751, 443] on icon "button" at bounding box center [757, 438] width 12 height 12
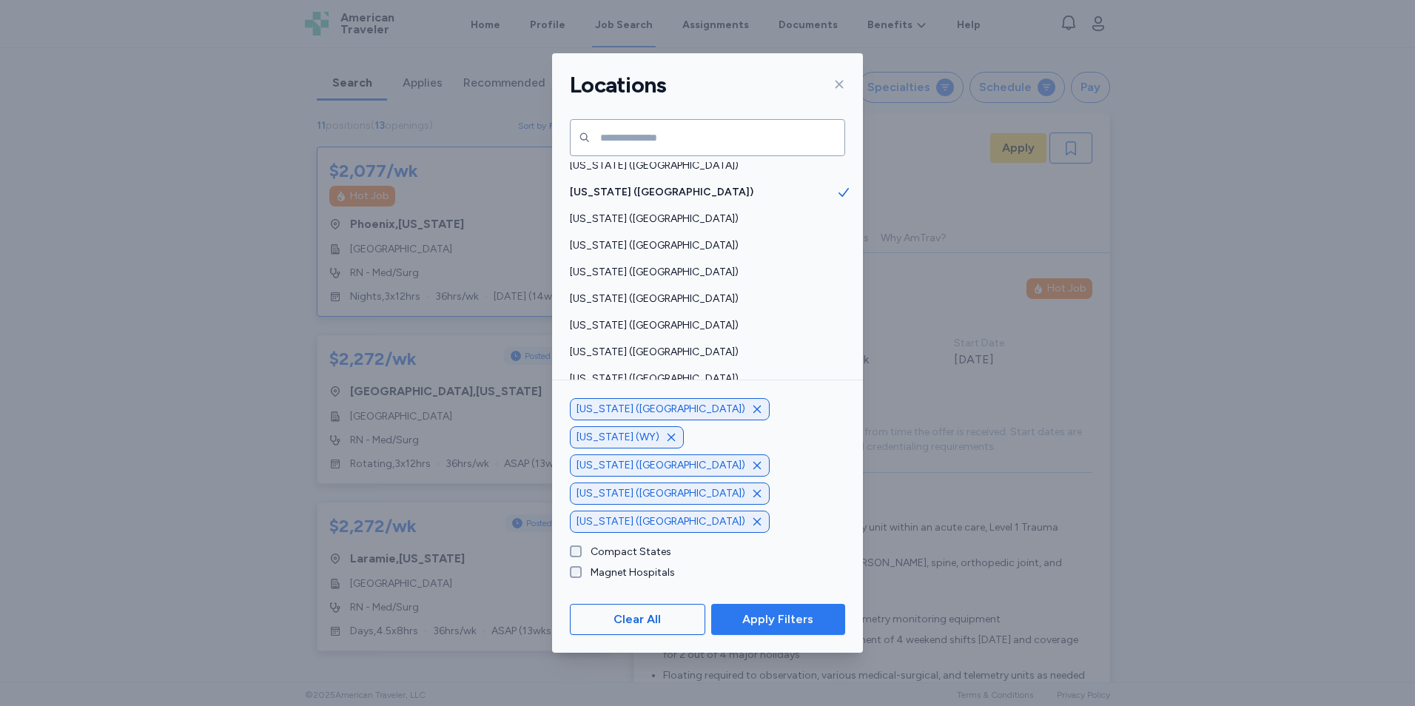
click at [748, 605] on button "Apply Filters" at bounding box center [778, 619] width 134 height 31
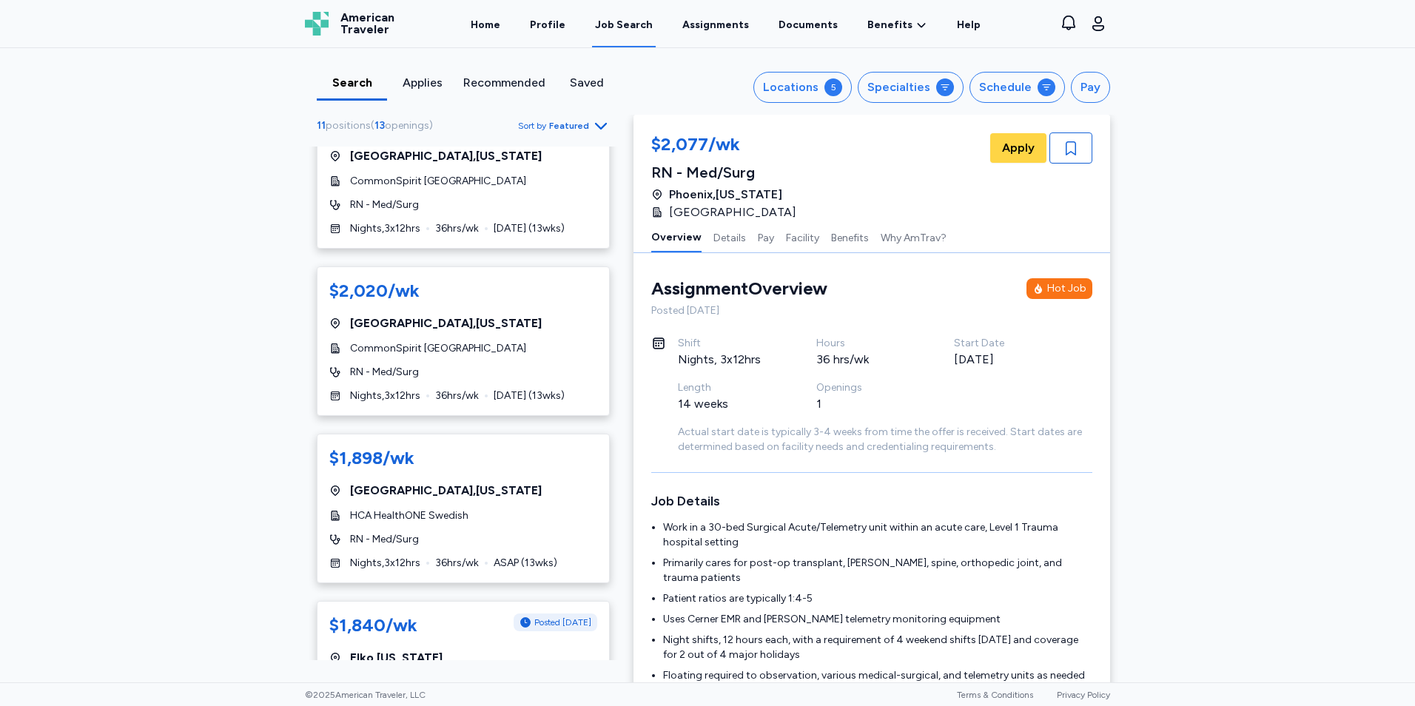
scroll to position [1347, 0]
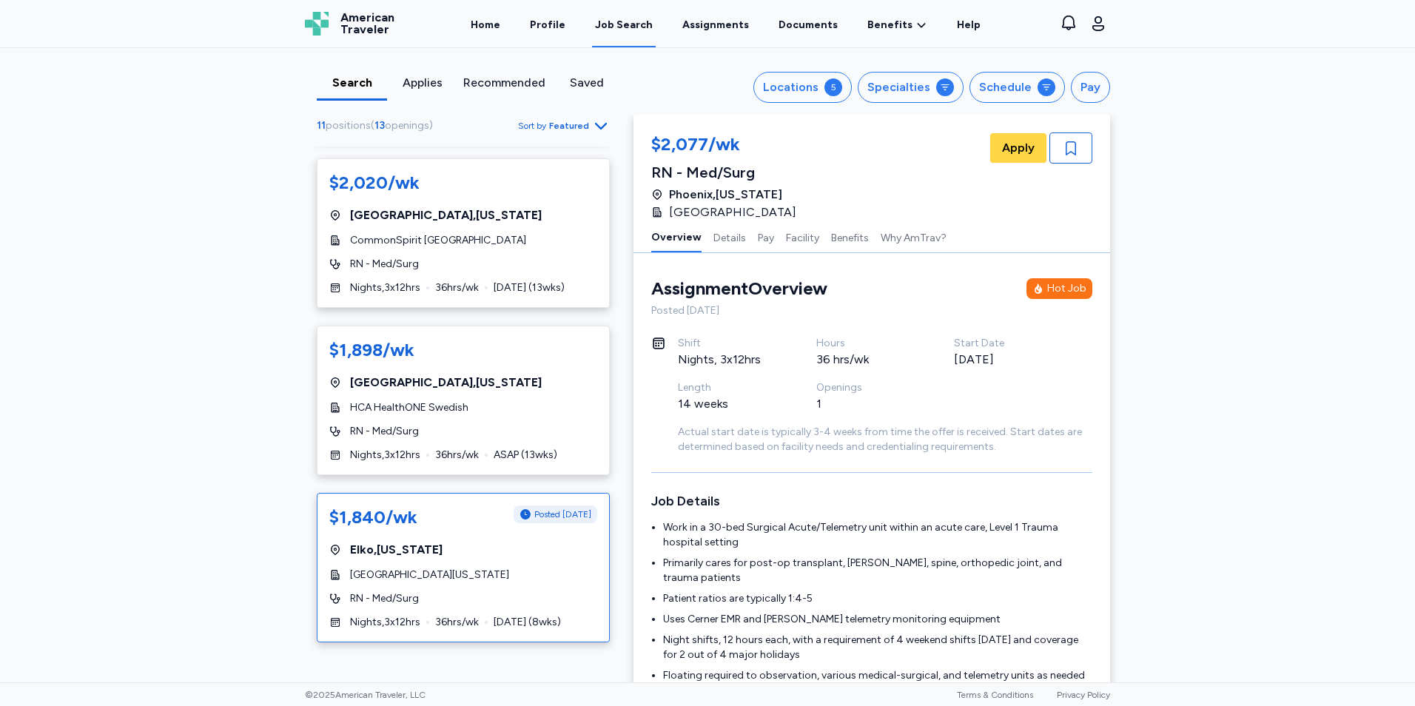
click at [556, 570] on div "[GEOGRAPHIC_DATA][US_STATE]" at bounding box center [463, 575] width 268 height 15
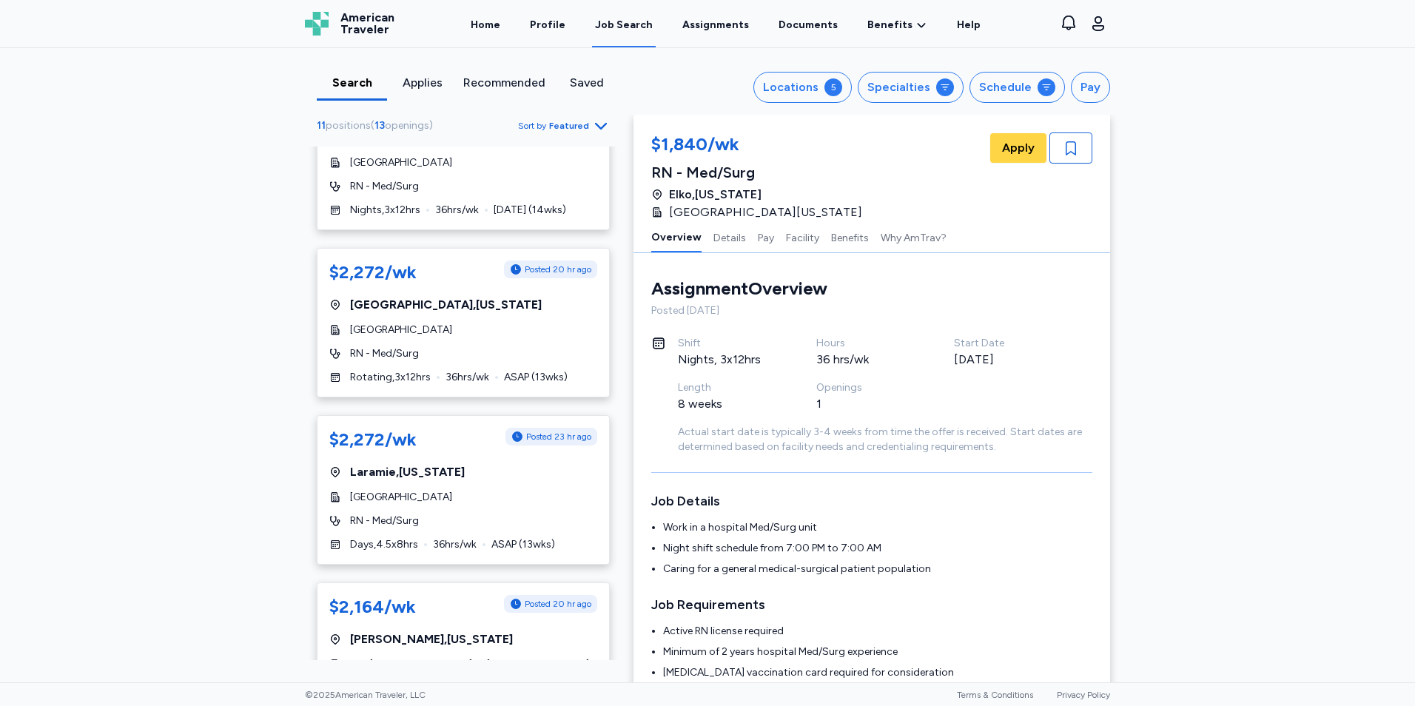
scroll to position [86, 0]
click at [514, 461] on div "$2,272/wk Posted 23 hr ago [GEOGRAPHIC_DATA] , [US_STATE] [GEOGRAPHIC_DATA] RN …" at bounding box center [463, 491] width 293 height 150
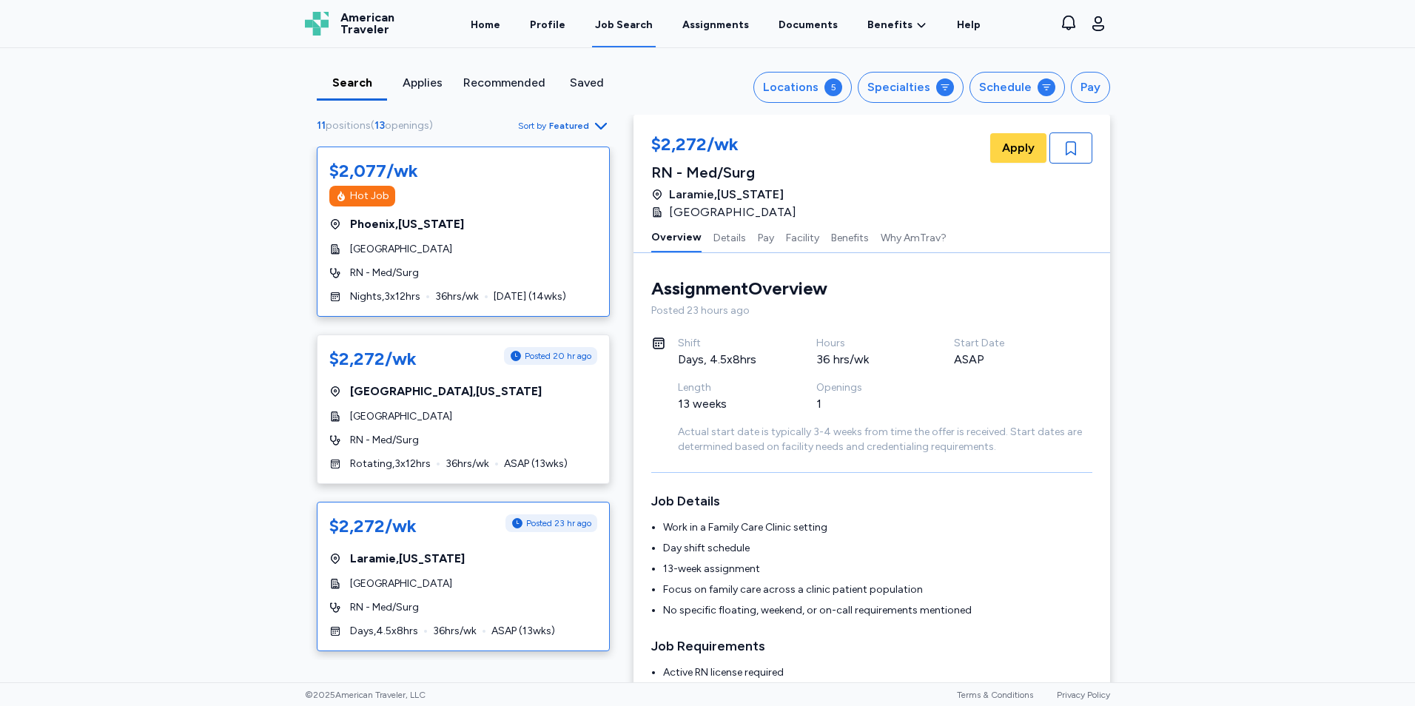
click at [545, 278] on div "RN - Med/Surg" at bounding box center [463, 273] width 268 height 15
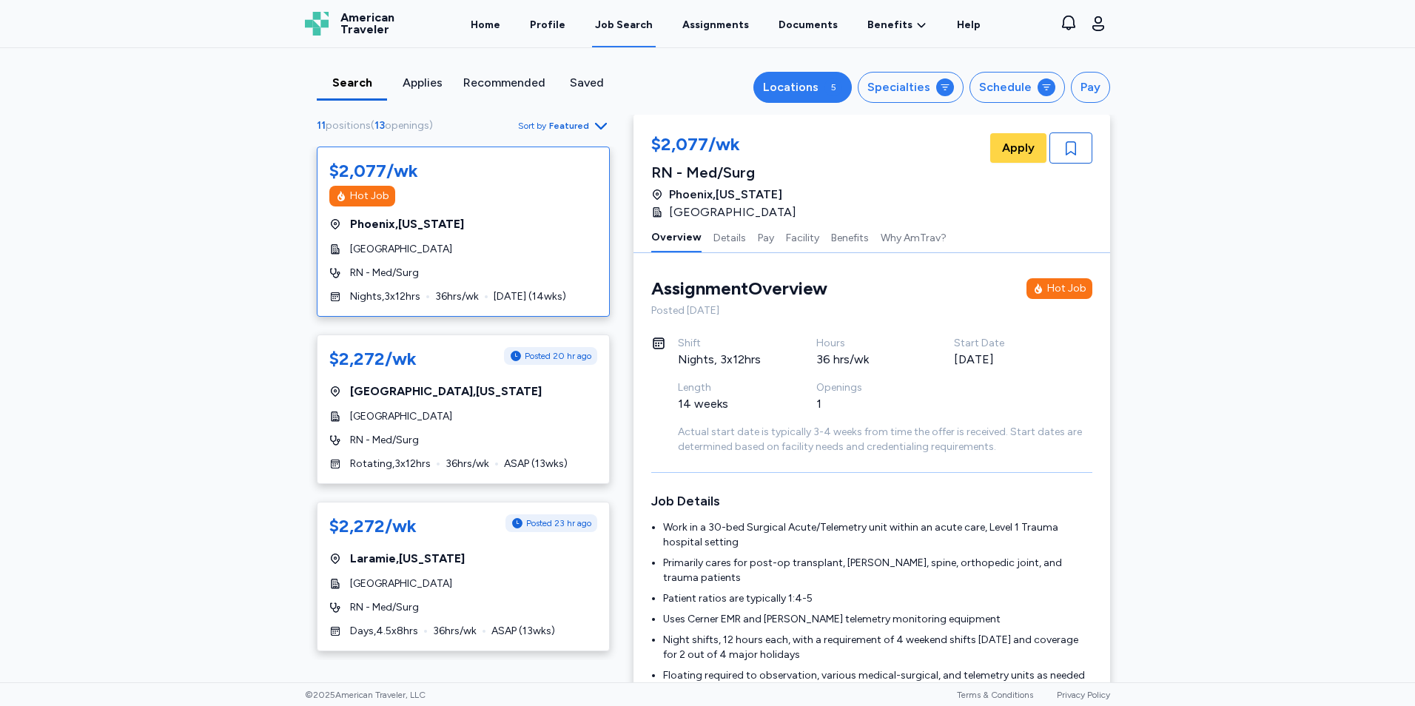
click at [814, 78] on button "Locations 5" at bounding box center [803, 87] width 98 height 31
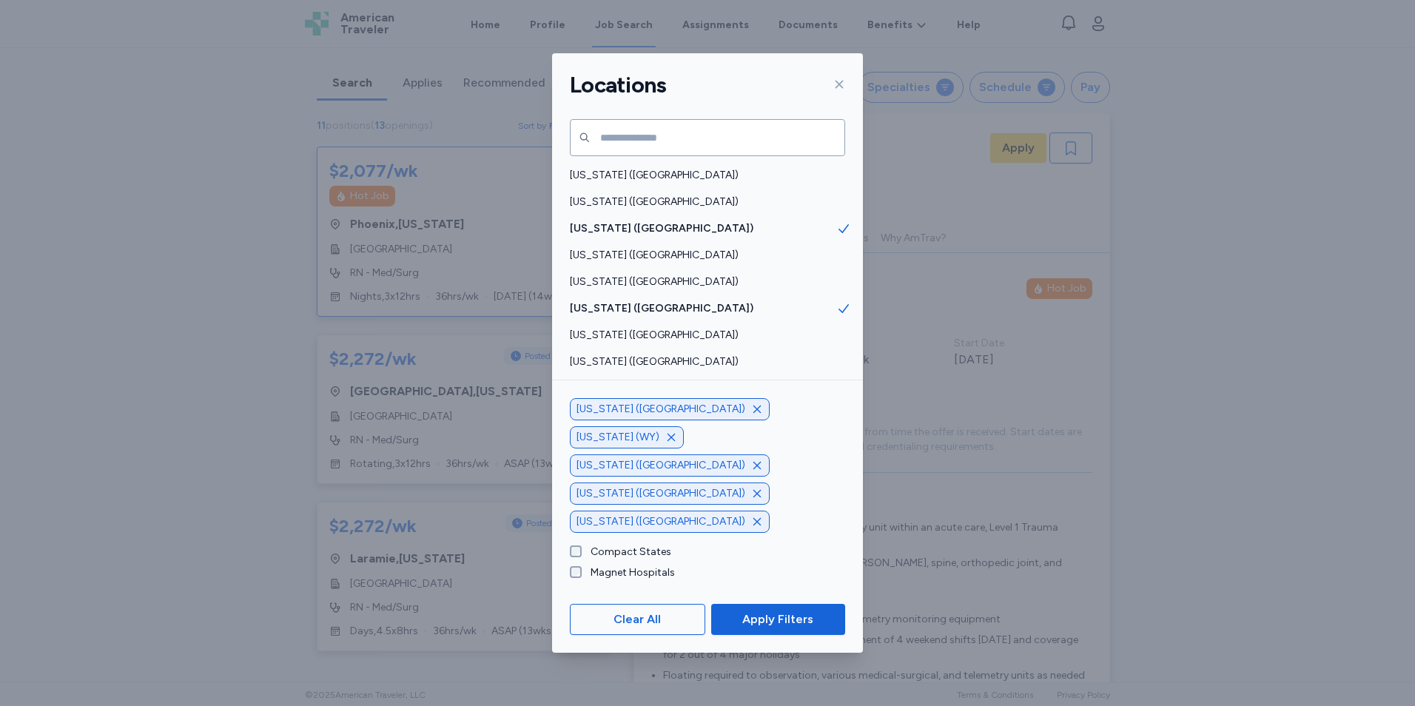
click at [649, 402] on div "[US_STATE] ([GEOGRAPHIC_DATA])" at bounding box center [707, 415] width 311 height 27
click at [754, 497] on icon "button" at bounding box center [757, 493] width 7 height 7
click at [754, 469] on icon "button" at bounding box center [757, 465] width 7 height 7
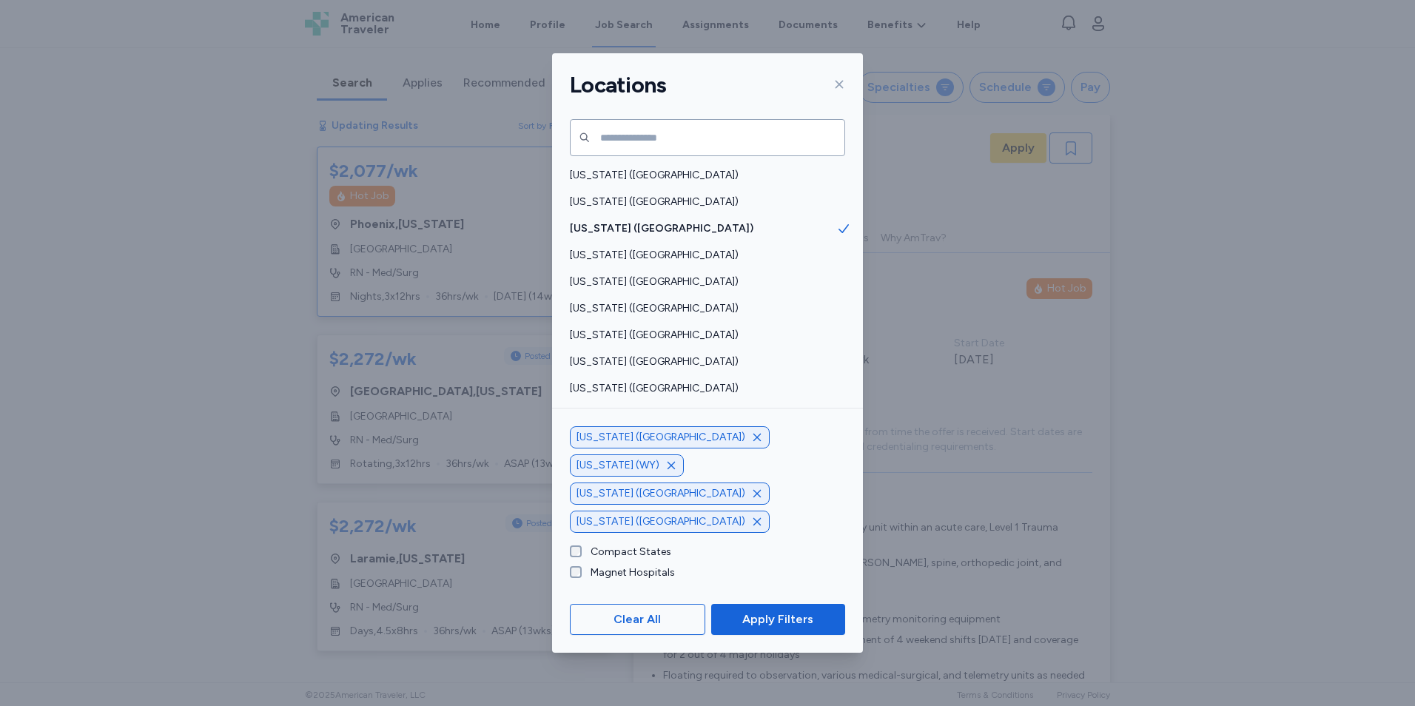
click at [754, 441] on icon "button" at bounding box center [757, 437] width 7 height 7
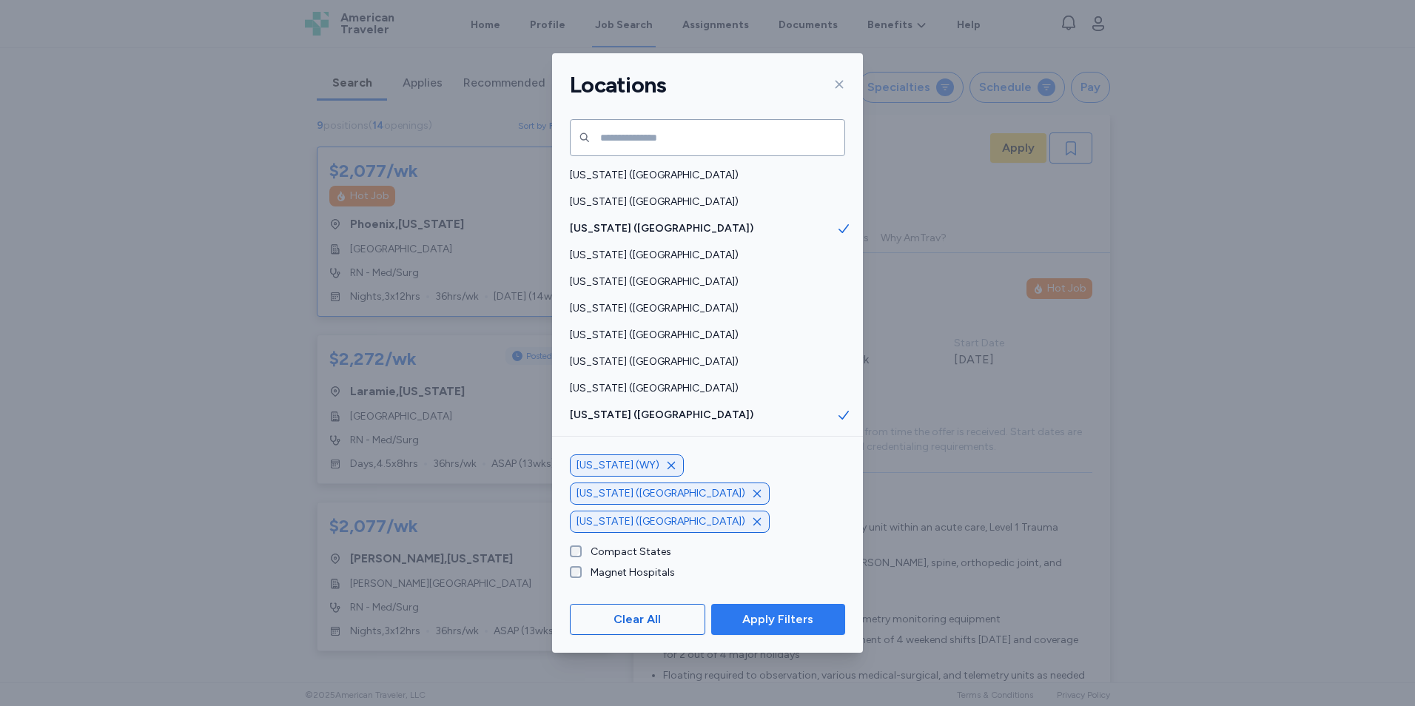
click at [760, 611] on span "Apply Filters" at bounding box center [778, 620] width 71 height 18
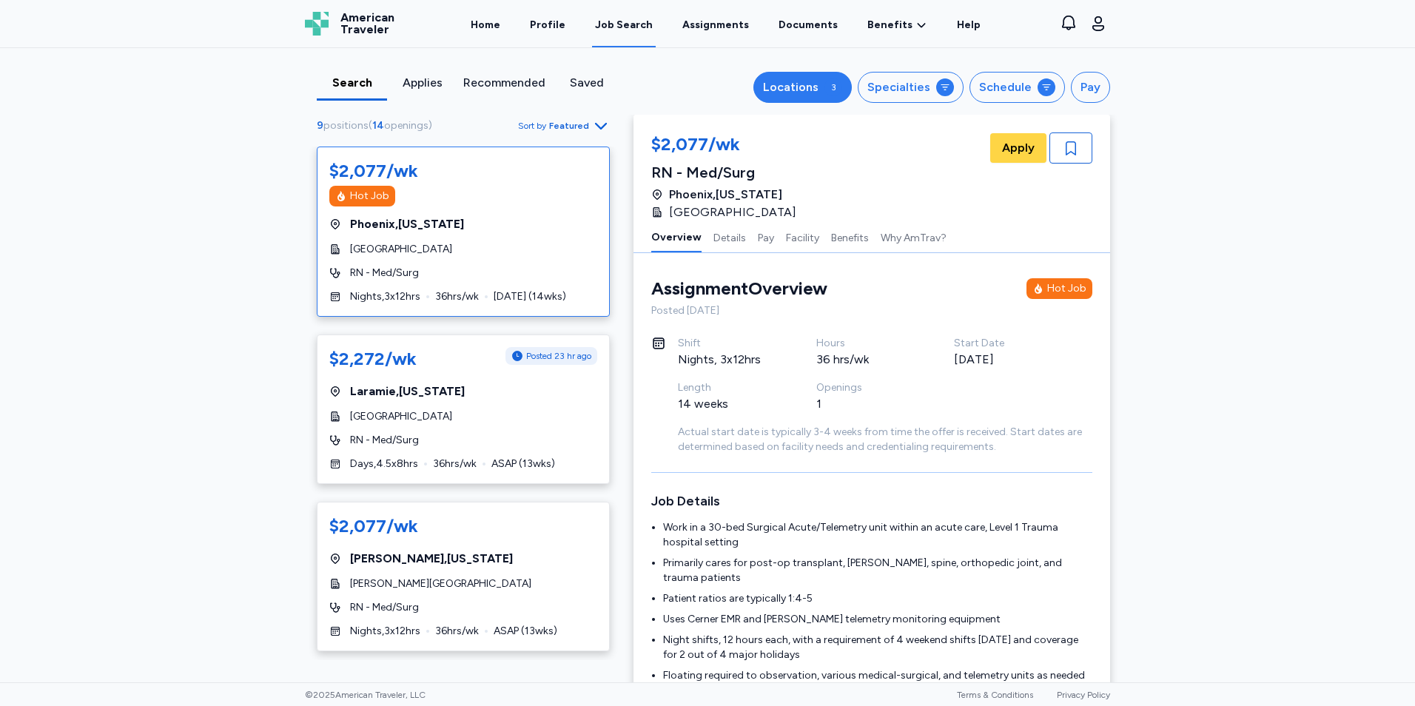
click at [833, 80] on div "3" at bounding box center [834, 87] width 18 height 18
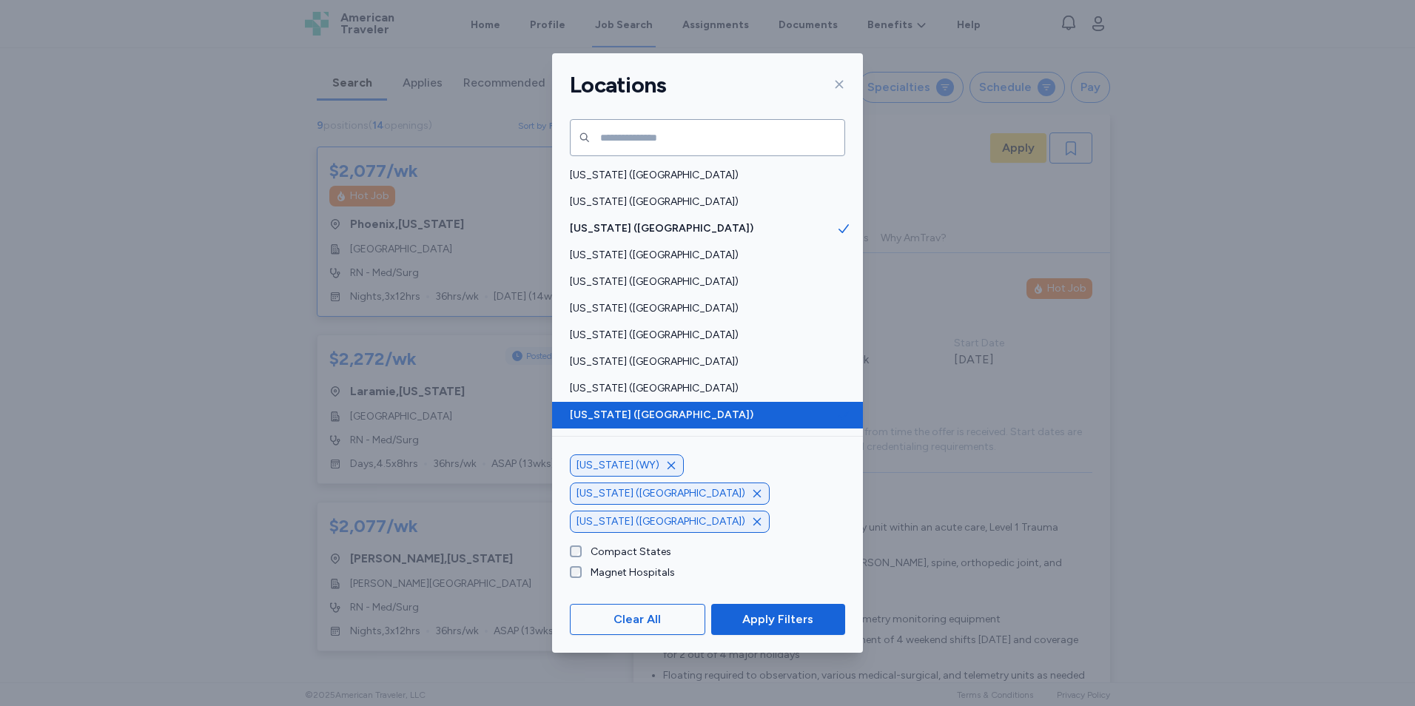
click at [837, 410] on icon at bounding box center [844, 415] width 15 height 15
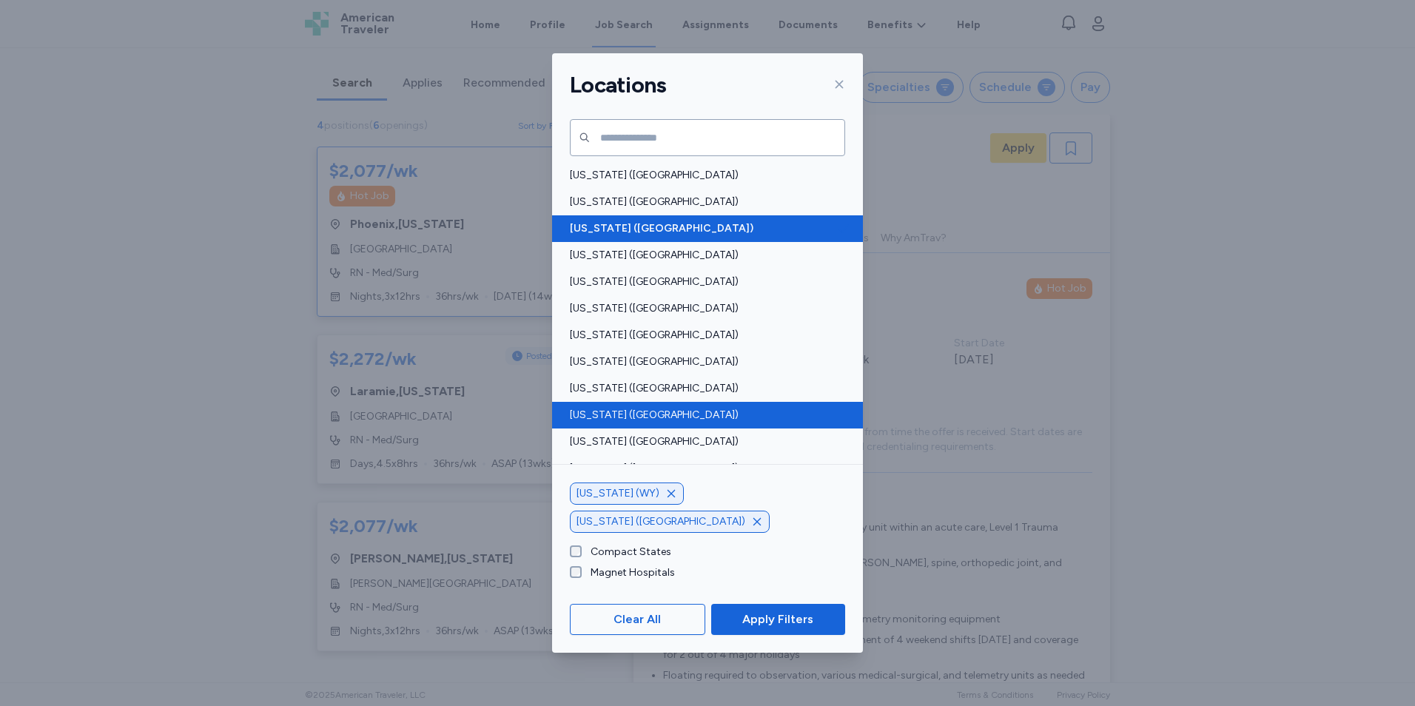
click at [839, 232] on icon at bounding box center [844, 228] width 10 height 9
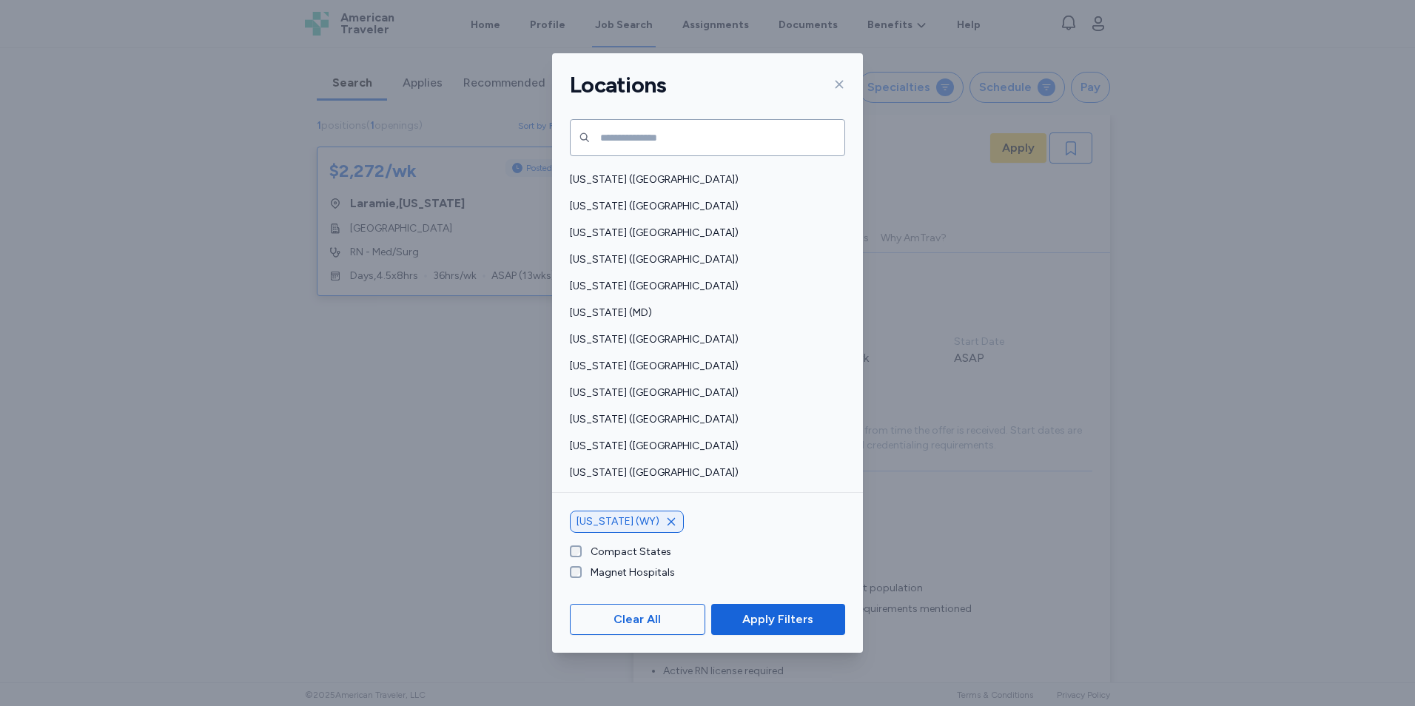
scroll to position [396, 0]
click at [790, 290] on span "[US_STATE] ([GEOGRAPHIC_DATA])" at bounding box center [703, 285] width 267 height 15
click at [666, 500] on icon "button" at bounding box center [672, 494] width 12 height 12
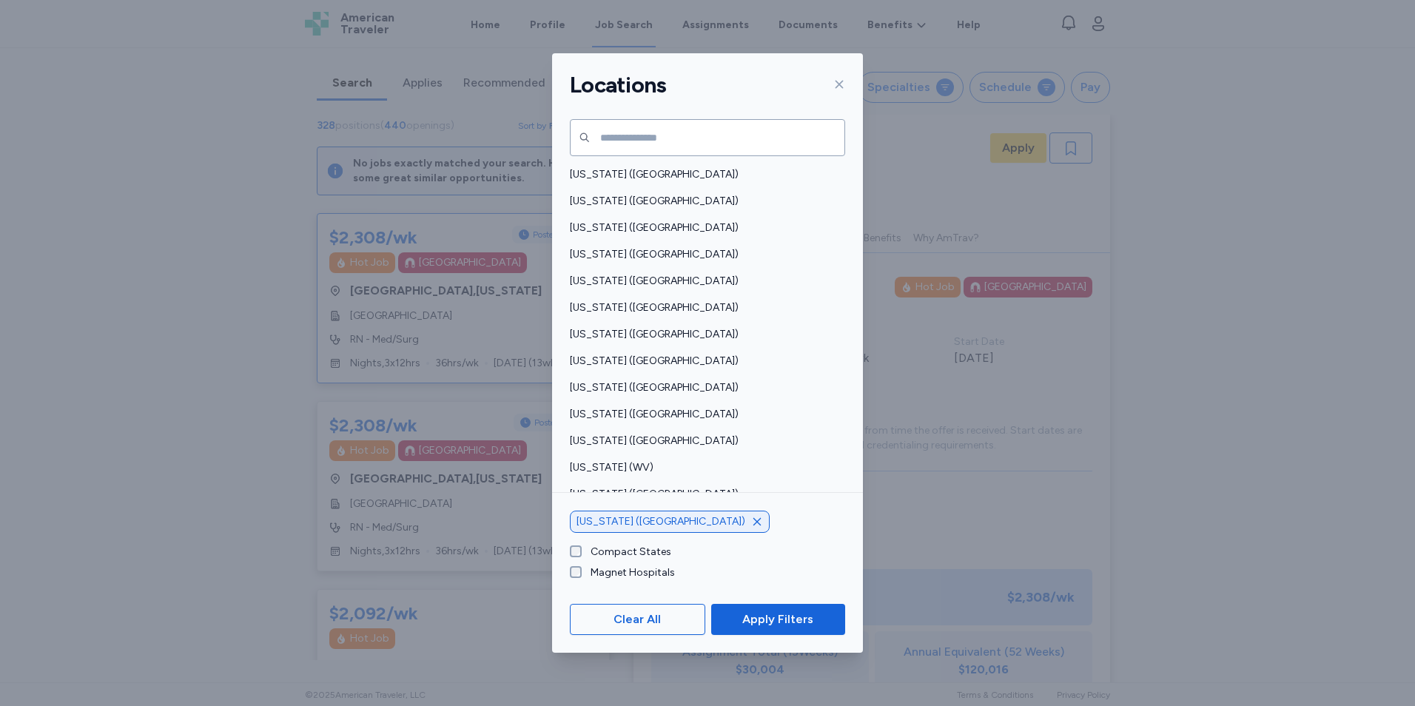
scroll to position [1029, 0]
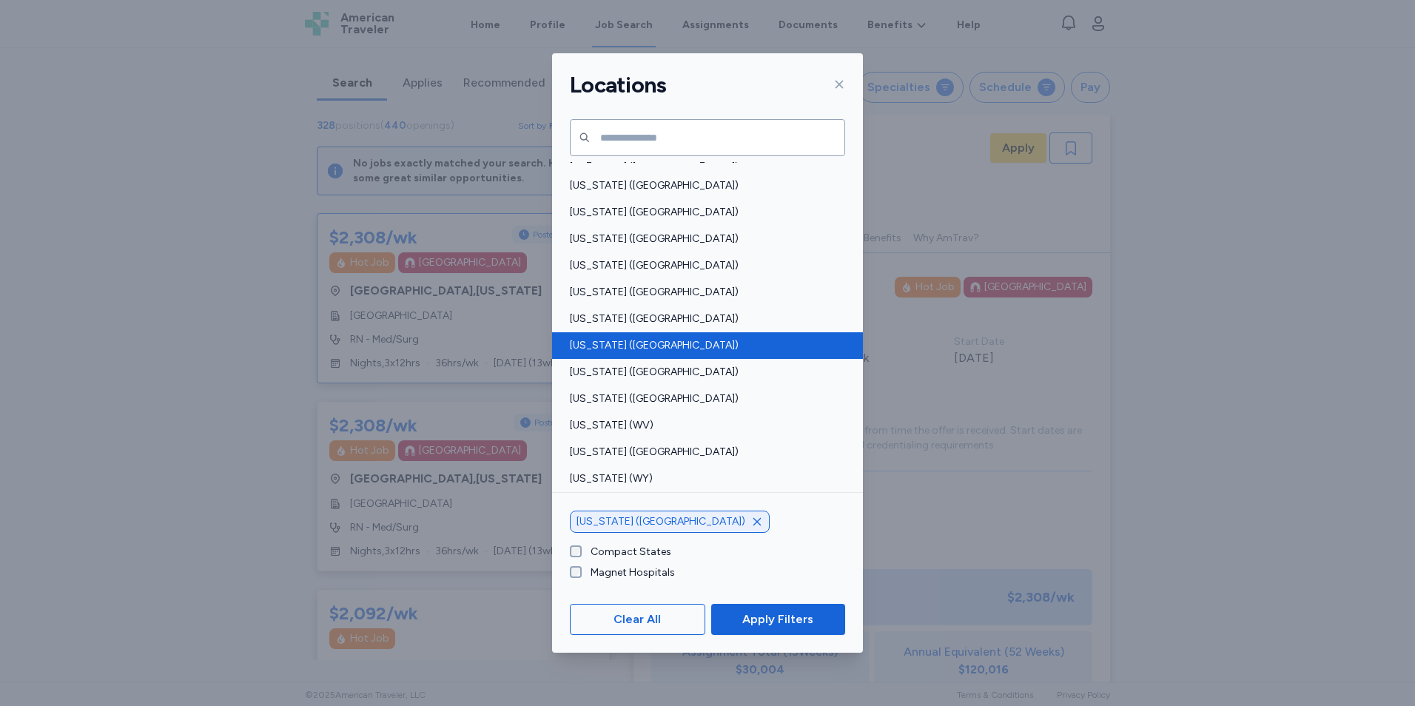
click at [683, 355] on div "[US_STATE] ([GEOGRAPHIC_DATA])" at bounding box center [707, 345] width 311 height 27
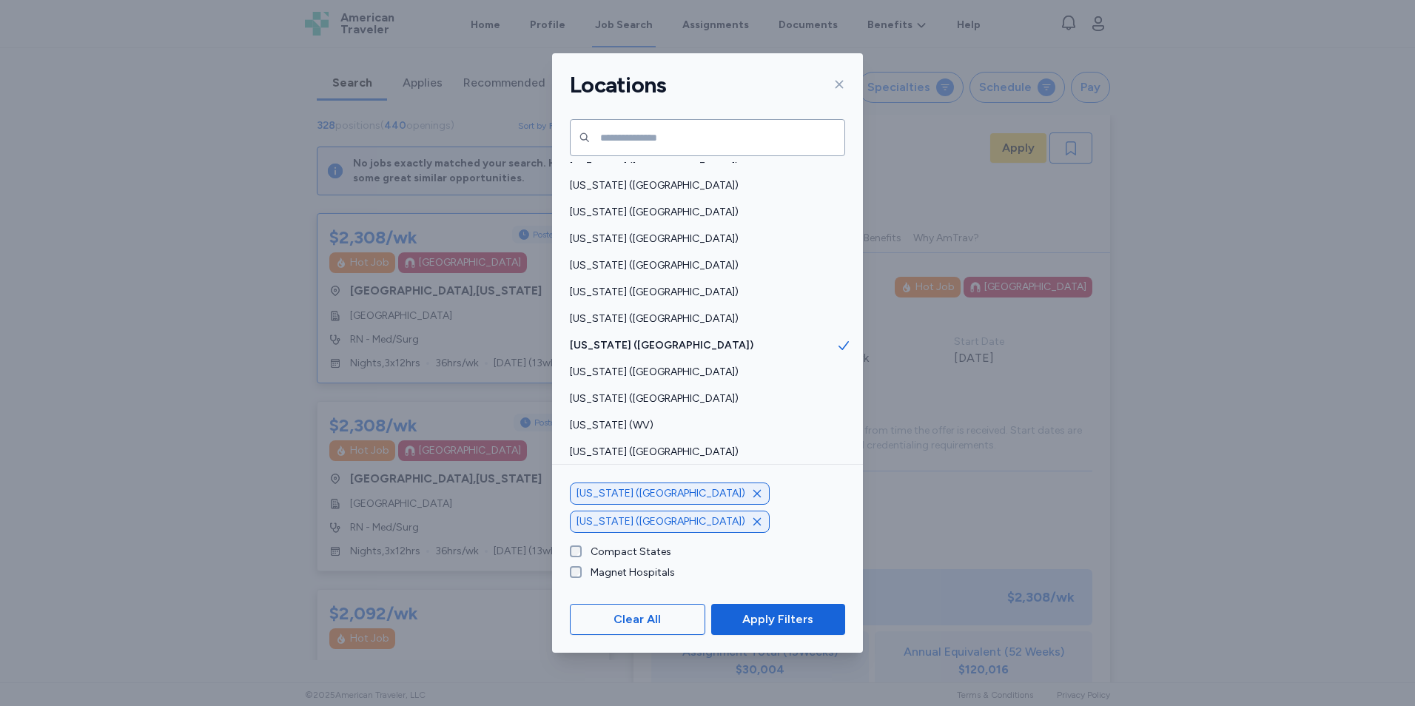
click at [754, 497] on icon "button" at bounding box center [757, 493] width 7 height 7
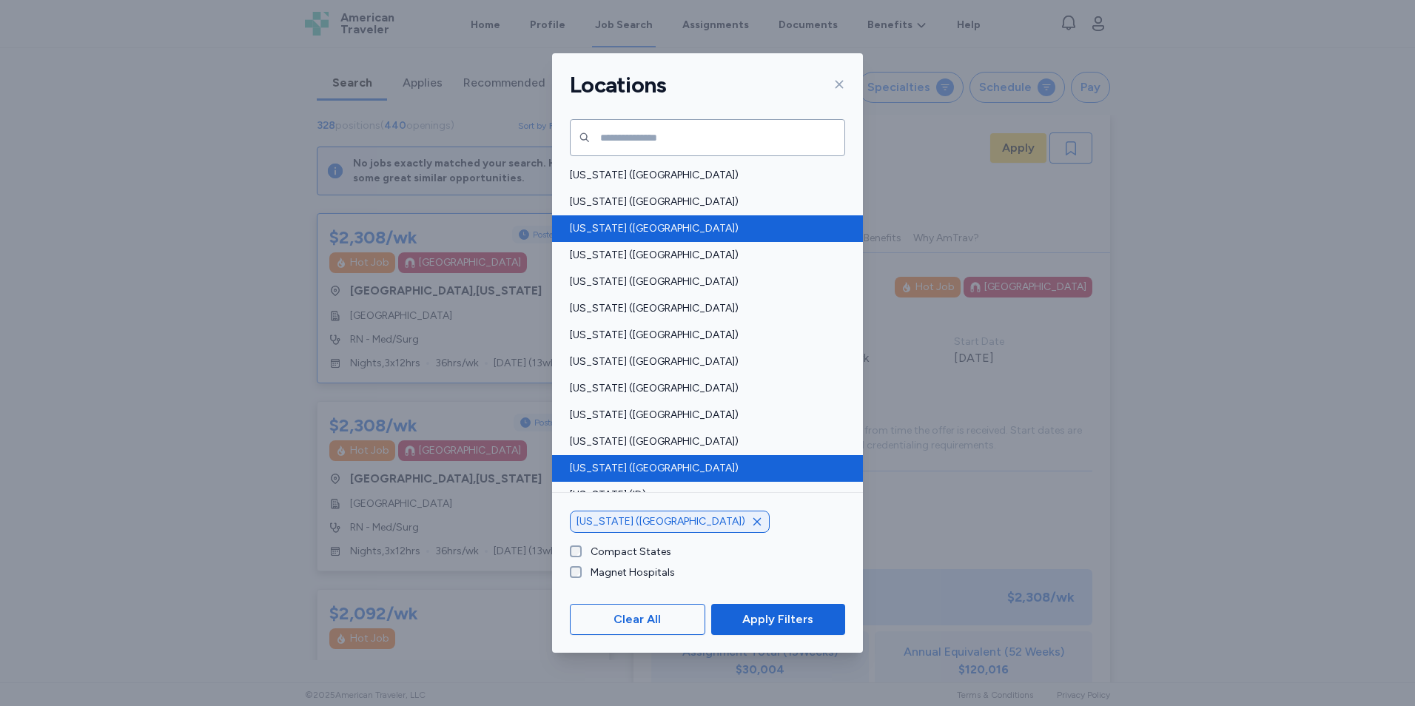
click at [667, 466] on span "[US_STATE] ([GEOGRAPHIC_DATA])" at bounding box center [703, 468] width 267 height 15
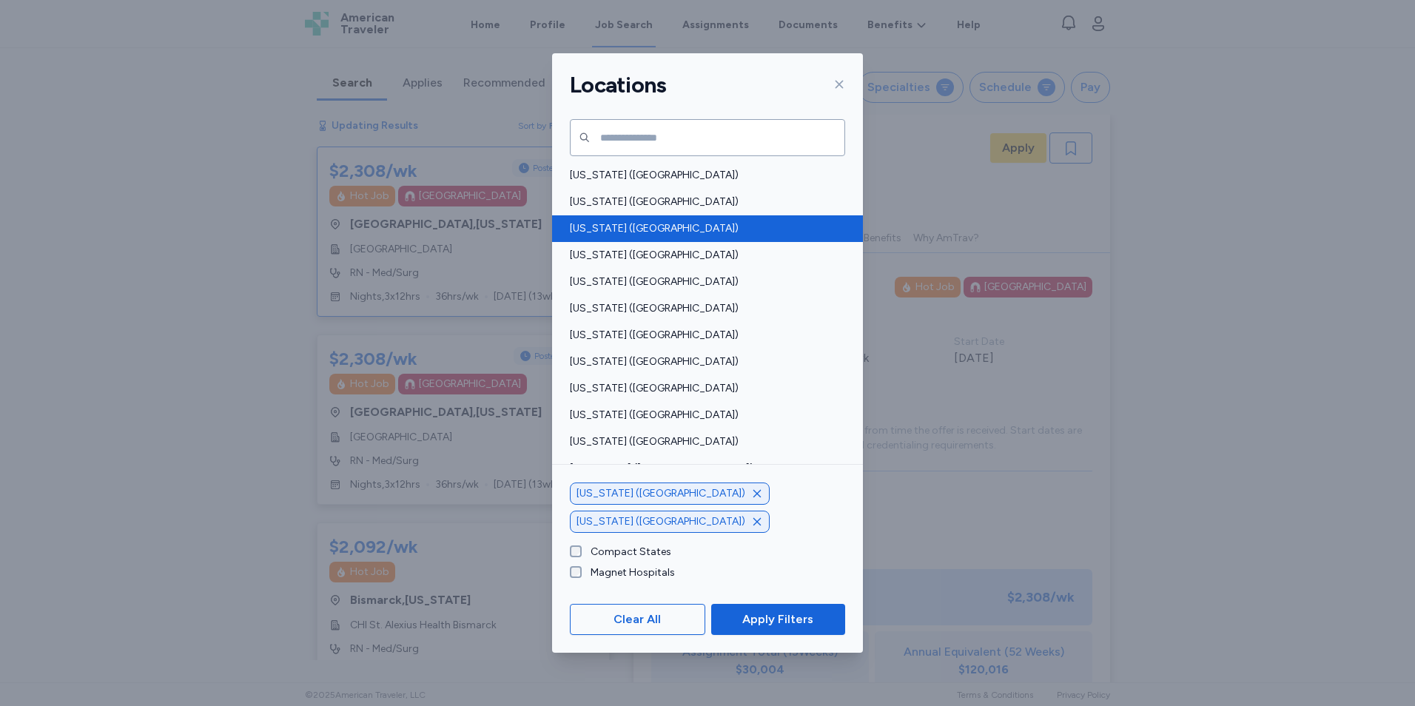
click at [751, 500] on icon "button" at bounding box center [757, 494] width 12 height 12
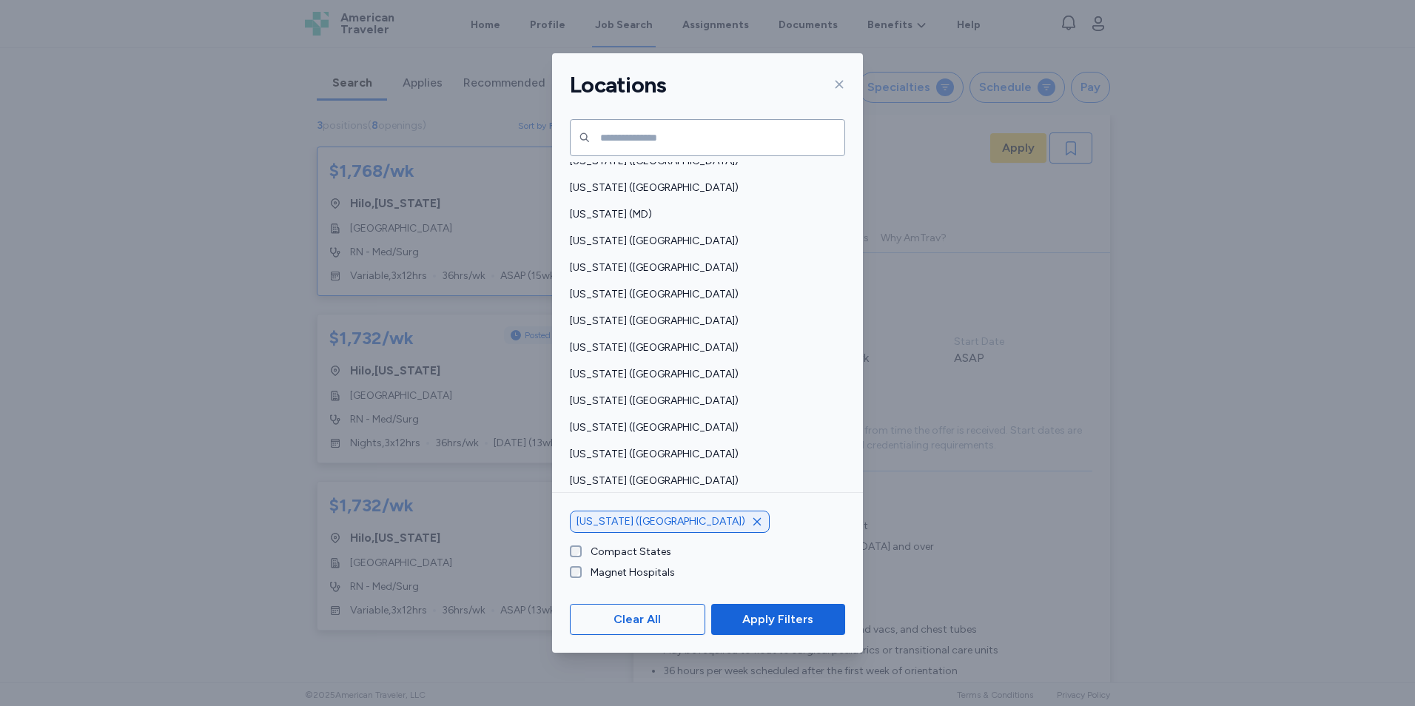
scroll to position [495, 0]
click at [654, 375] on span "[US_STATE] ([GEOGRAPHIC_DATA])" at bounding box center [703, 373] width 267 height 15
click at [754, 497] on icon "button" at bounding box center [757, 493] width 7 height 7
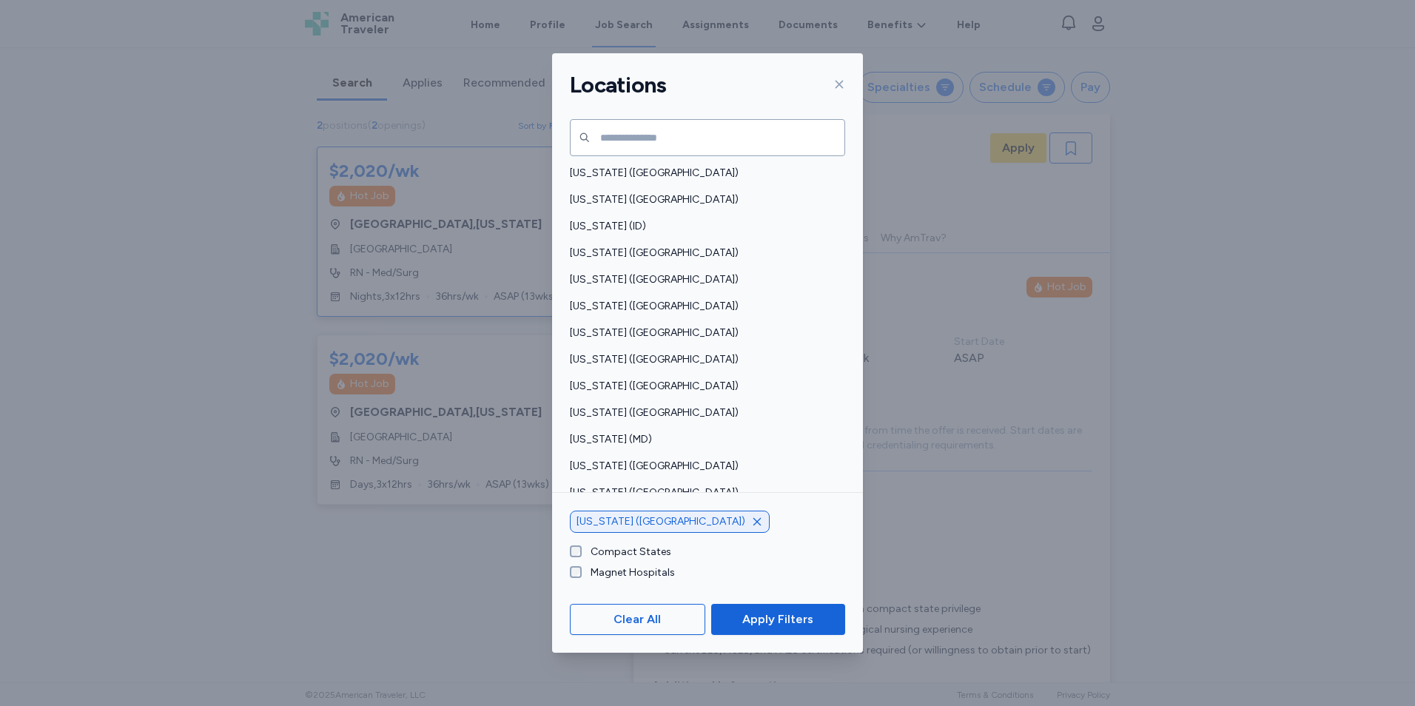
scroll to position [165, 0]
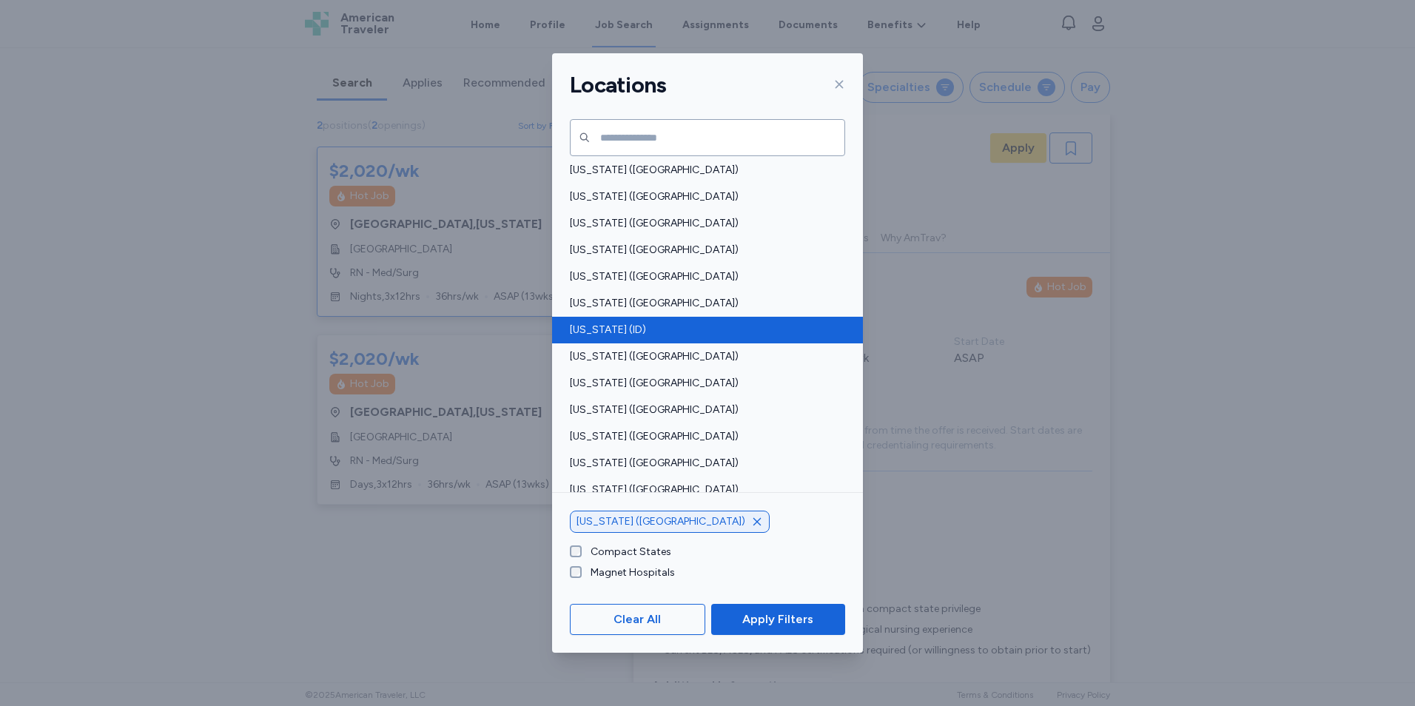
click at [671, 330] on span "[US_STATE] (ID)" at bounding box center [703, 330] width 267 height 15
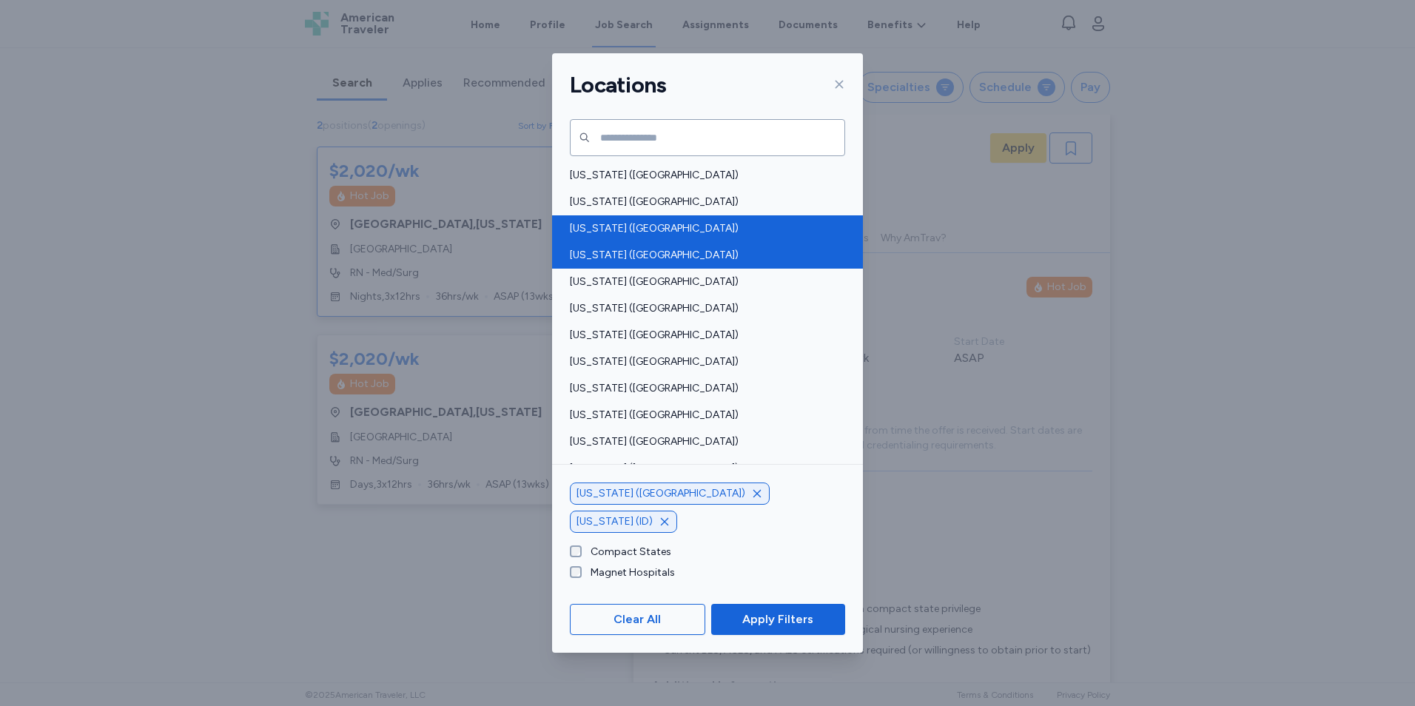
click at [687, 258] on span "[US_STATE] ([GEOGRAPHIC_DATA])" at bounding box center [703, 255] width 267 height 15
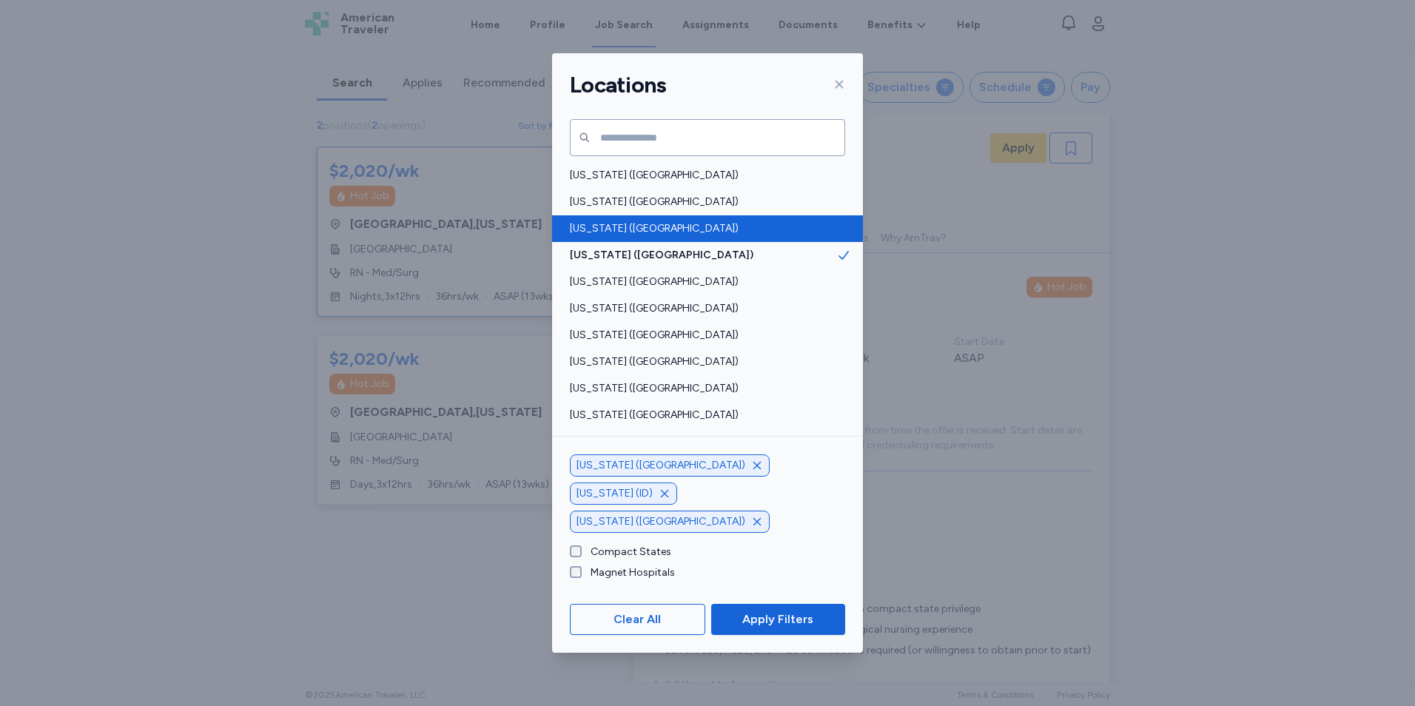
click at [751, 472] on icon "button" at bounding box center [757, 466] width 12 height 12
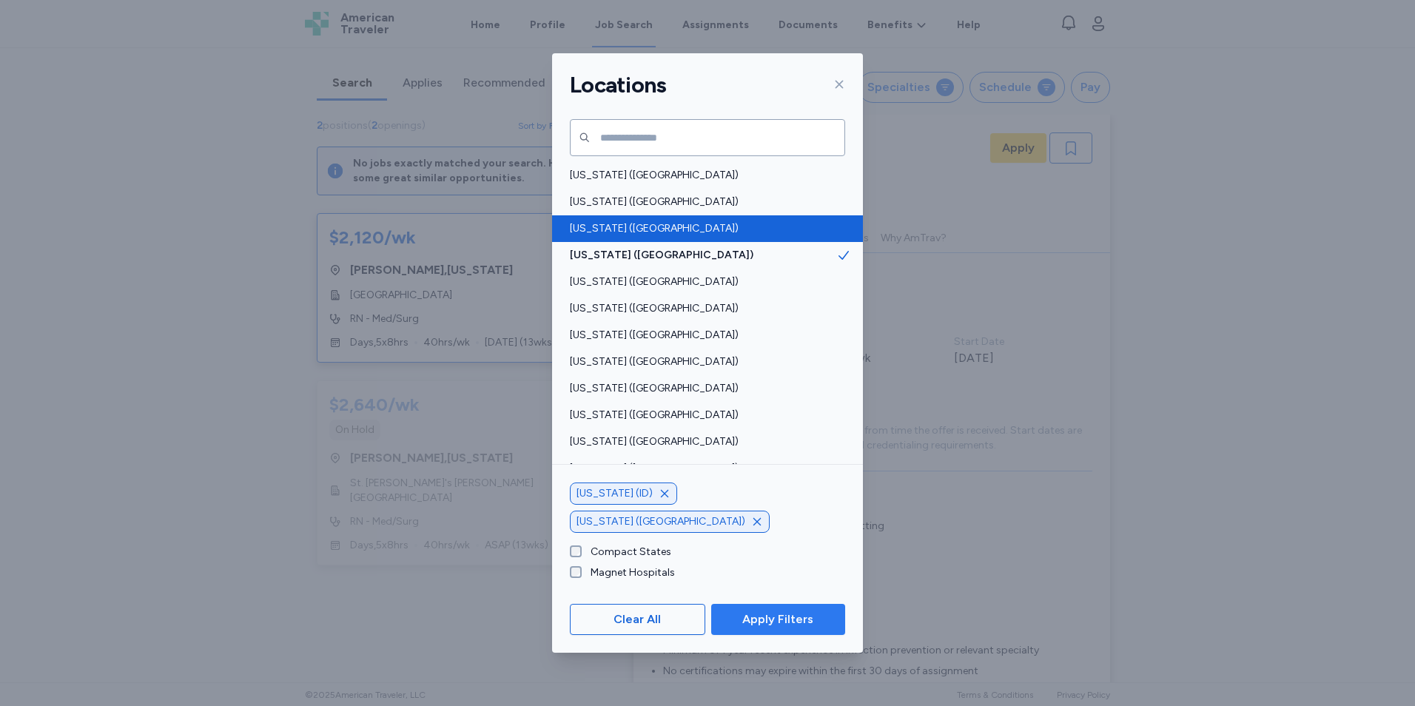
click at [737, 609] on button "Apply Filters" at bounding box center [778, 619] width 134 height 31
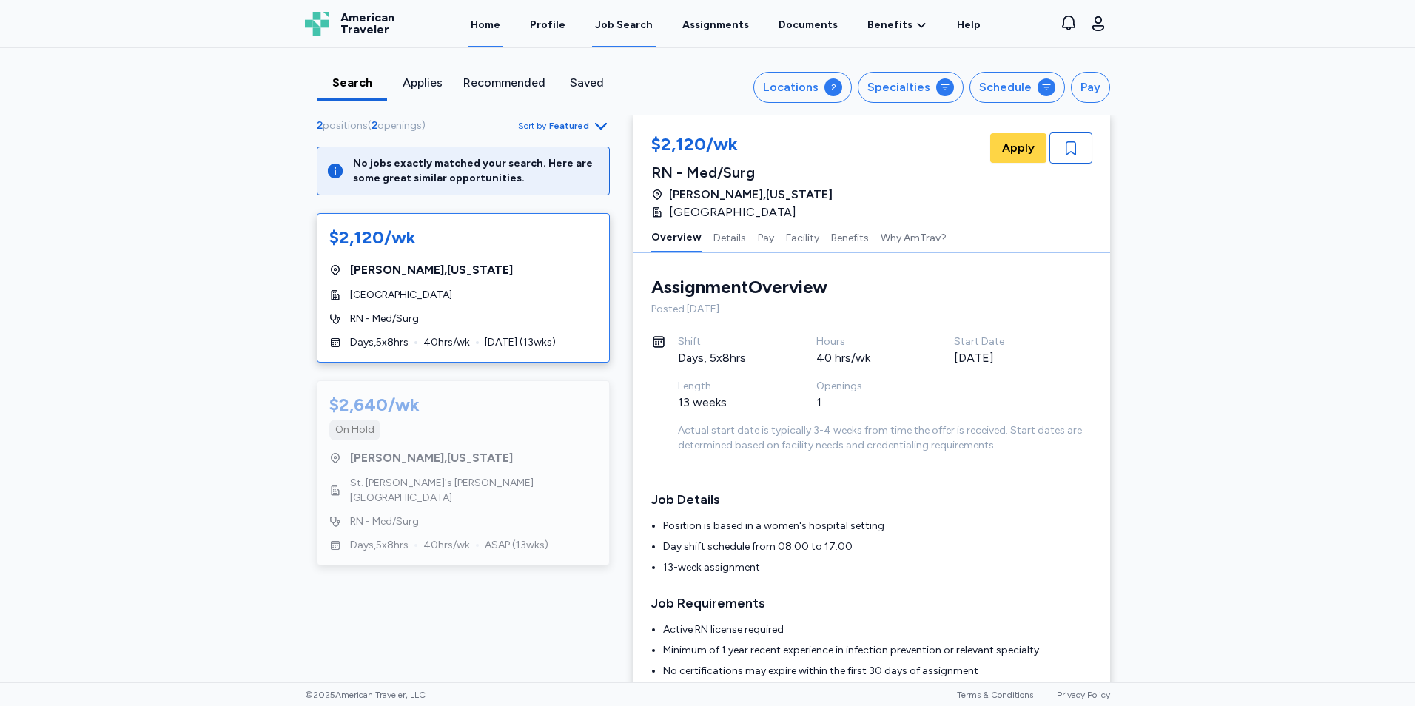
click at [497, 27] on link "Home" at bounding box center [486, 24] width 36 height 46
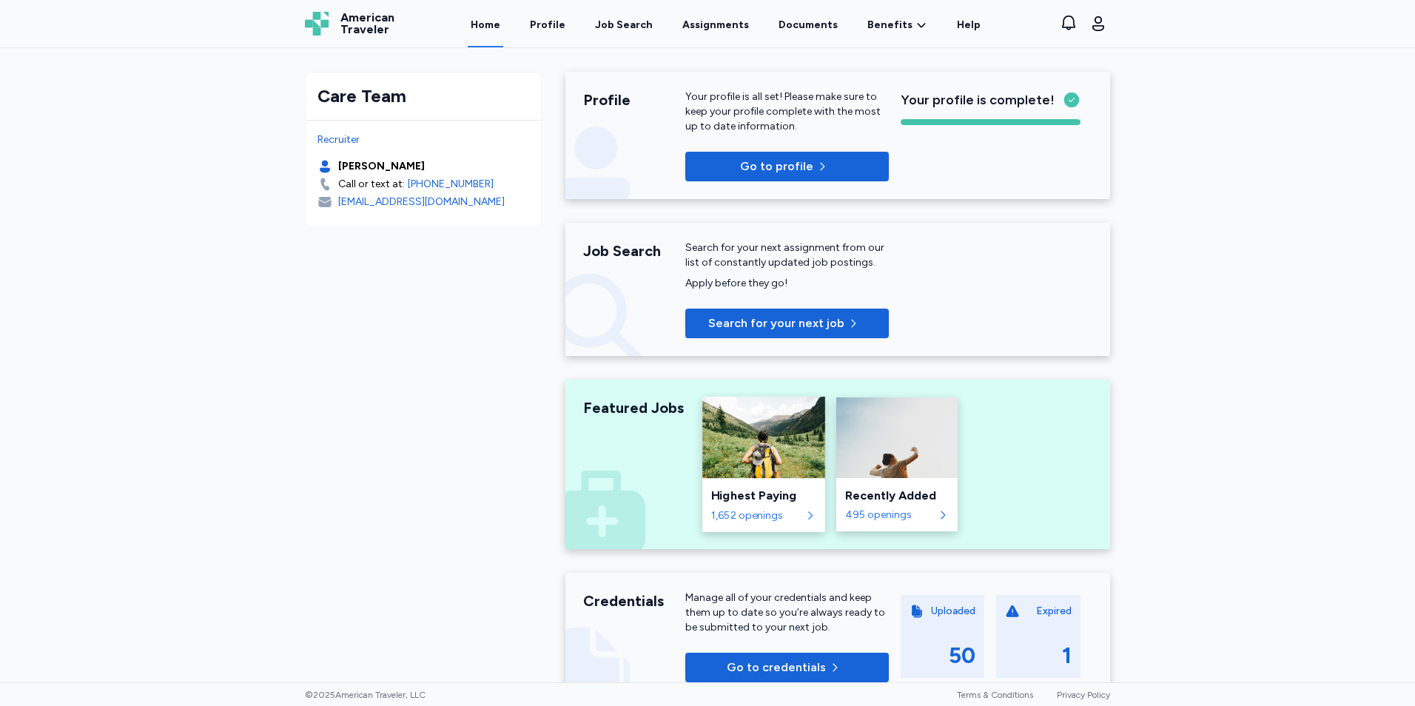
click at [782, 506] on div "Highest Paying 1,652 openings" at bounding box center [764, 505] width 123 height 54
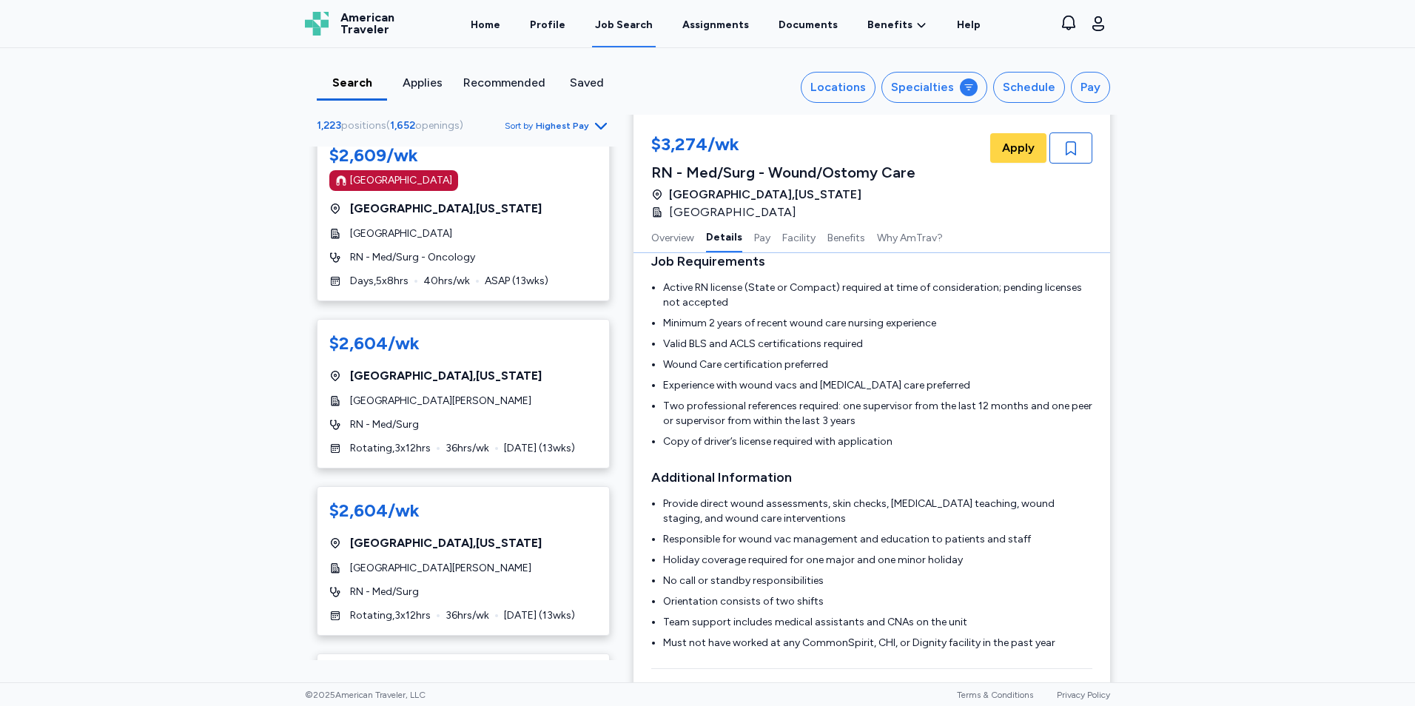
scroll to position [8066, 0]
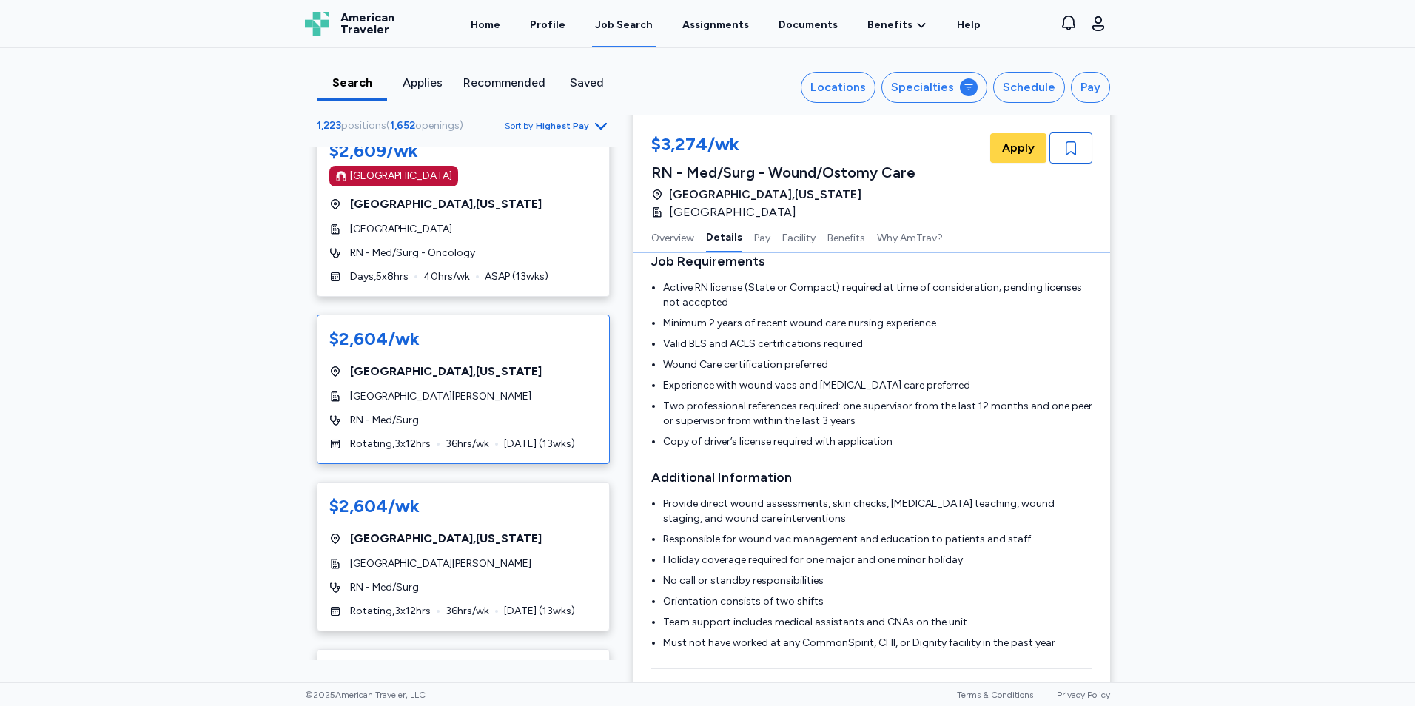
click at [554, 413] on div "RN - Med/Surg" at bounding box center [463, 420] width 268 height 15
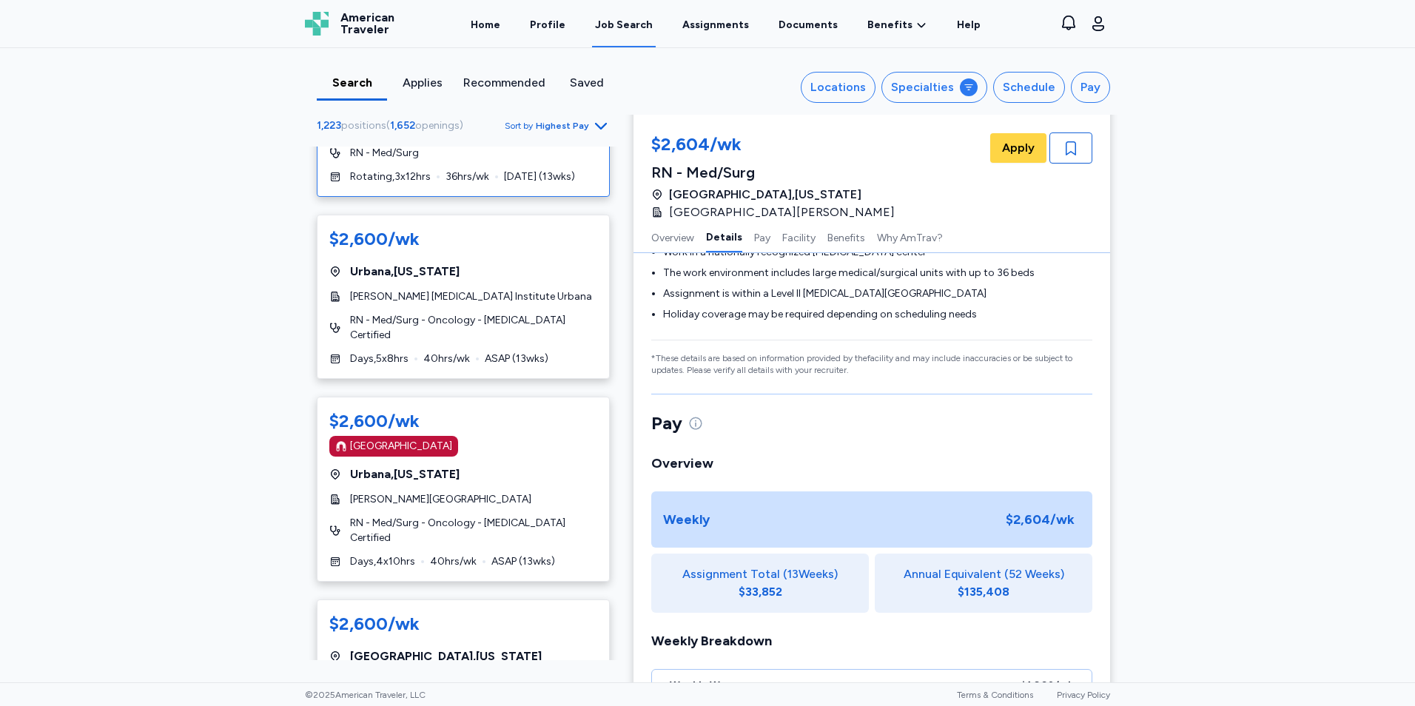
scroll to position [8565, 0]
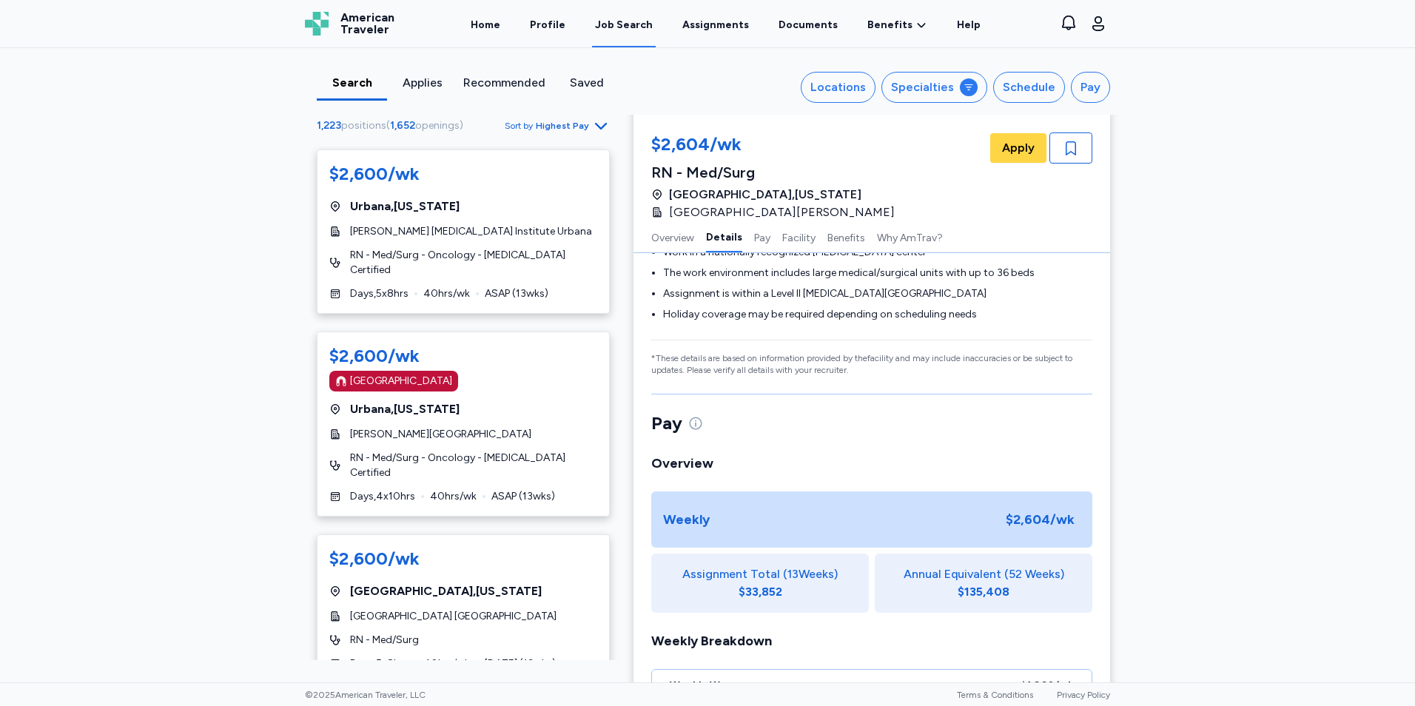
click at [598, 705] on icon "Go to next 50 jobs" at bounding box center [601, 711] width 7 height 12
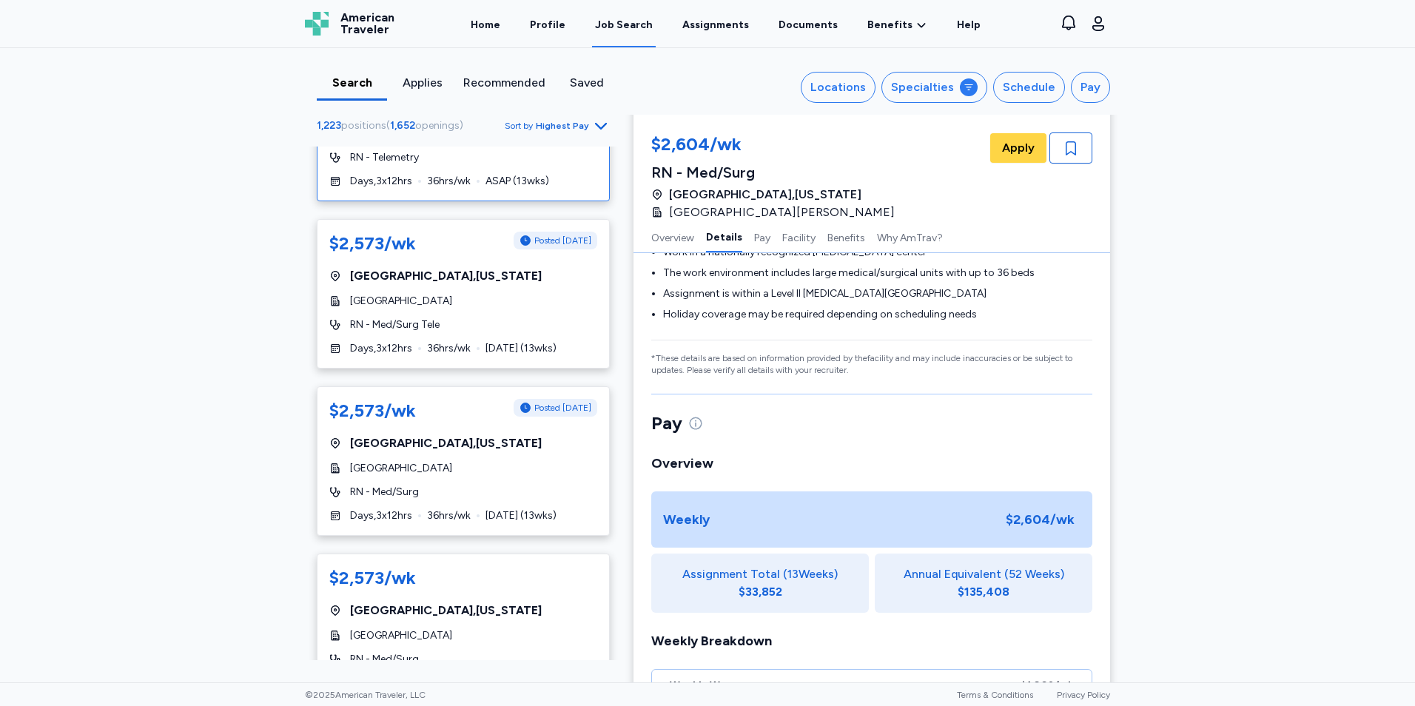
scroll to position [451, 0]
click at [546, 347] on div "$2,573/wk Posted [DATE] [GEOGRAPHIC_DATA] , [US_STATE][GEOGRAPHIC_DATA] RN - Me…" at bounding box center [463, 293] width 293 height 150
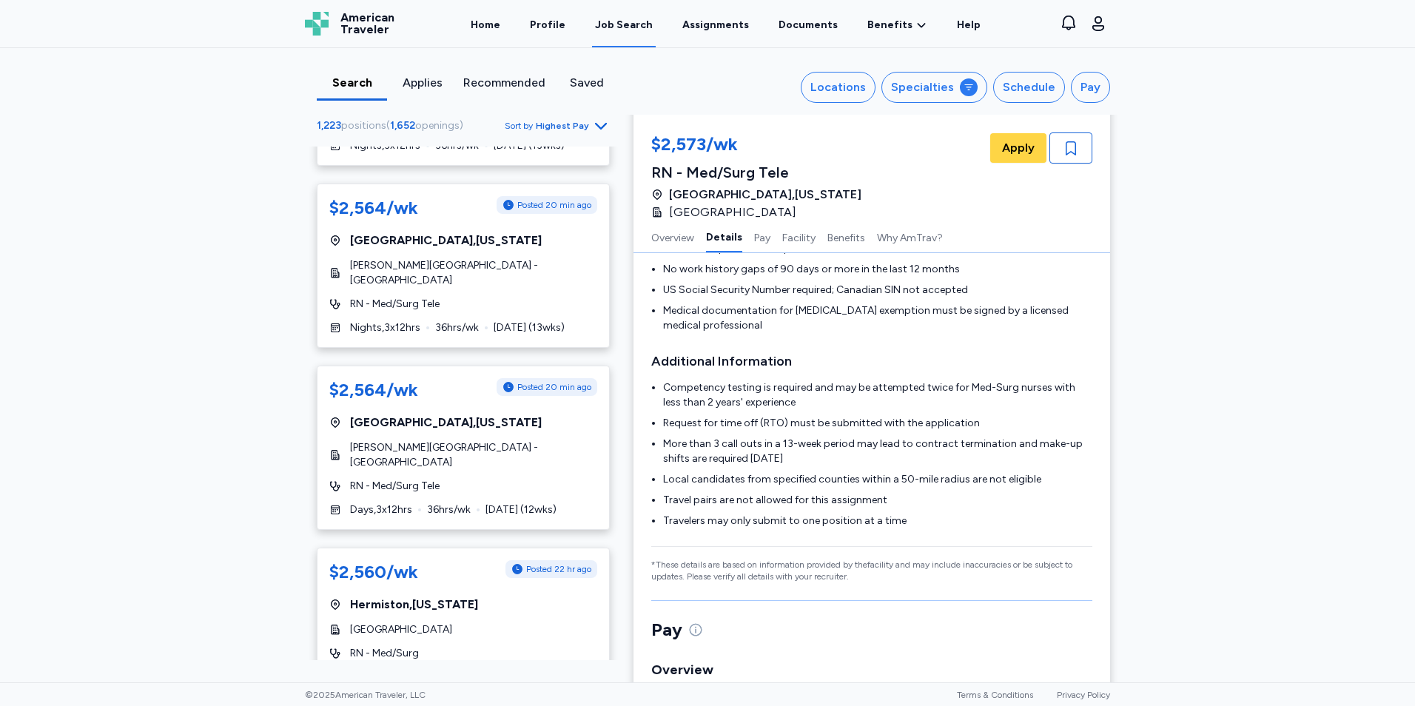
scroll to position [1359, 0]
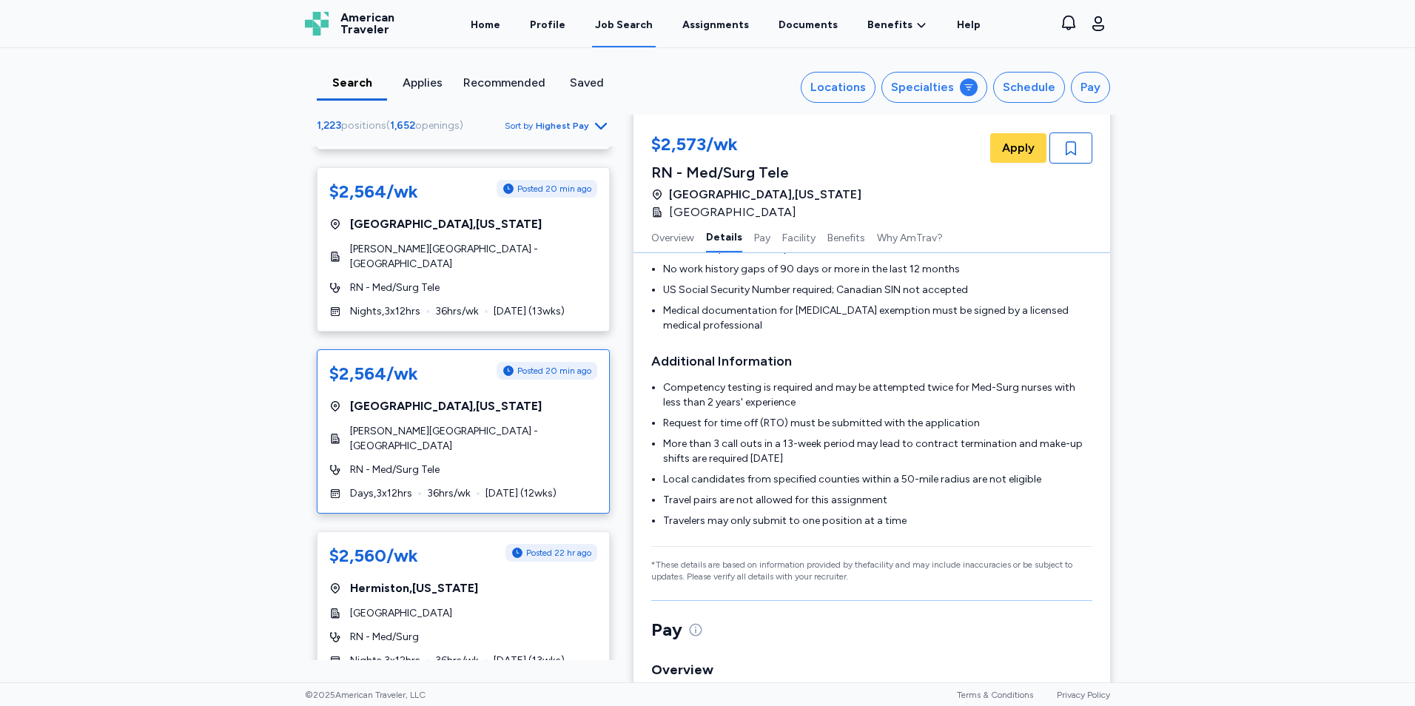
click at [549, 431] on div "[PERSON_NAME][GEOGRAPHIC_DATA] - [GEOGRAPHIC_DATA]" at bounding box center [463, 439] width 268 height 30
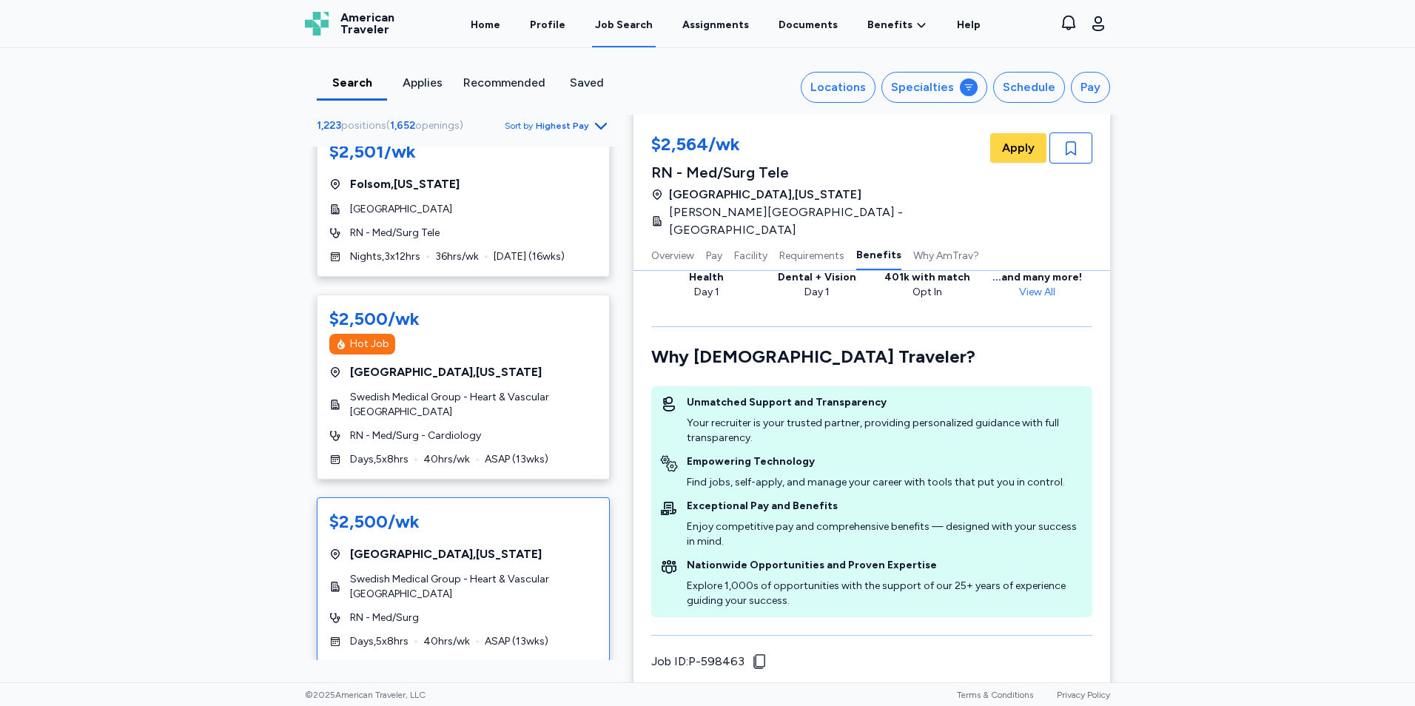
scroll to position [8545, 0]
